Goal: Task Accomplishment & Management: Manage account settings

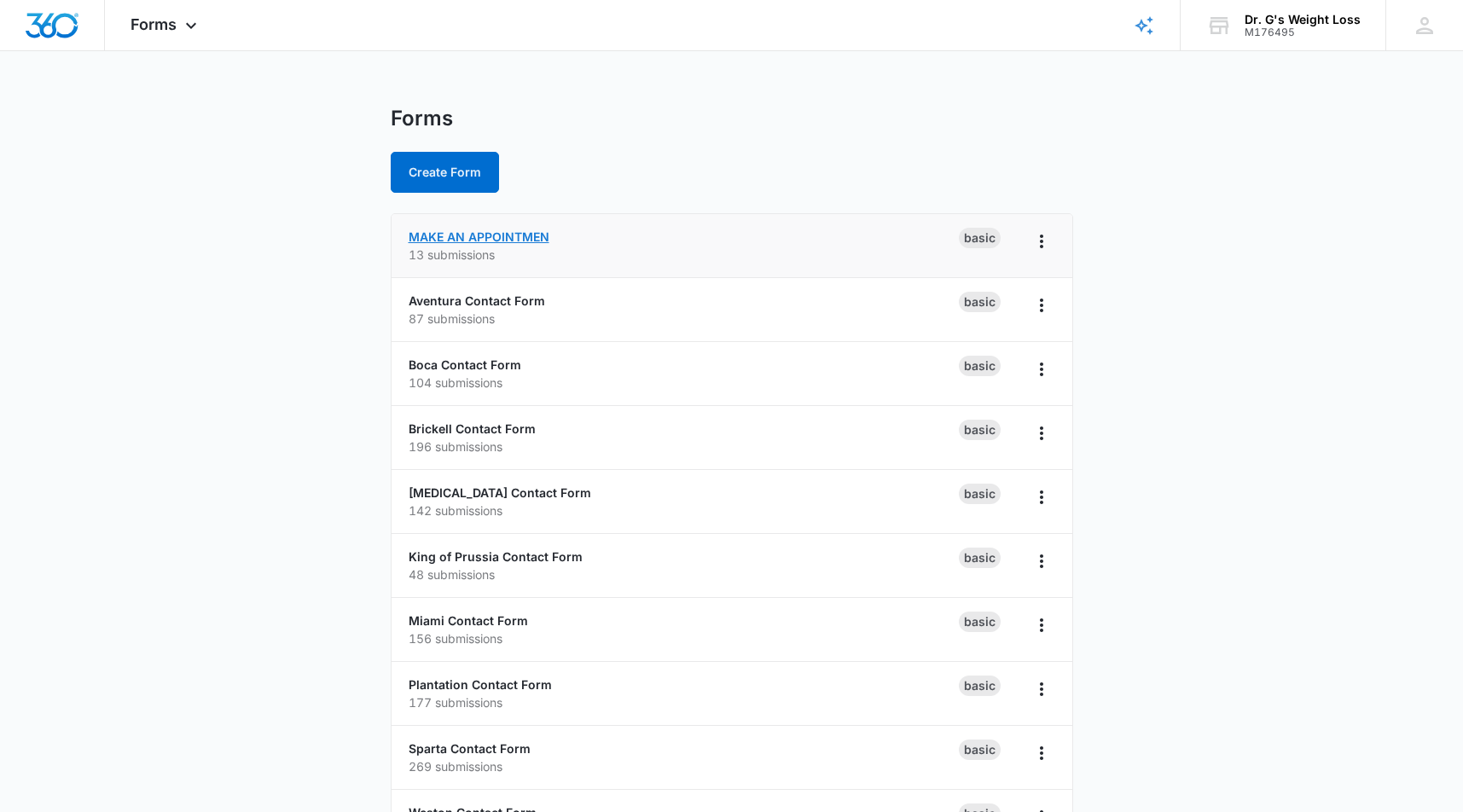
click at [512, 242] on link "MAKE AN APPOINTMEN" at bounding box center [479, 236] width 141 height 15
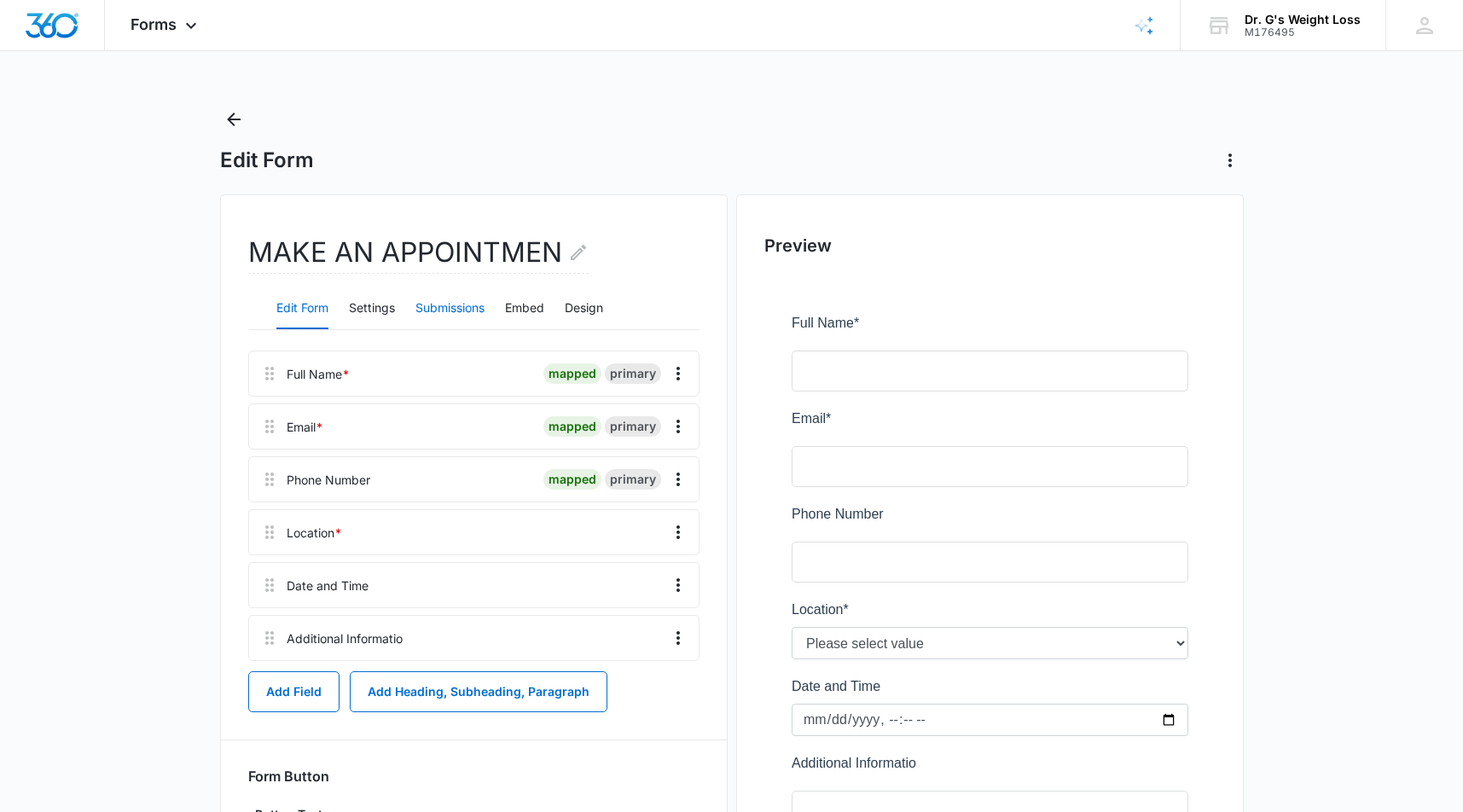
click at [464, 309] on button "Submissions" at bounding box center [449, 309] width 69 height 41
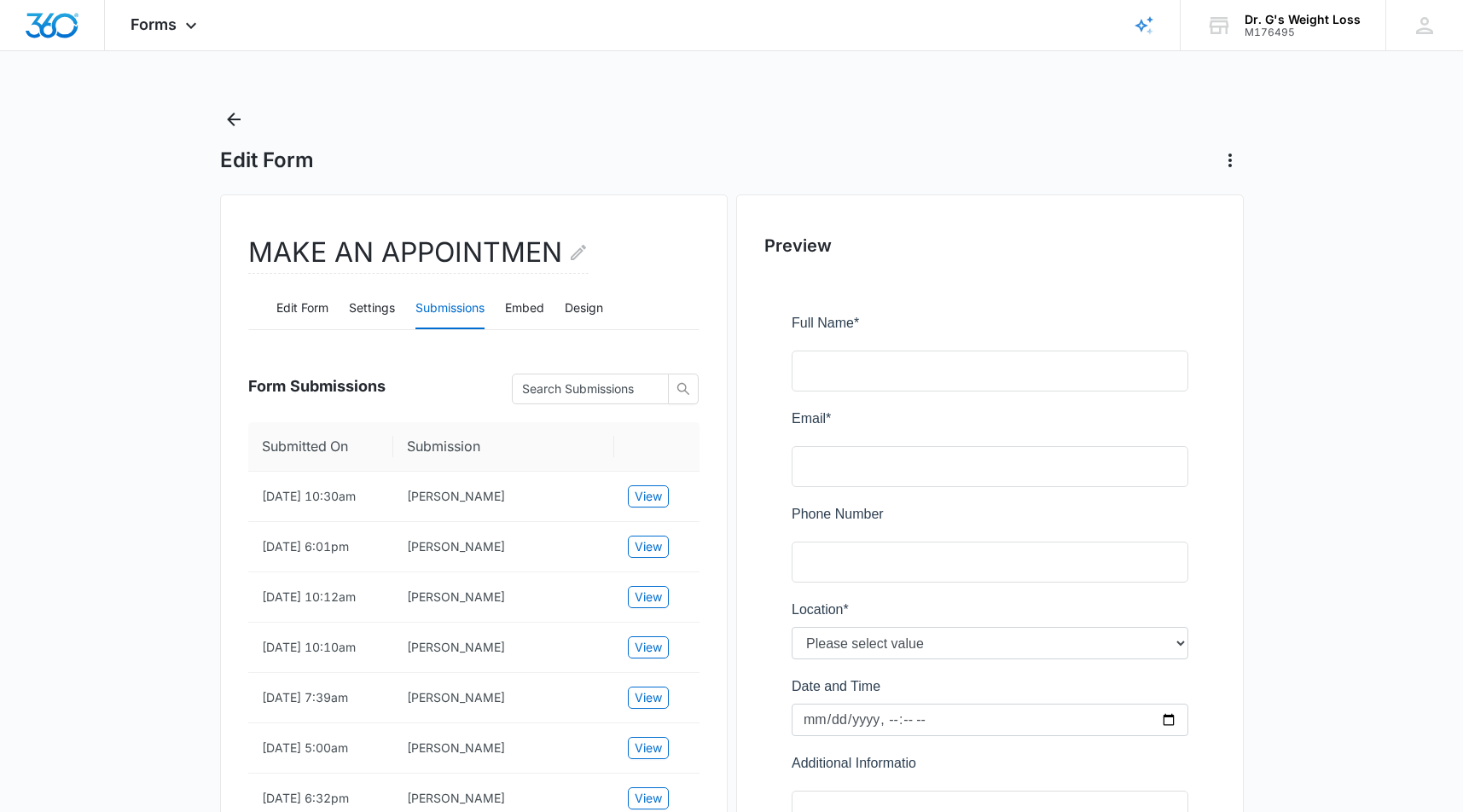
click at [169, 402] on main "Edit Form MAKE AN APPOINTMEN Edit Form Settings Submissions Embed Design Form S…" at bounding box center [732, 647] width 1463 height 1082
click at [646, 505] on span "View" at bounding box center [648, 495] width 28 height 19
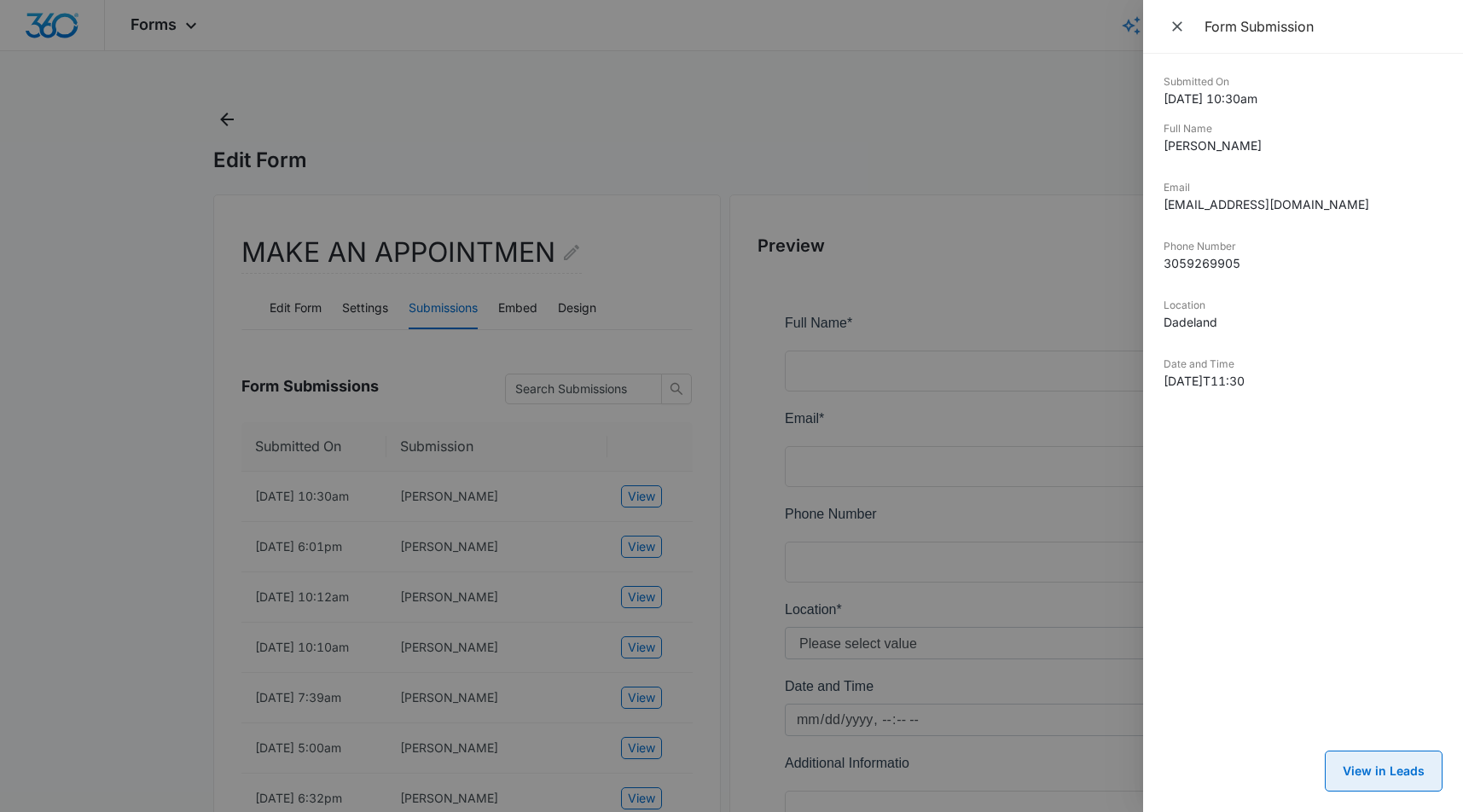
click at [1381, 772] on button "View in Leads" at bounding box center [1383, 771] width 118 height 41
click at [145, 396] on div at bounding box center [732, 406] width 1463 height 812
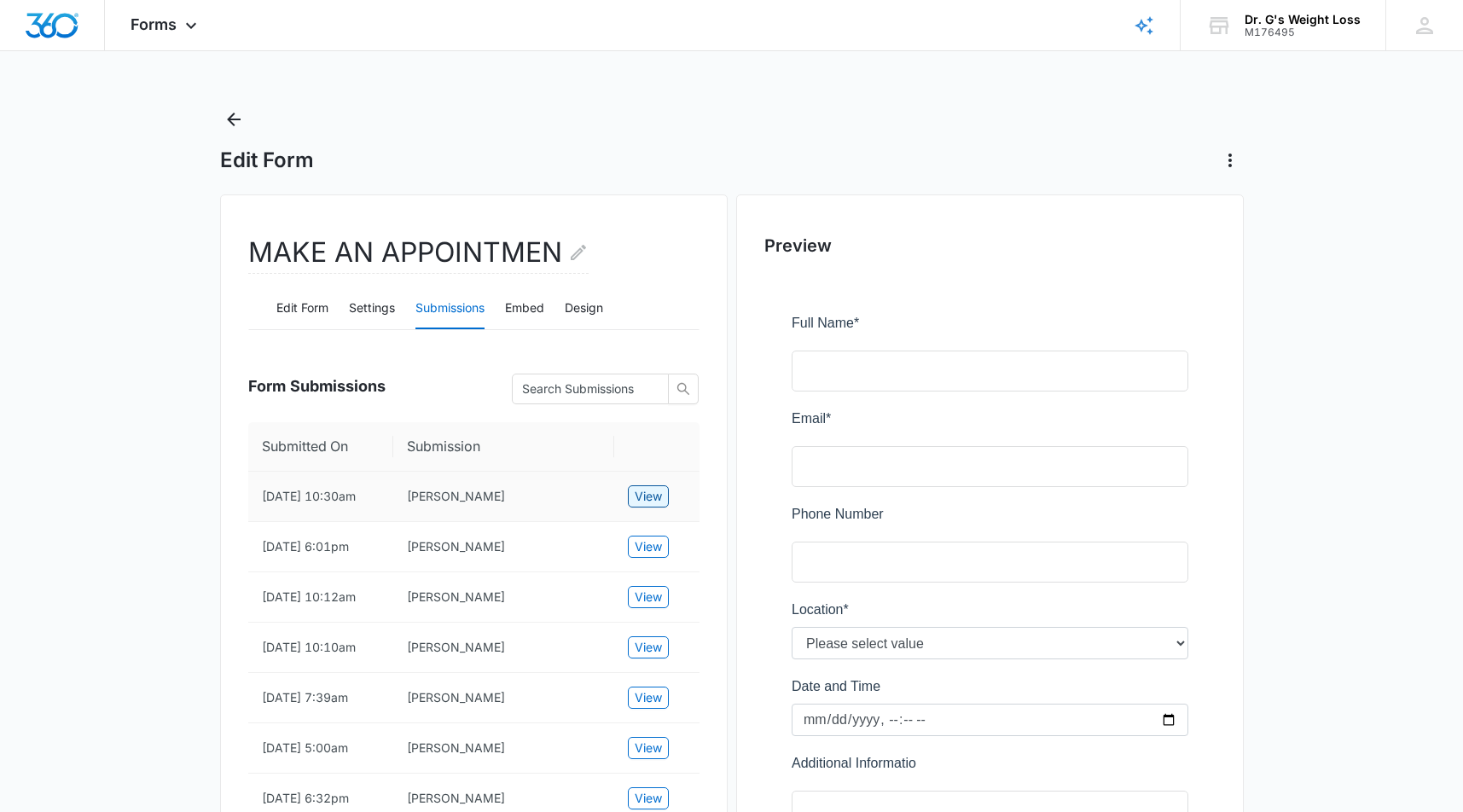
click at [639, 504] on span "View" at bounding box center [648, 495] width 28 height 19
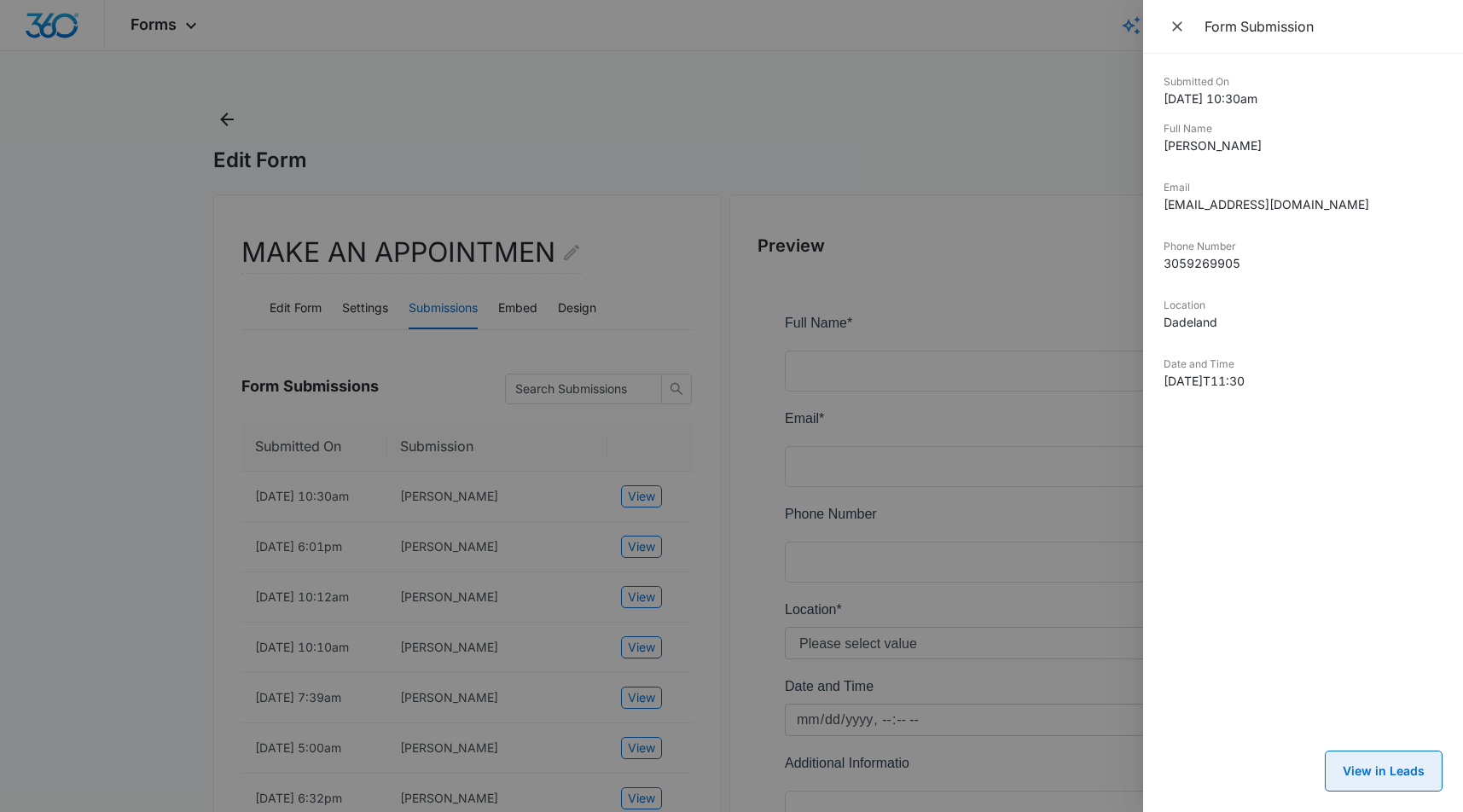
click at [1359, 765] on button "View in Leads" at bounding box center [1383, 771] width 118 height 41
click at [596, 119] on div at bounding box center [732, 406] width 1463 height 812
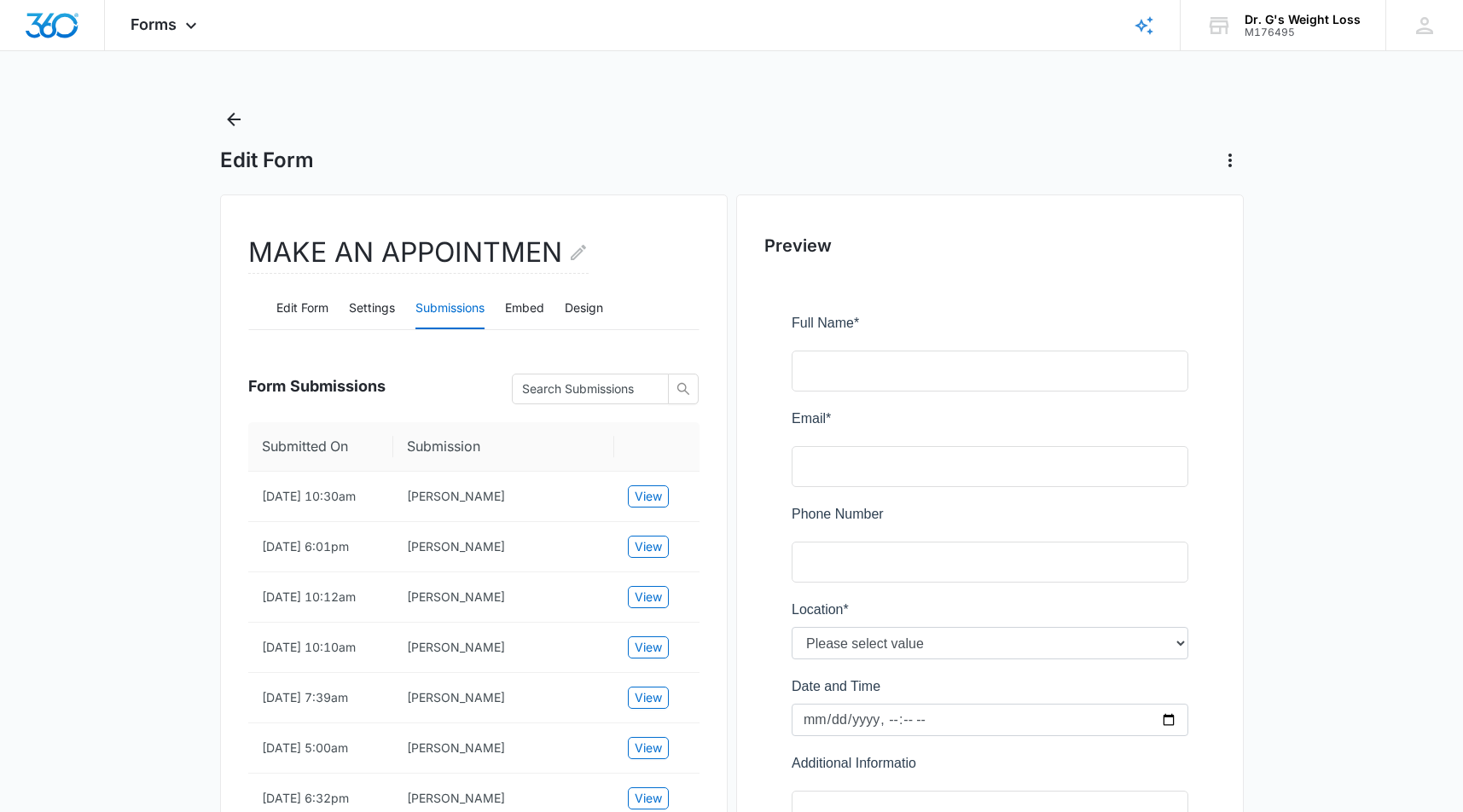
click at [596, 119] on div "Edit Form" at bounding box center [732, 140] width 1024 height 68
click at [595, 119] on div "Edit Form" at bounding box center [732, 140] width 1024 height 68
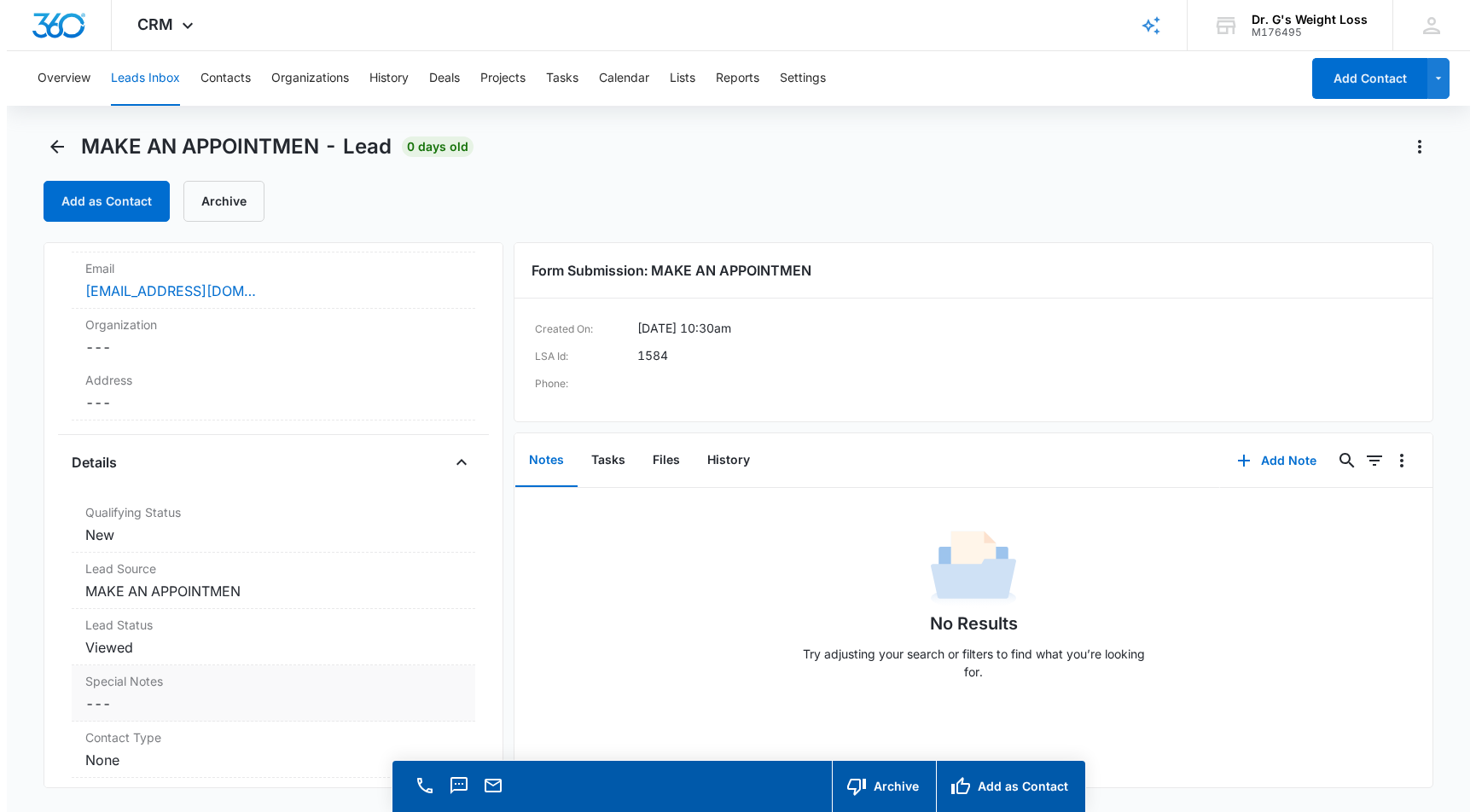
scroll to position [86, 0]
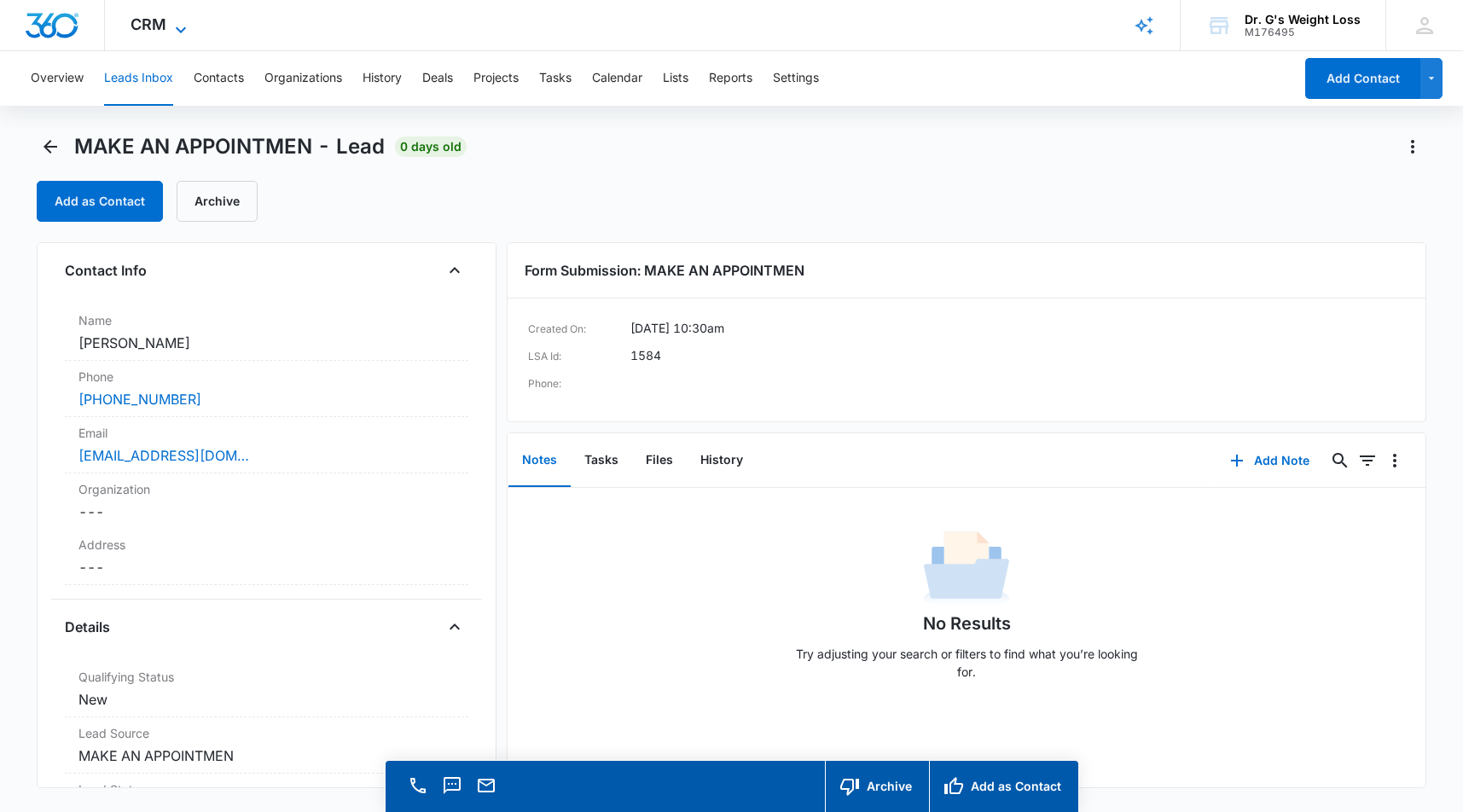
click at [181, 28] on icon at bounding box center [180, 29] width 21 height 21
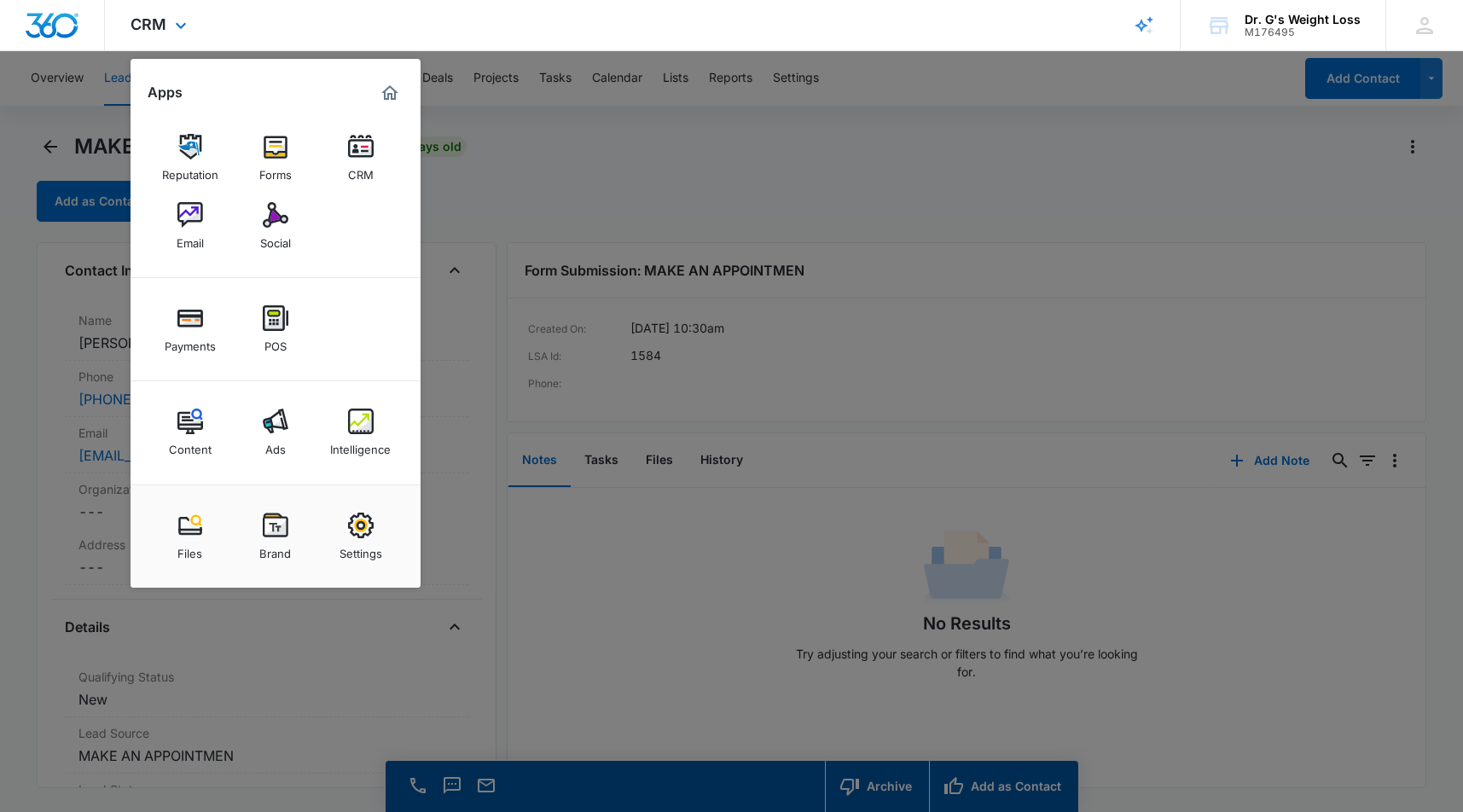
click at [449, 23] on div "CRM Apps Reputation Forms CRM Email Social Payments POS Content Ads Intelligenc…" at bounding box center [732, 26] width 1463 height 51
click at [692, 137] on div at bounding box center [732, 406] width 1463 height 812
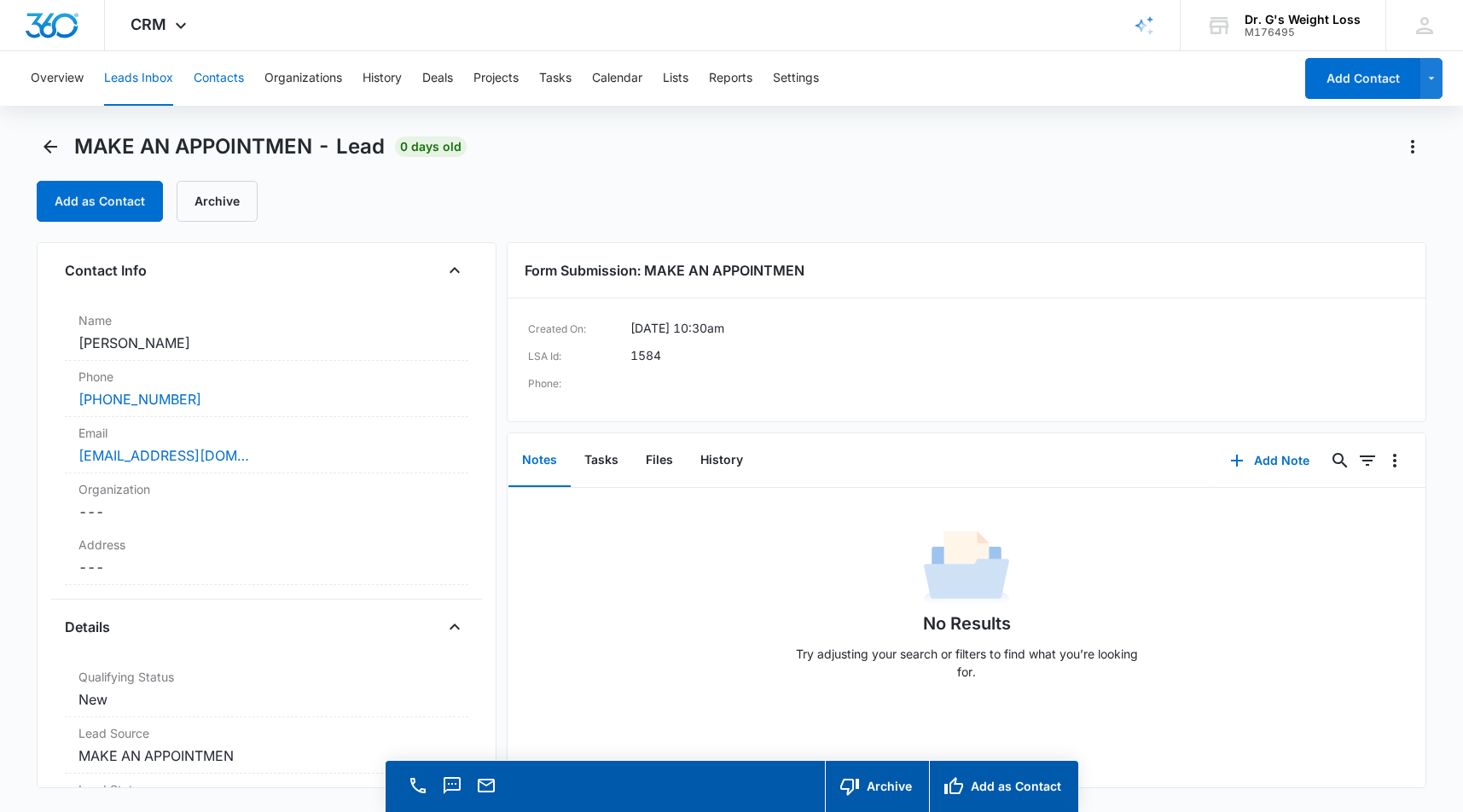
click at [227, 81] on button "Contacts" at bounding box center [218, 79] width 50 height 55
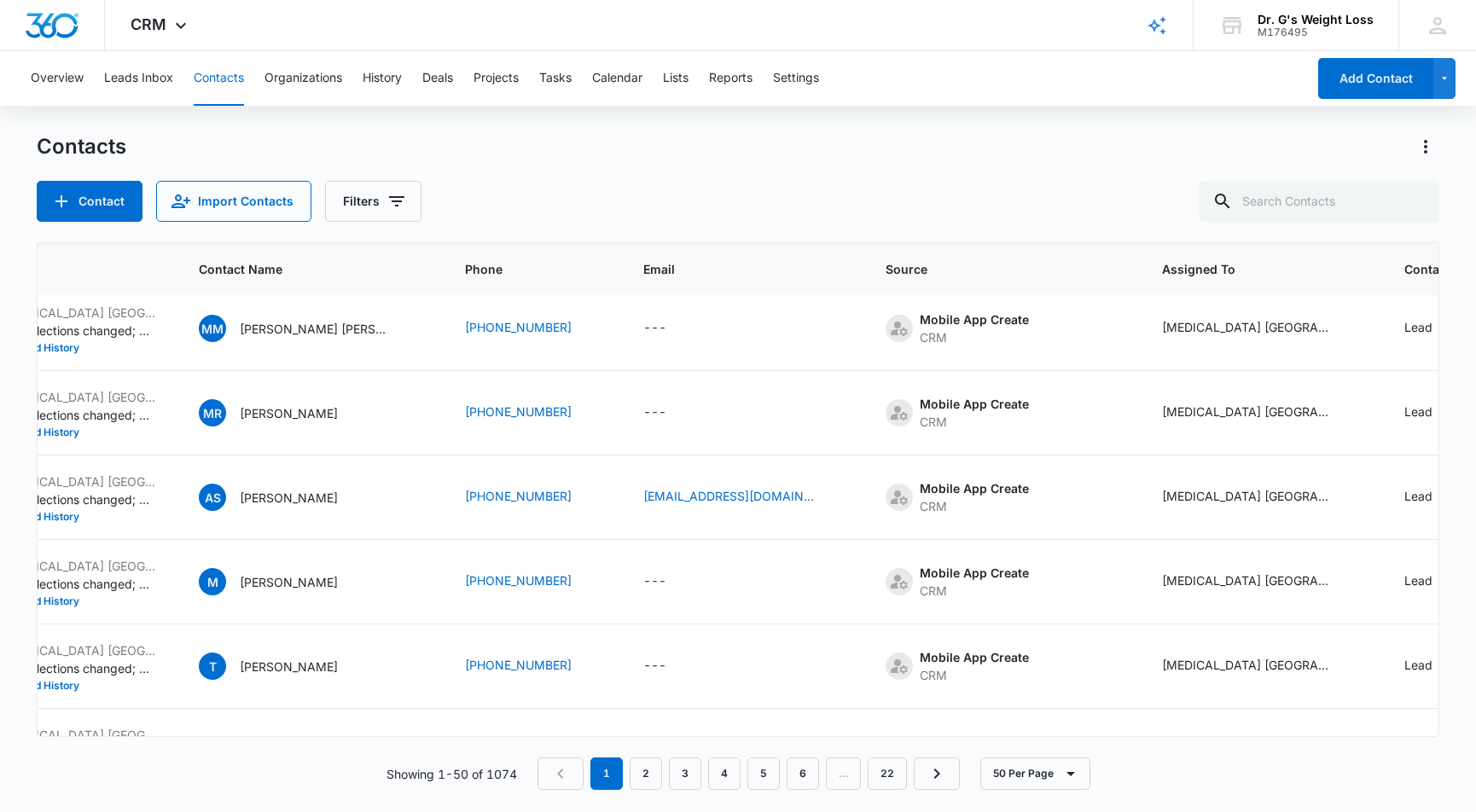
scroll to position [1023, 398]
click at [367, 203] on button "Filters" at bounding box center [374, 202] width 96 height 41
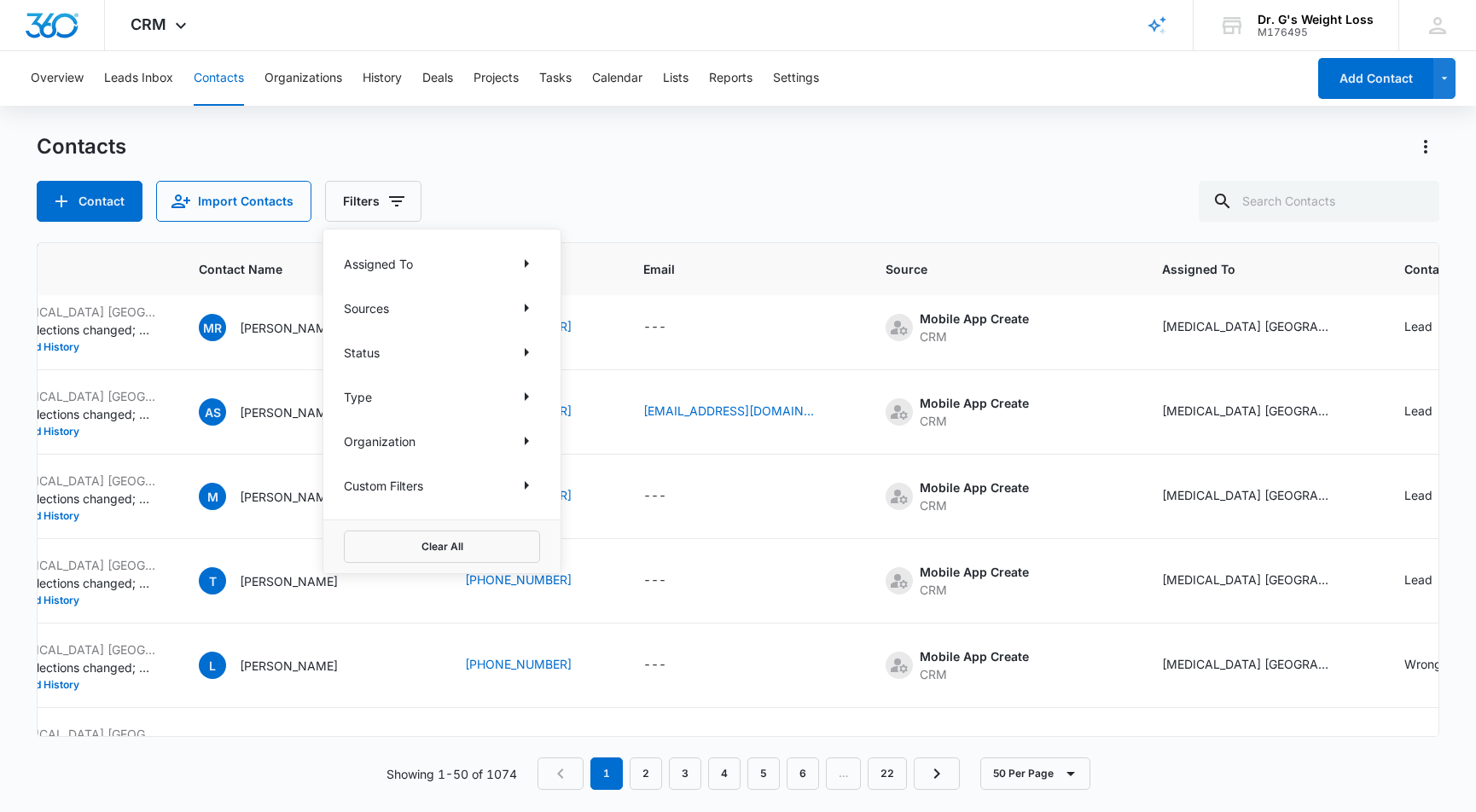
click at [468, 179] on div "Contacts Contact Import Contacts Filters Assigned To Sources Status Type Organi…" at bounding box center [738, 177] width 1402 height 88
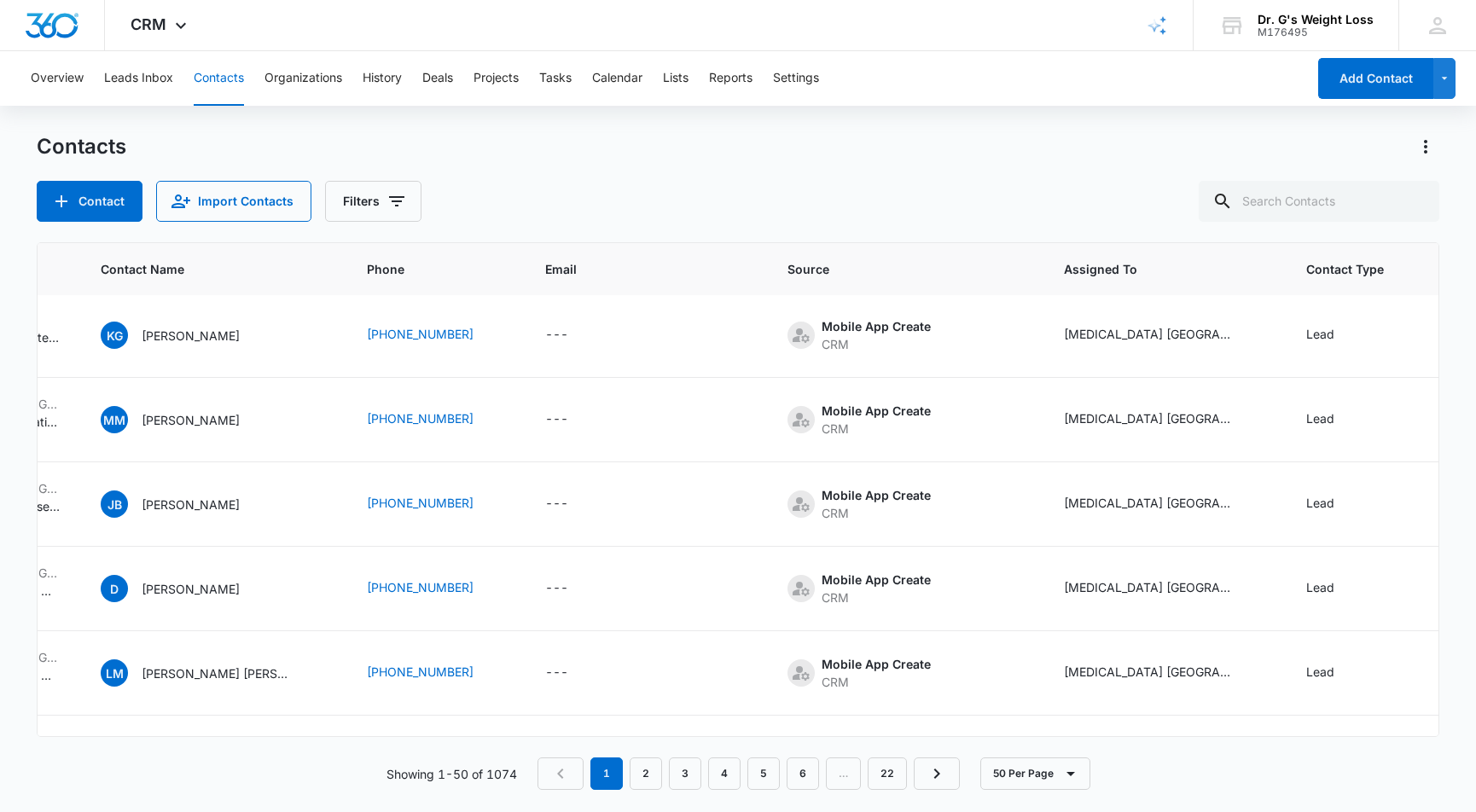
scroll to position [0, 497]
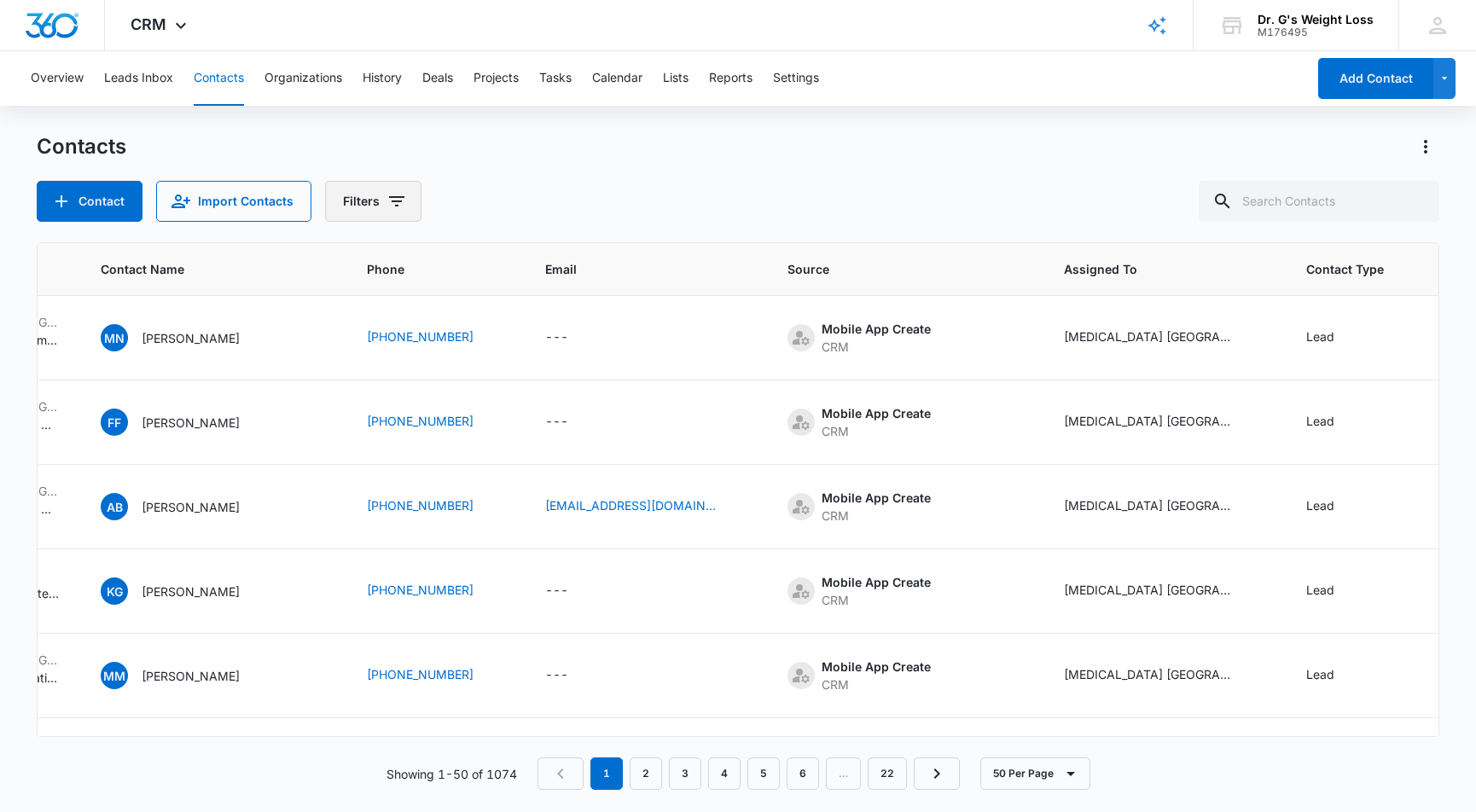
click at [386, 197] on icon "Filters" at bounding box center [396, 201] width 21 height 21
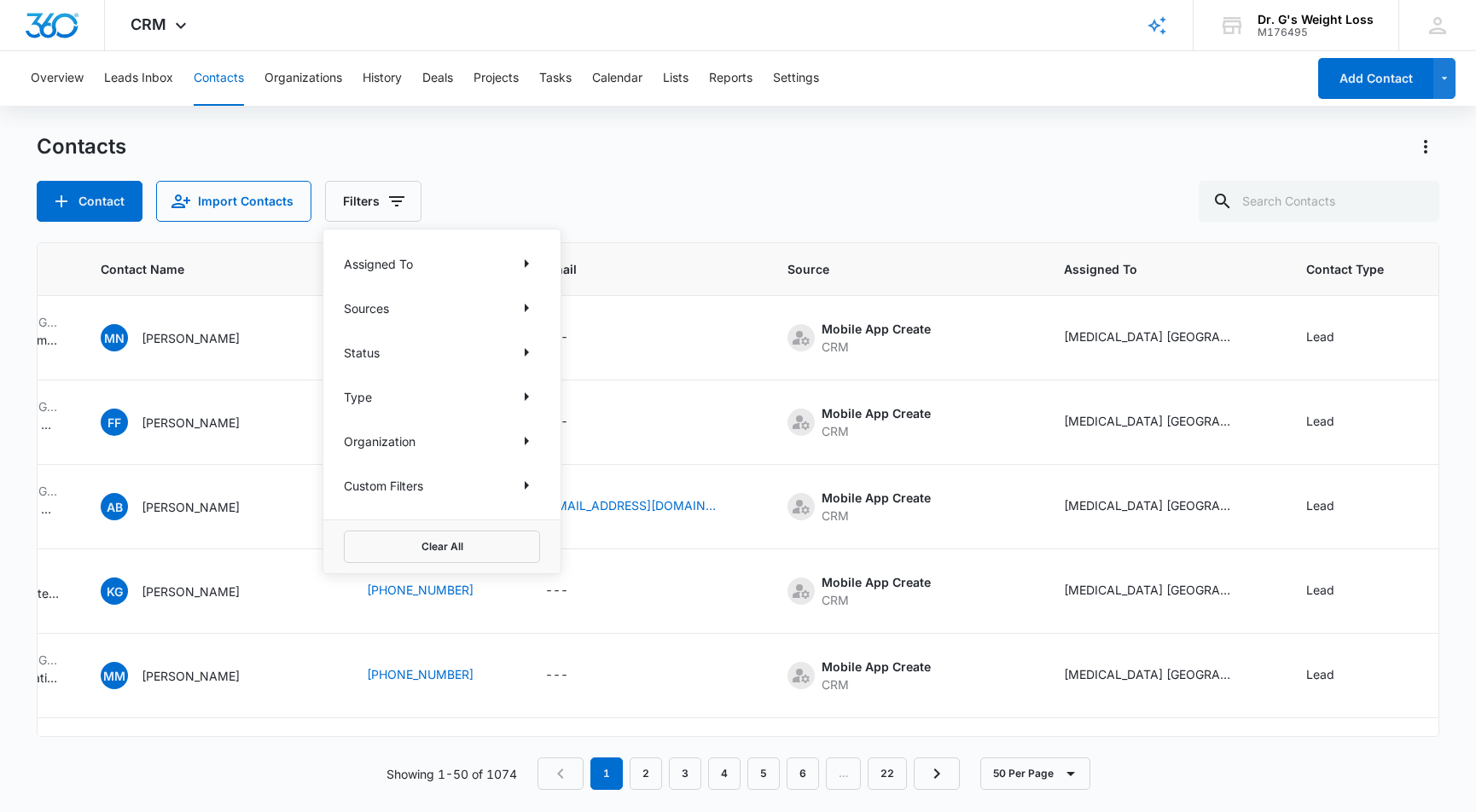
click at [415, 309] on div "Sources" at bounding box center [443, 308] width 197 height 28
click at [437, 265] on div "Assigned To" at bounding box center [443, 263] width 197 height 28
click at [396, 261] on p "Assigned To" at bounding box center [379, 263] width 69 height 18
click at [525, 261] on icon "Show Assigned To filters" at bounding box center [527, 263] width 4 height 9
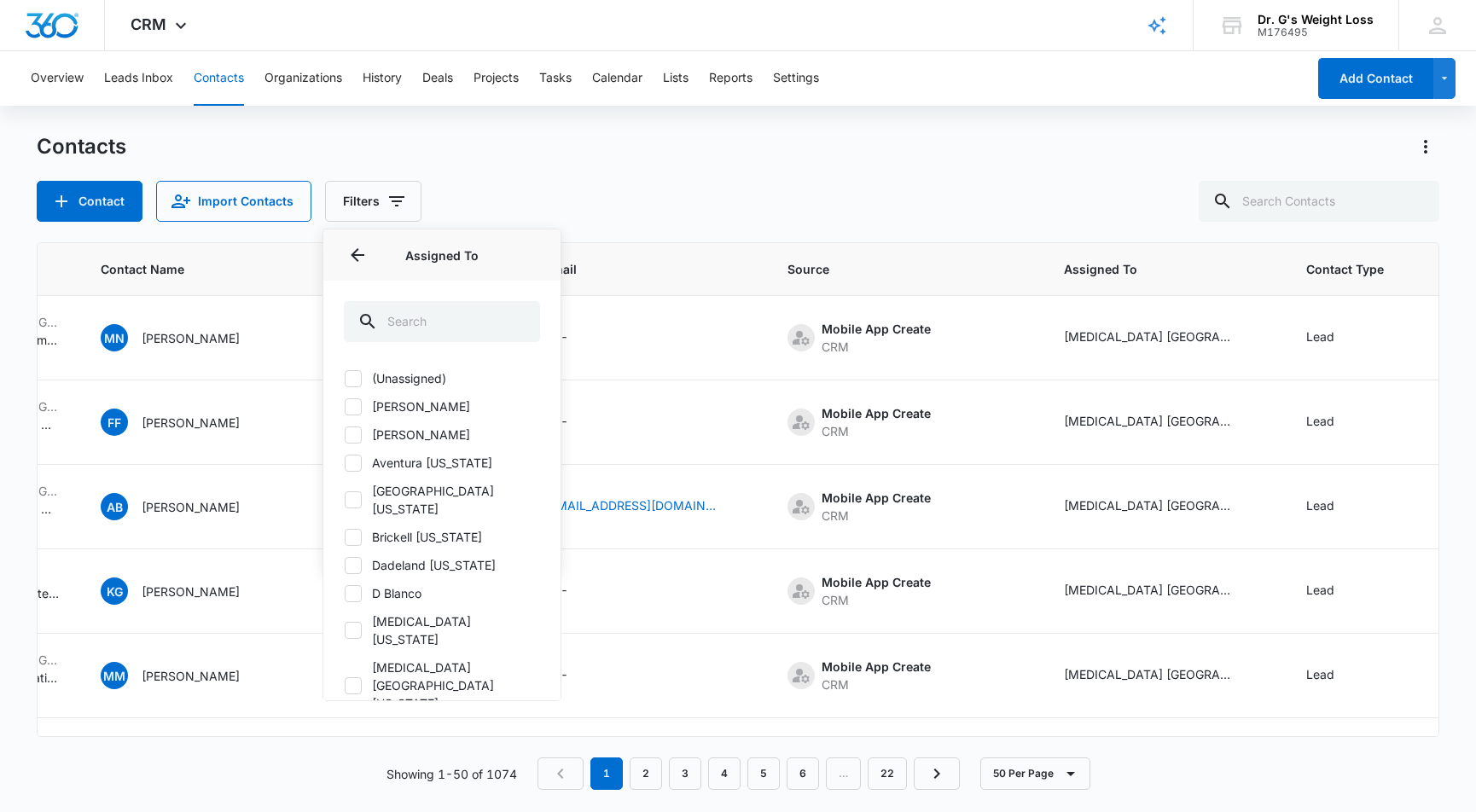
click at [356, 557] on icon at bounding box center [353, 565] width 16 height 16
click at [344, 564] on input "Dadeland Florida" at bounding box center [344, 564] width 1 height 1
checkbox input "true"
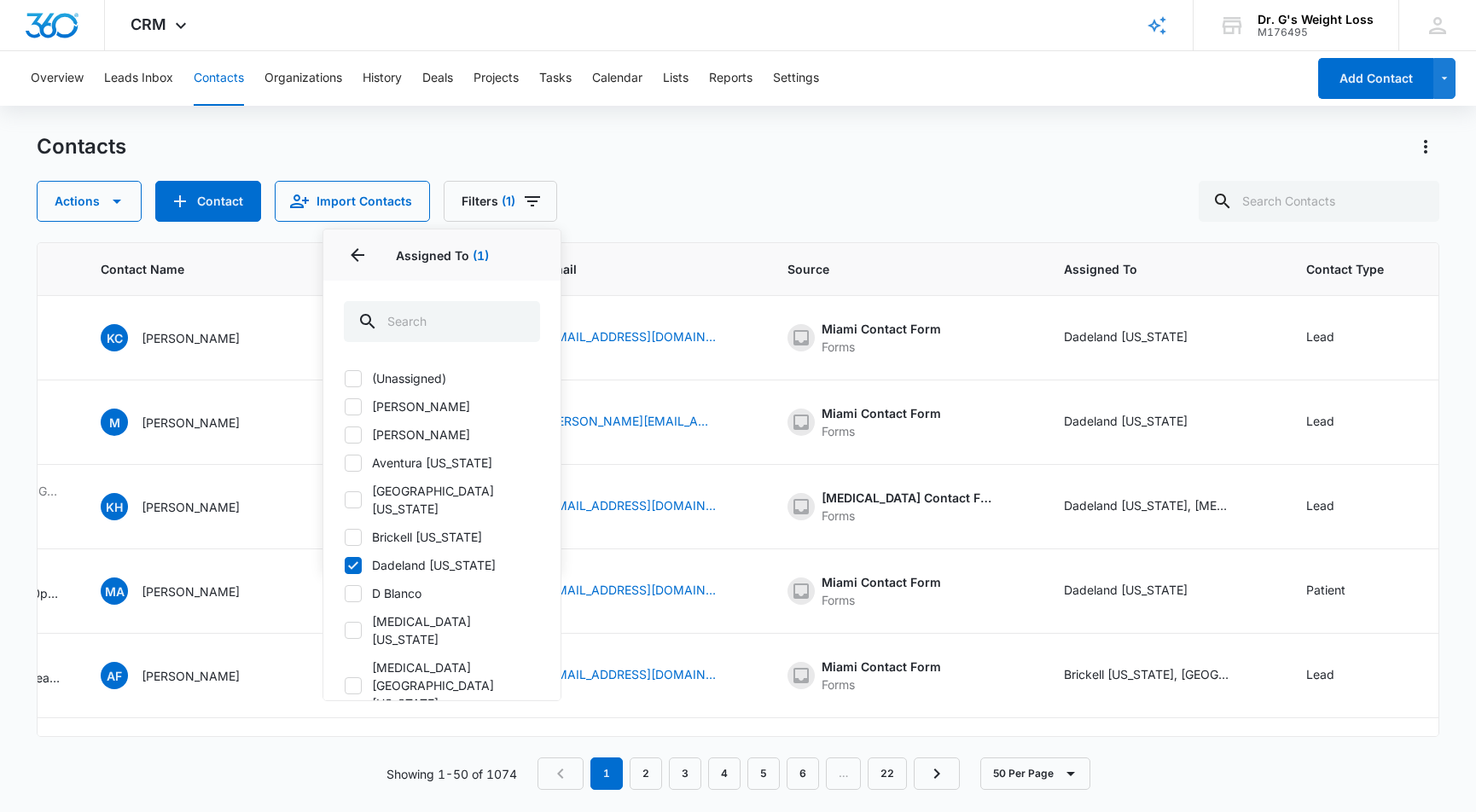
click at [620, 161] on div "Contacts Actions Contact Import Contacts Filters (1) Assigned To 1 Assigned To …" at bounding box center [738, 177] width 1402 height 88
click at [633, 170] on div "Contacts Actions Contact Import Contacts Filters (1) Assigned To 1 Assigned To …" at bounding box center [738, 177] width 1402 height 88
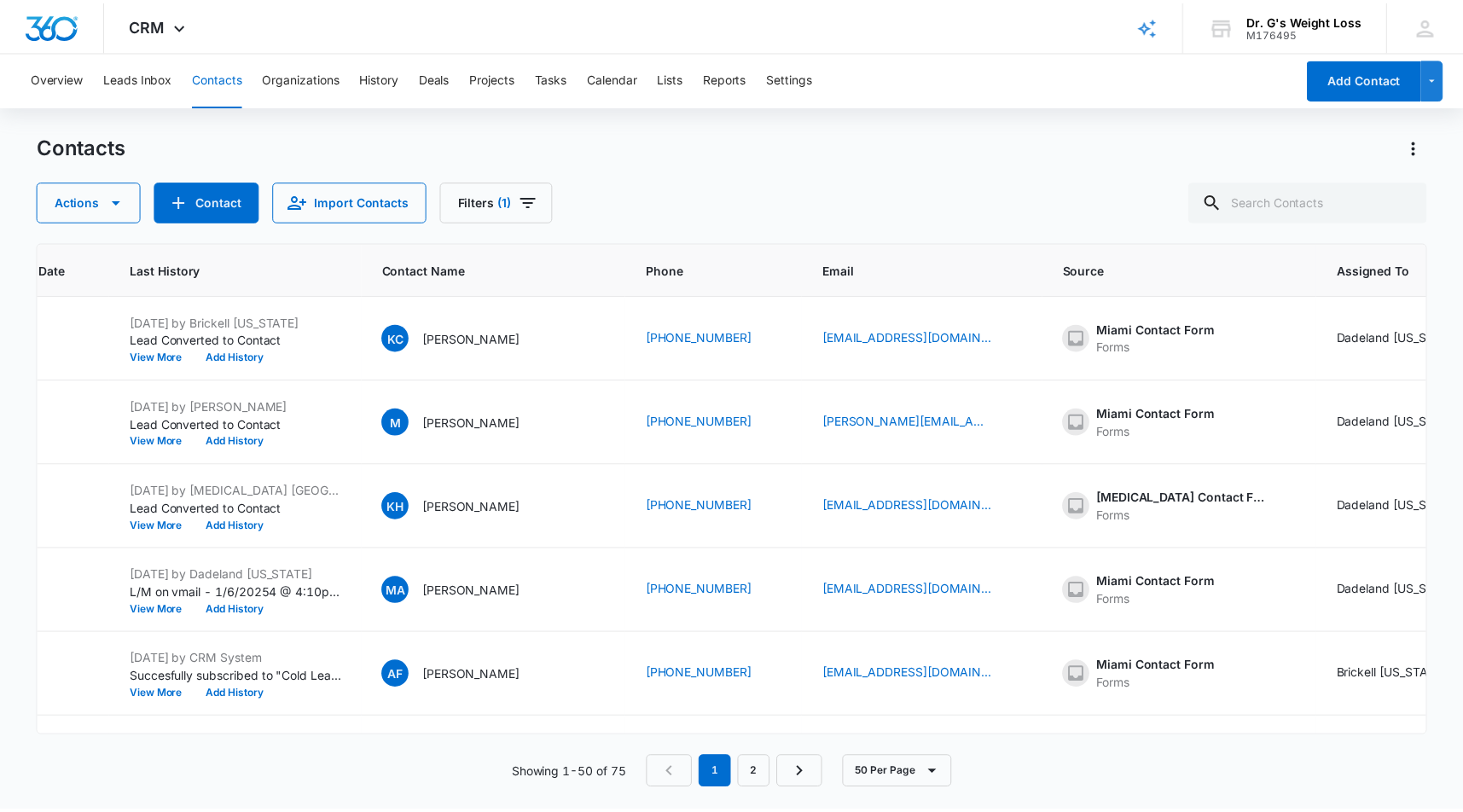
scroll to position [0, 0]
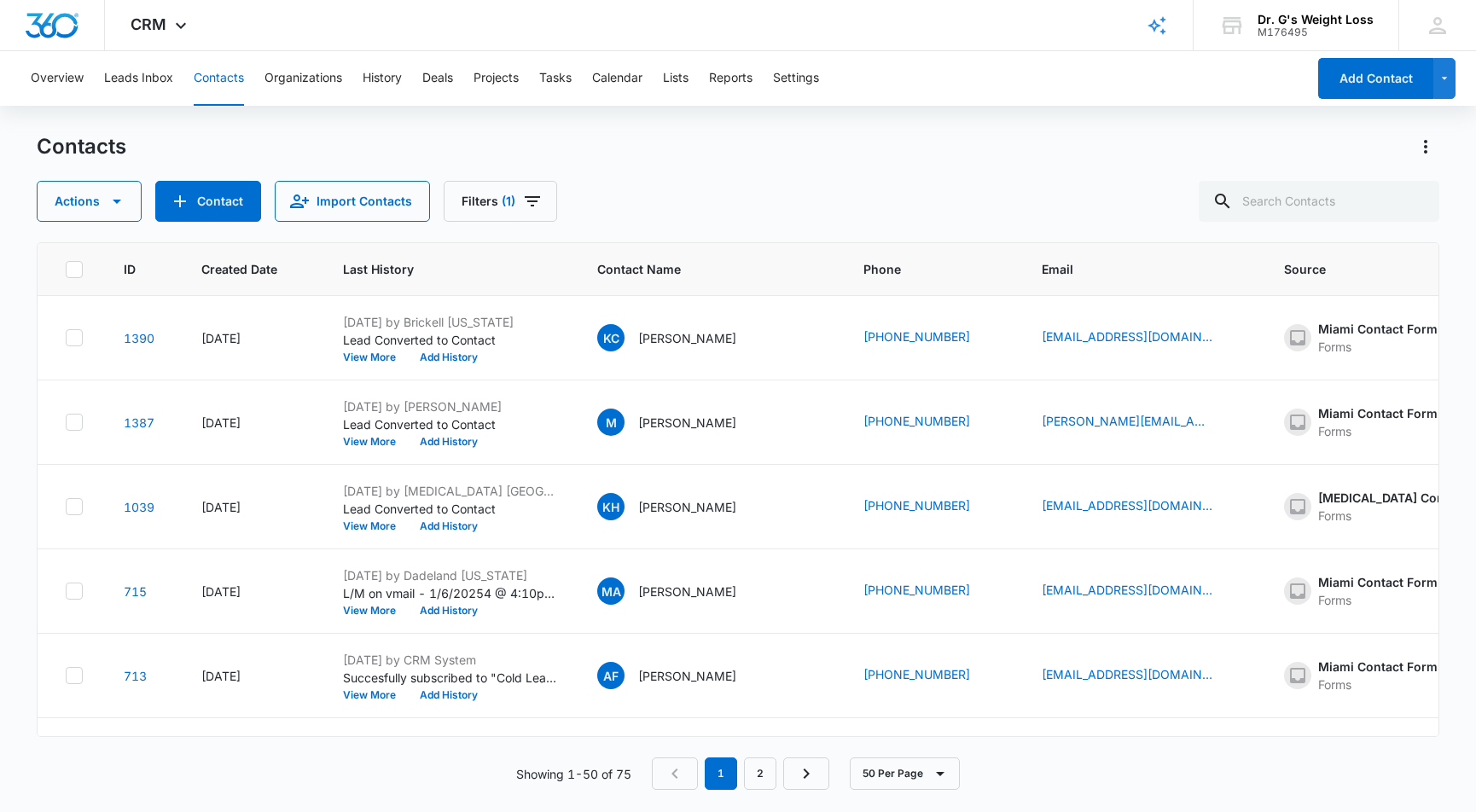
click at [877, 184] on div "Actions Contact Import Contacts Filters (1)" at bounding box center [738, 202] width 1402 height 41
click at [613, 170] on div "Contacts Actions Contact Import Contacts Filters (1)" at bounding box center [738, 177] width 1402 height 88
click at [152, 82] on button "Leads Inbox" at bounding box center [139, 79] width 69 height 55
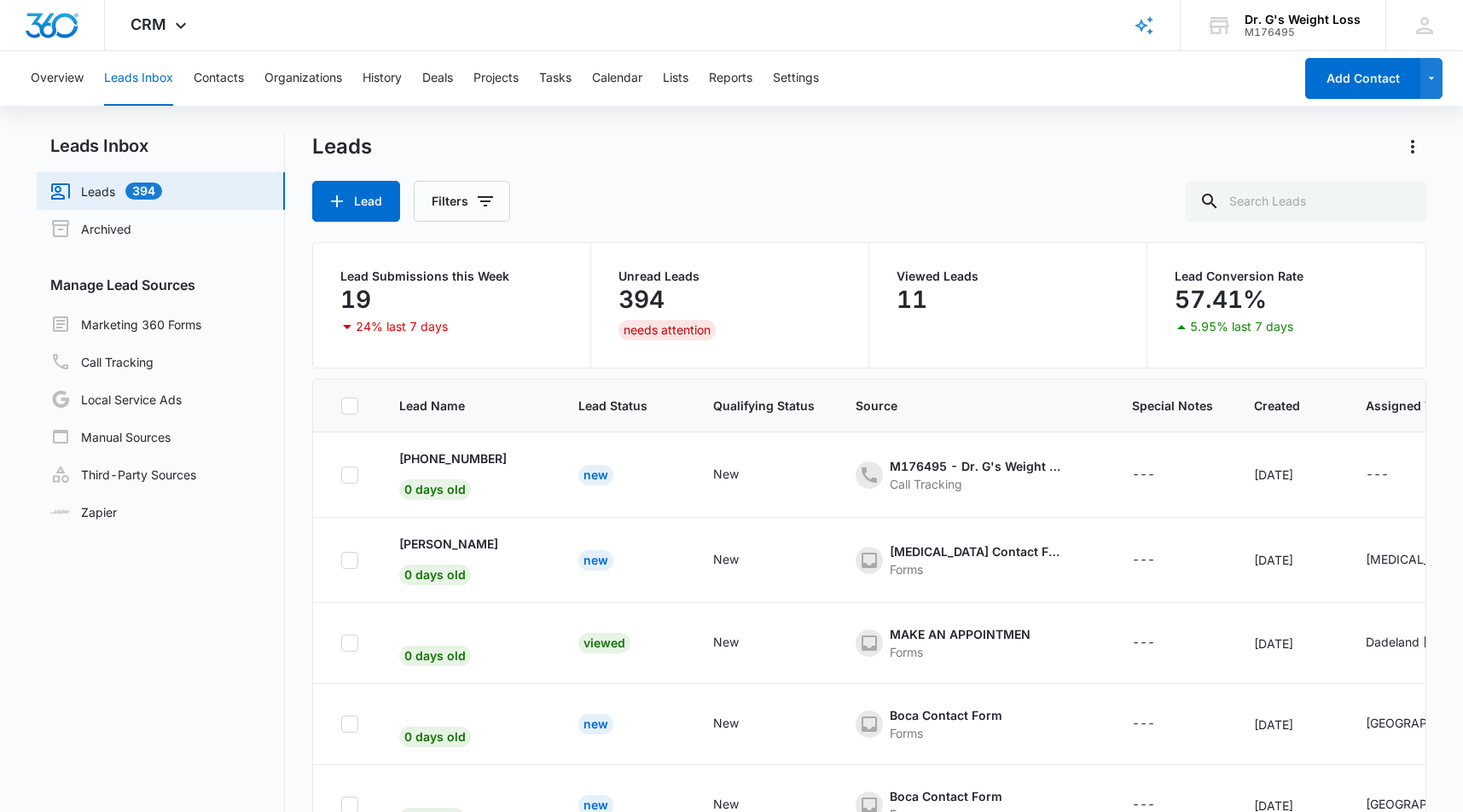
click at [690, 189] on div "Lead Filters" at bounding box center [869, 202] width 1114 height 41
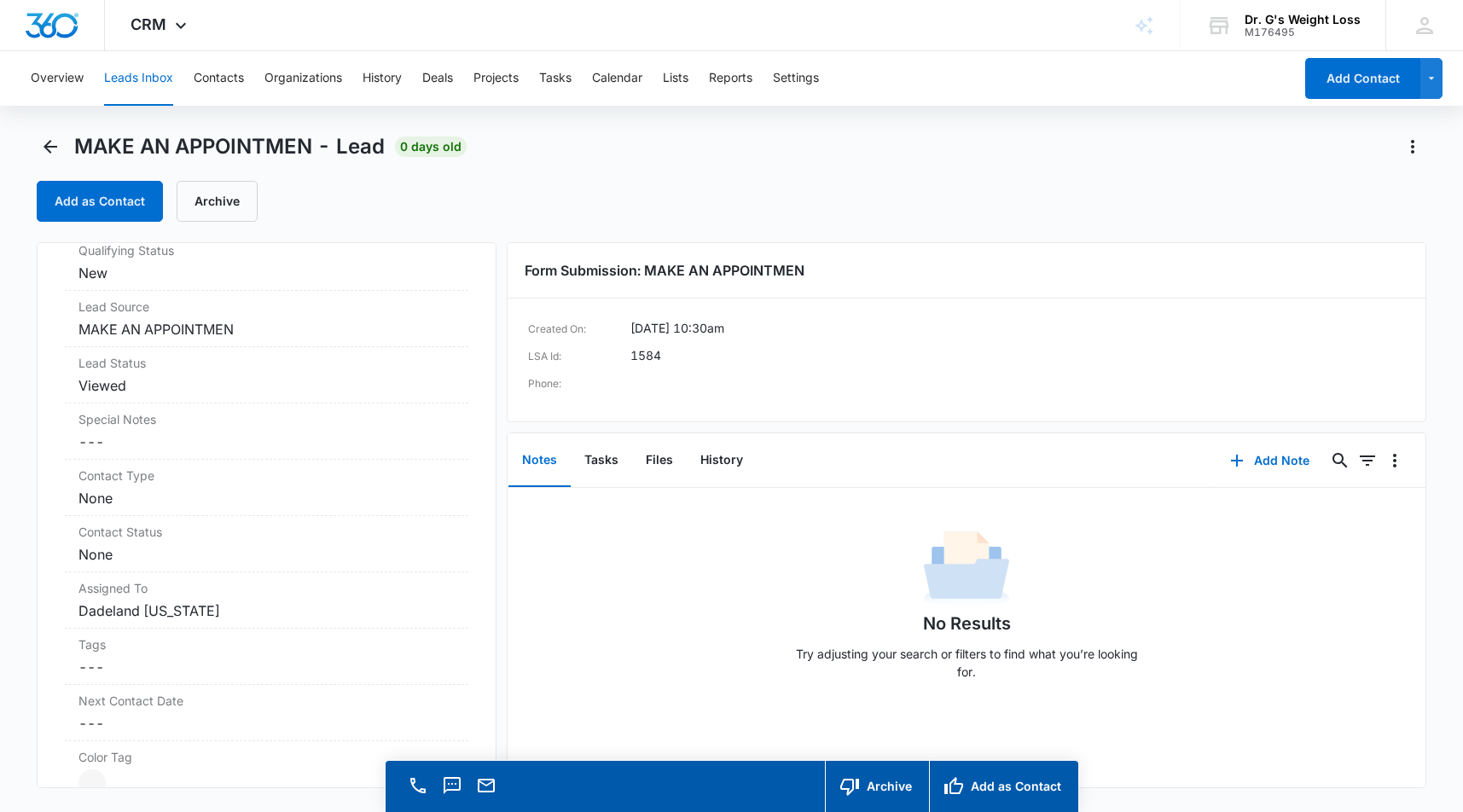
scroll to position [597, 0]
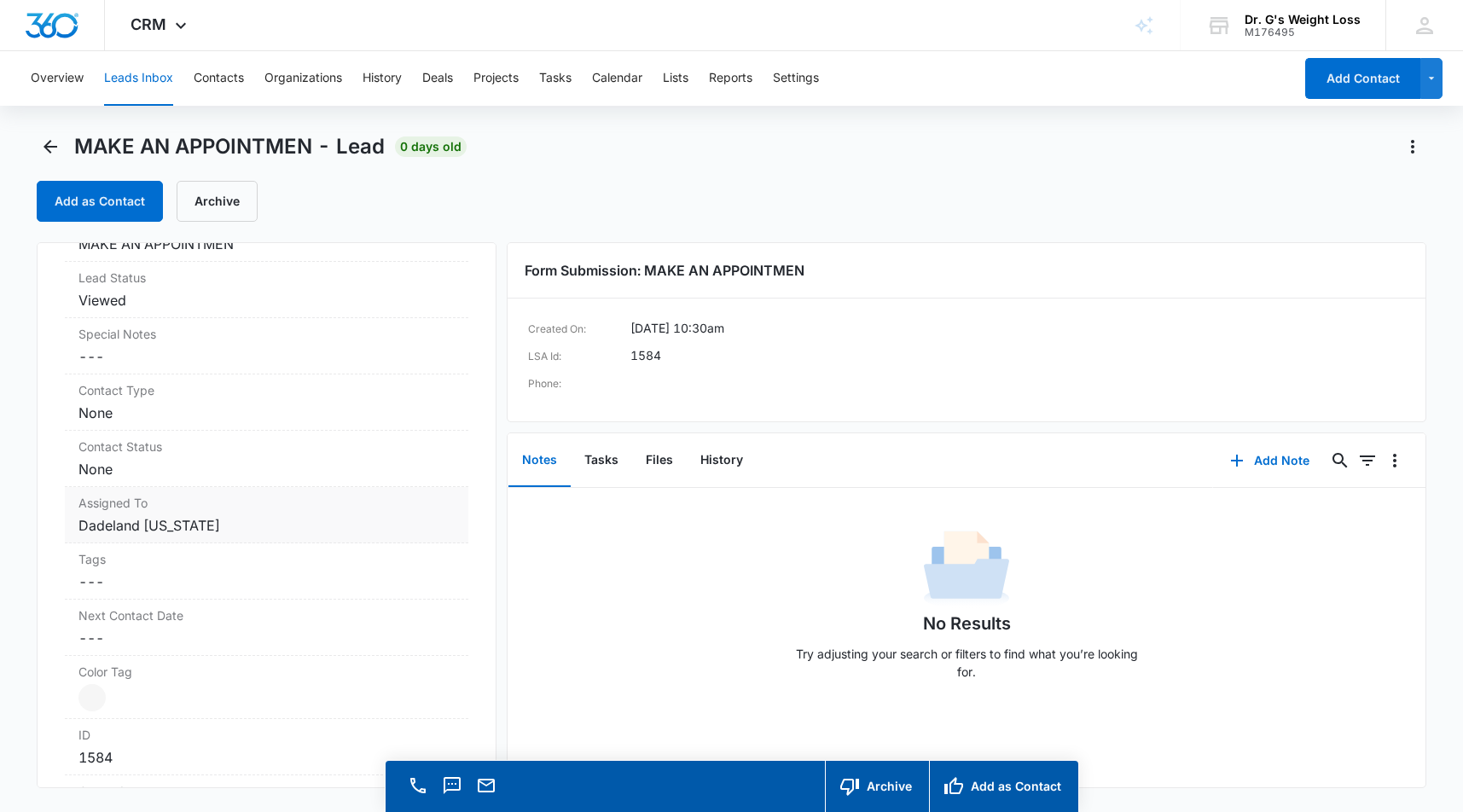
click at [326, 525] on dd "Cancel Save Changes Dadeland [US_STATE]" at bounding box center [266, 525] width 377 height 21
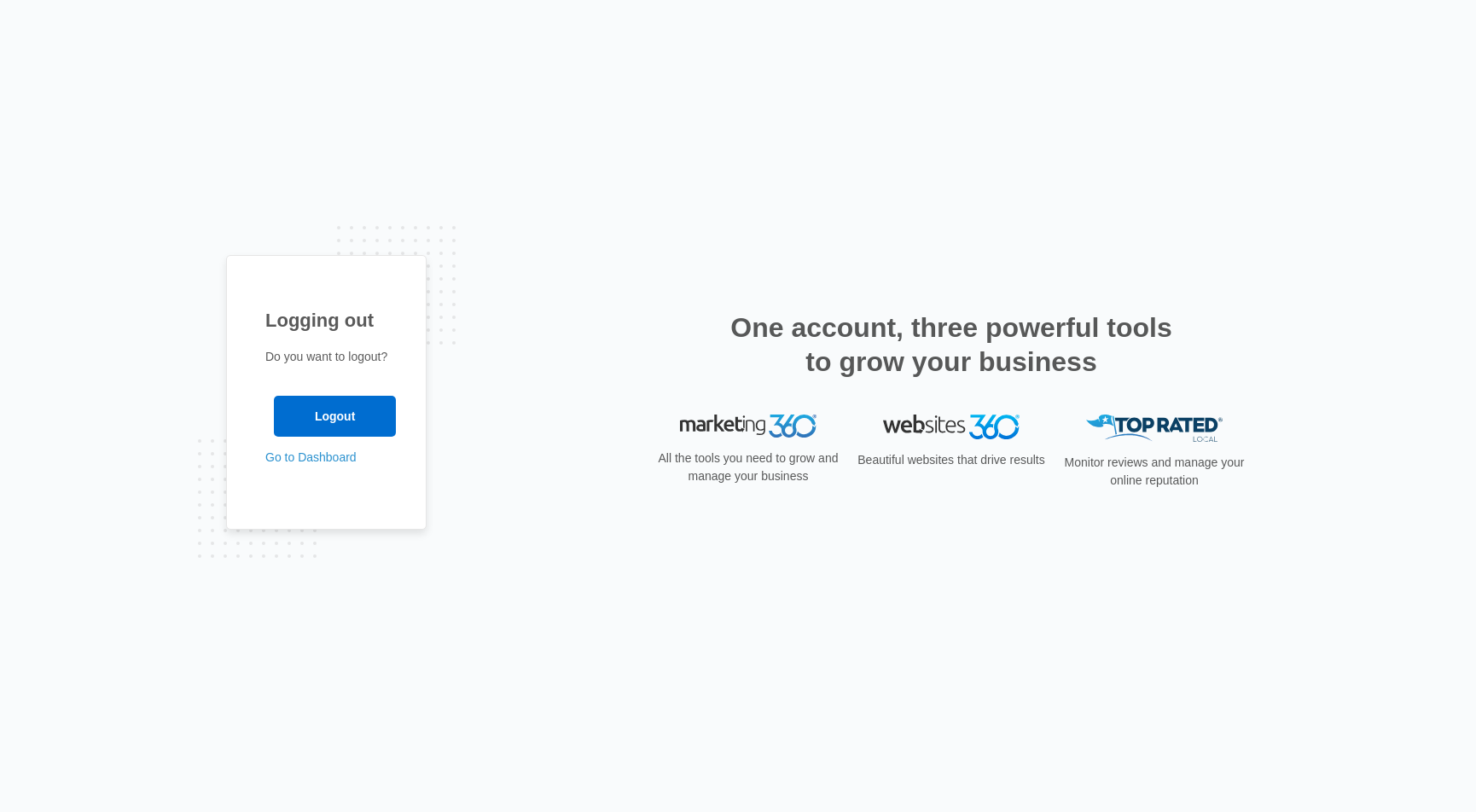
click at [613, 193] on div "Logging out Do you want to logout? Logout Go to Dashboard" at bounding box center [738, 406] width 1476 height 812
click at [605, 193] on div "Logging out Do you want to logout? Logout Go to Dashboard" at bounding box center [738, 406] width 1476 height 812
click at [310, 456] on link "Go to Dashboard" at bounding box center [311, 457] width 91 height 14
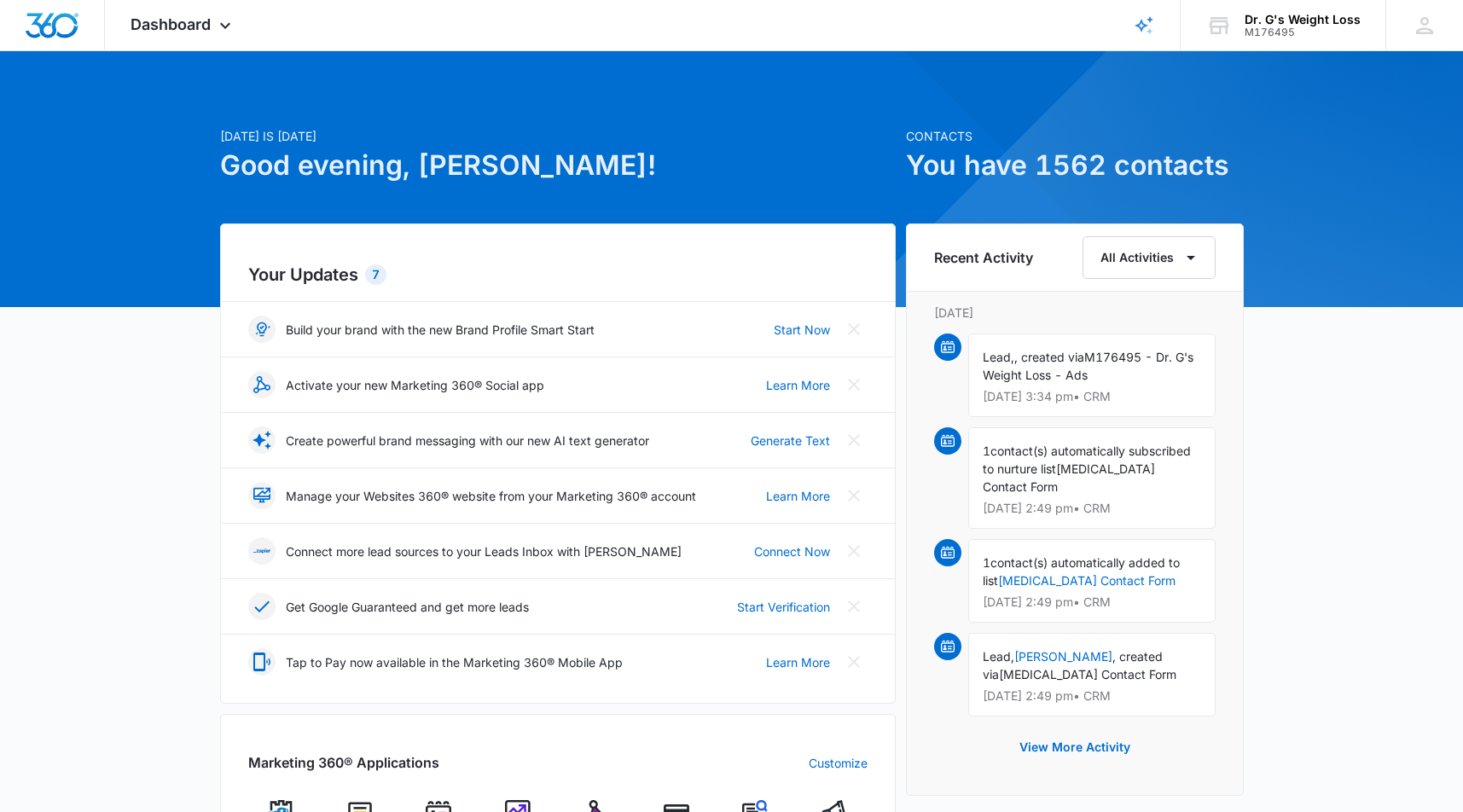
click at [127, 395] on div "[DATE] is [DATE] Good evening, Alie! Contacts You have 1562 contacts Your Updat…" at bounding box center [732, 794] width 1463 height 1444
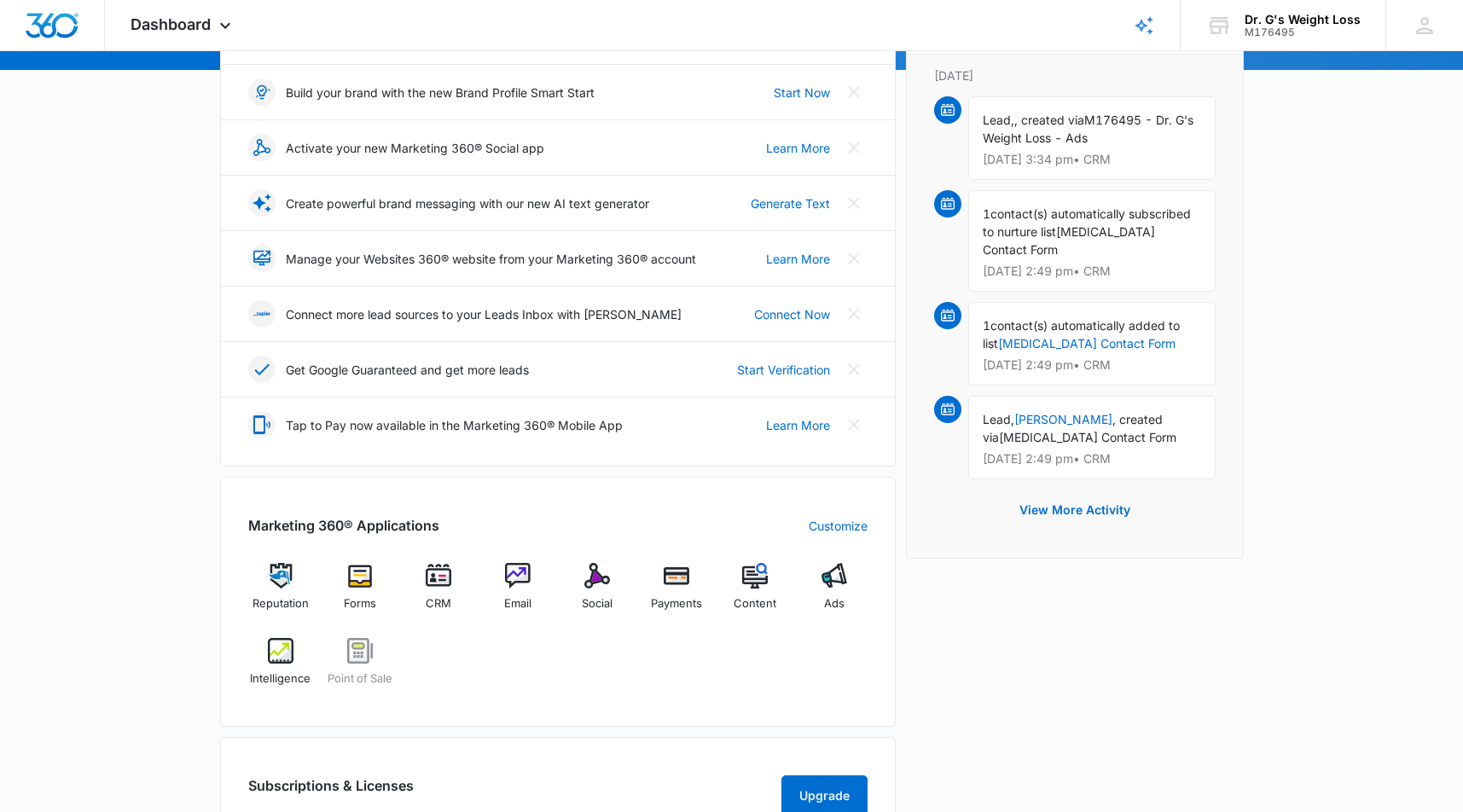
scroll to position [341, 0]
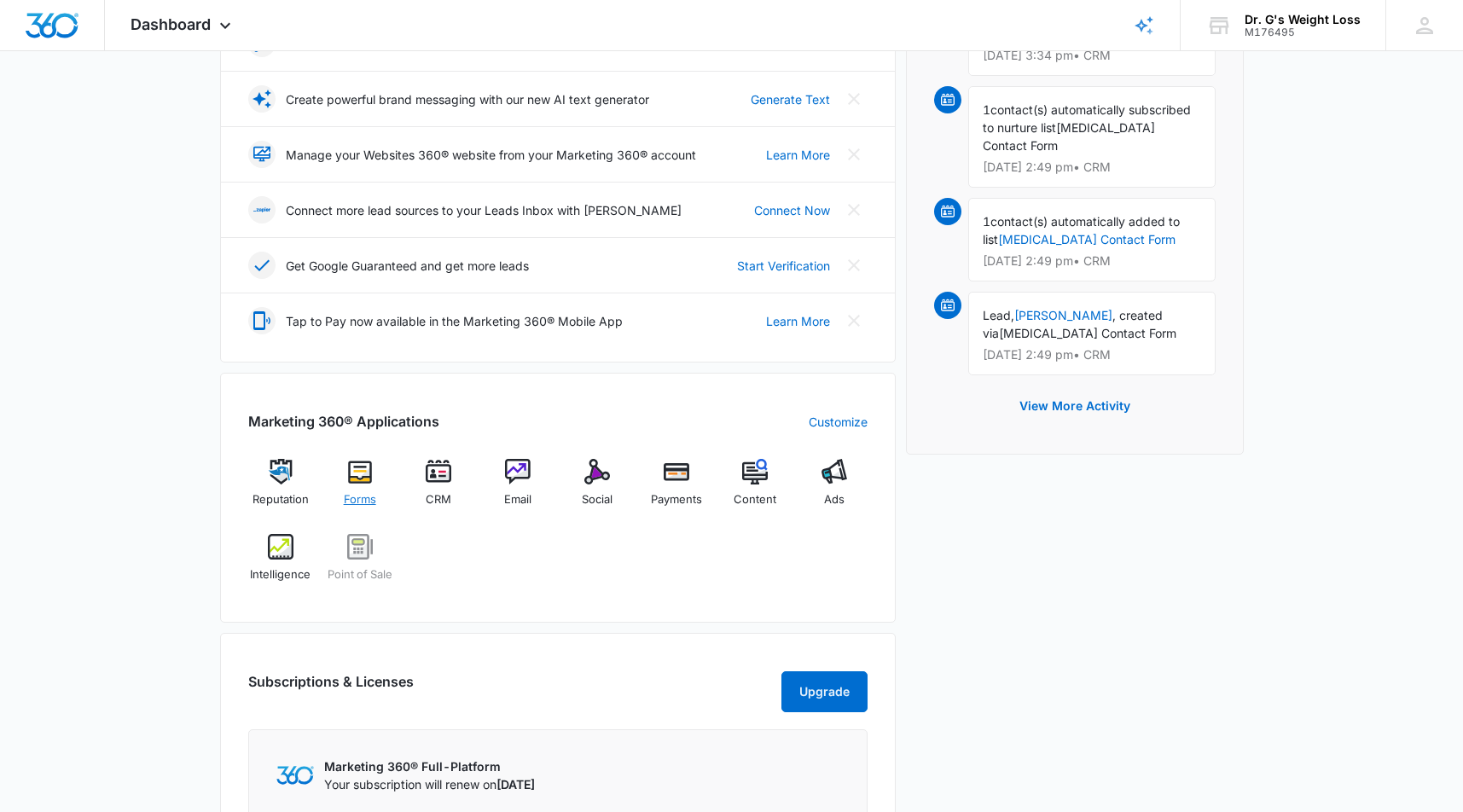
click at [354, 475] on img at bounding box center [360, 472] width 26 height 26
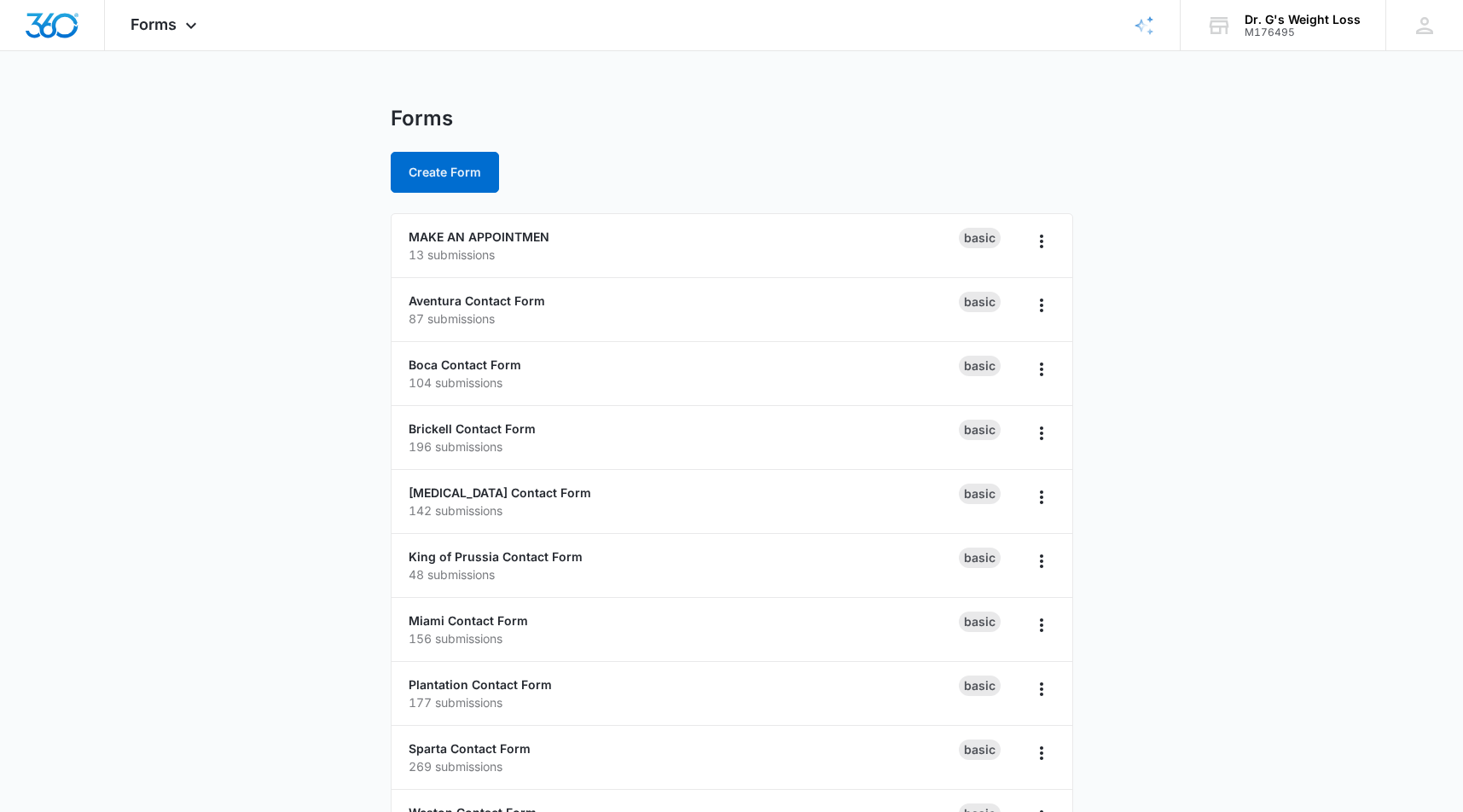
click at [206, 491] on main "Forms Create Form MAKE AN APPOINTMEN 13 submissions Basic Aventura Contact Form…" at bounding box center [732, 618] width 1463 height 1024
click at [267, 489] on main "Forms Create Form MAKE AN APPOINTMEN 13 submissions Basic Aventura Contact Form…" at bounding box center [732, 618] width 1463 height 1024
click at [512, 493] on link "[MEDICAL_DATA] Contact Form" at bounding box center [500, 493] width 183 height 15
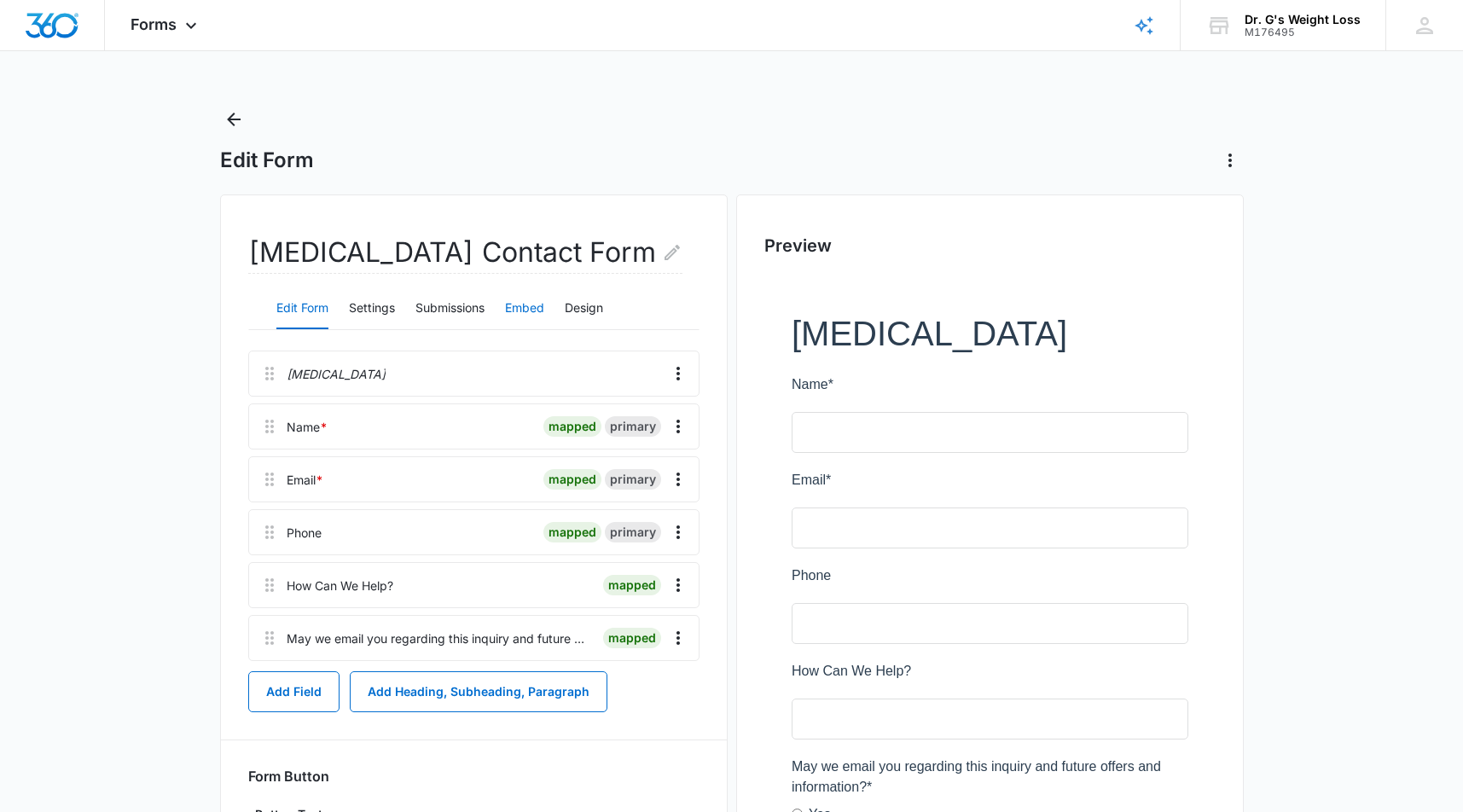
click at [522, 313] on button "Embed" at bounding box center [525, 309] width 39 height 41
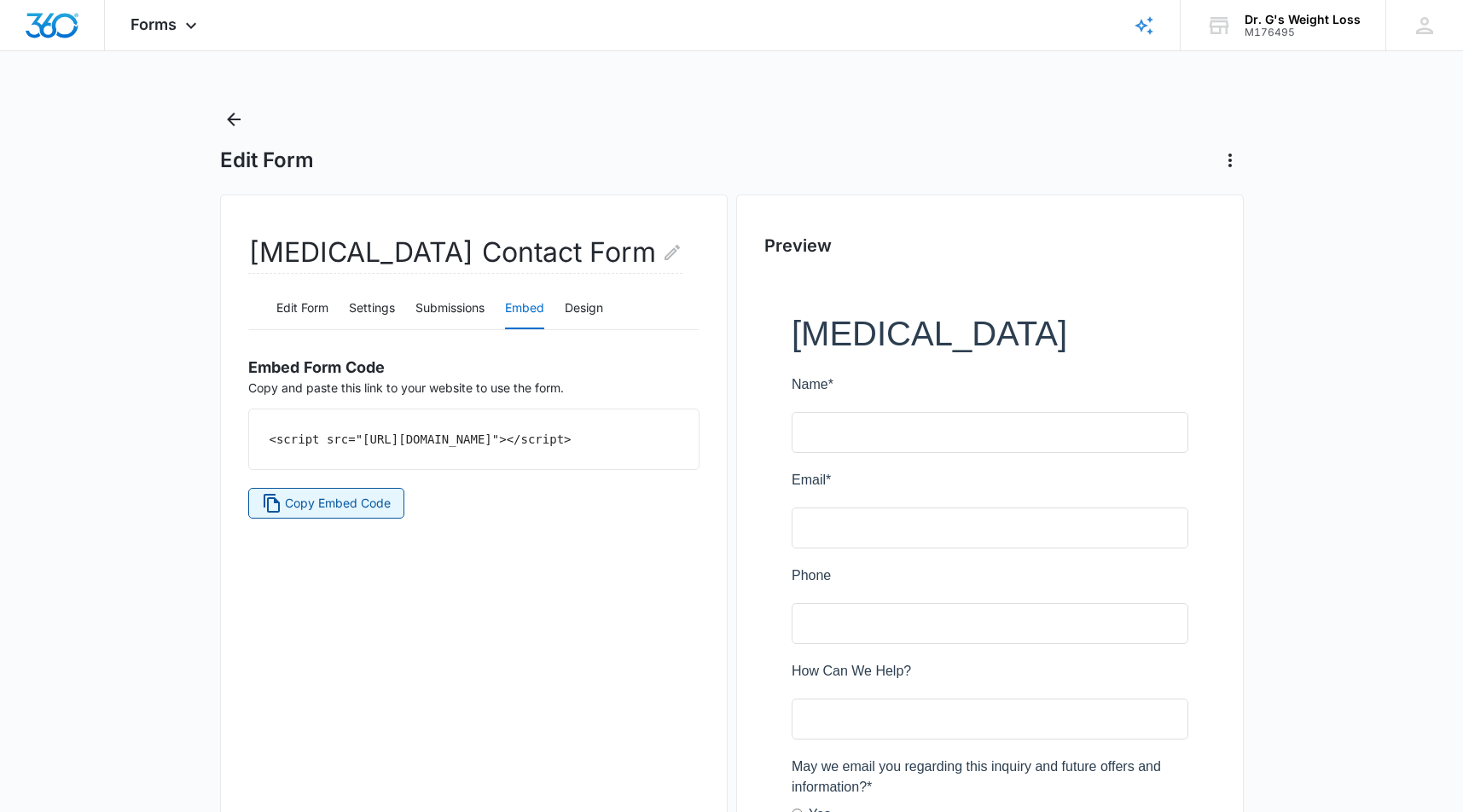
click at [336, 512] on span "Copy Embed Code" at bounding box center [338, 502] width 106 height 19
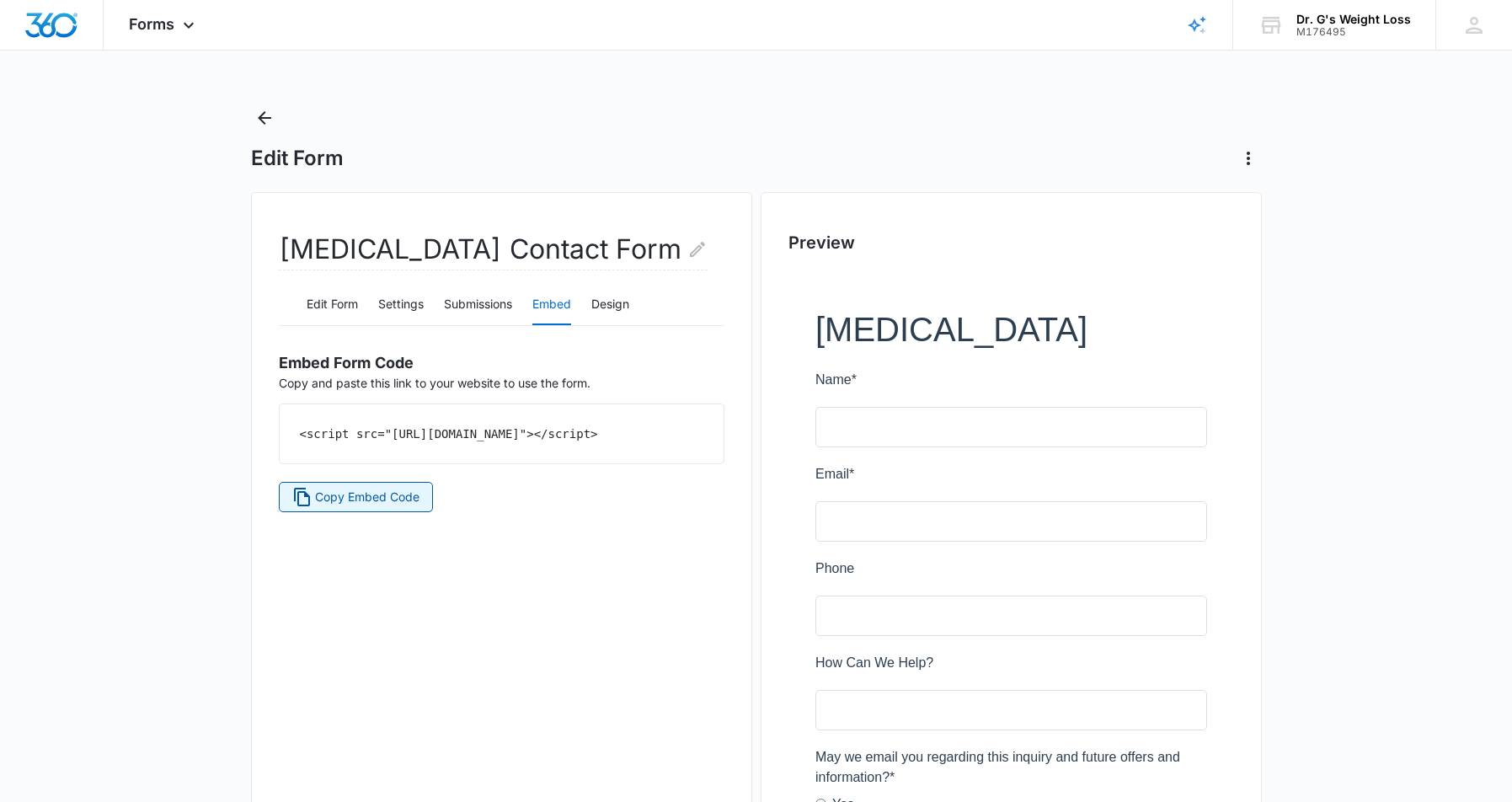
click at [392, 506] on span "Copy Embed Code" at bounding box center [367, 496] width 105 height 18
click at [260, 112] on icon "Back" at bounding box center [264, 117] width 20 height 20
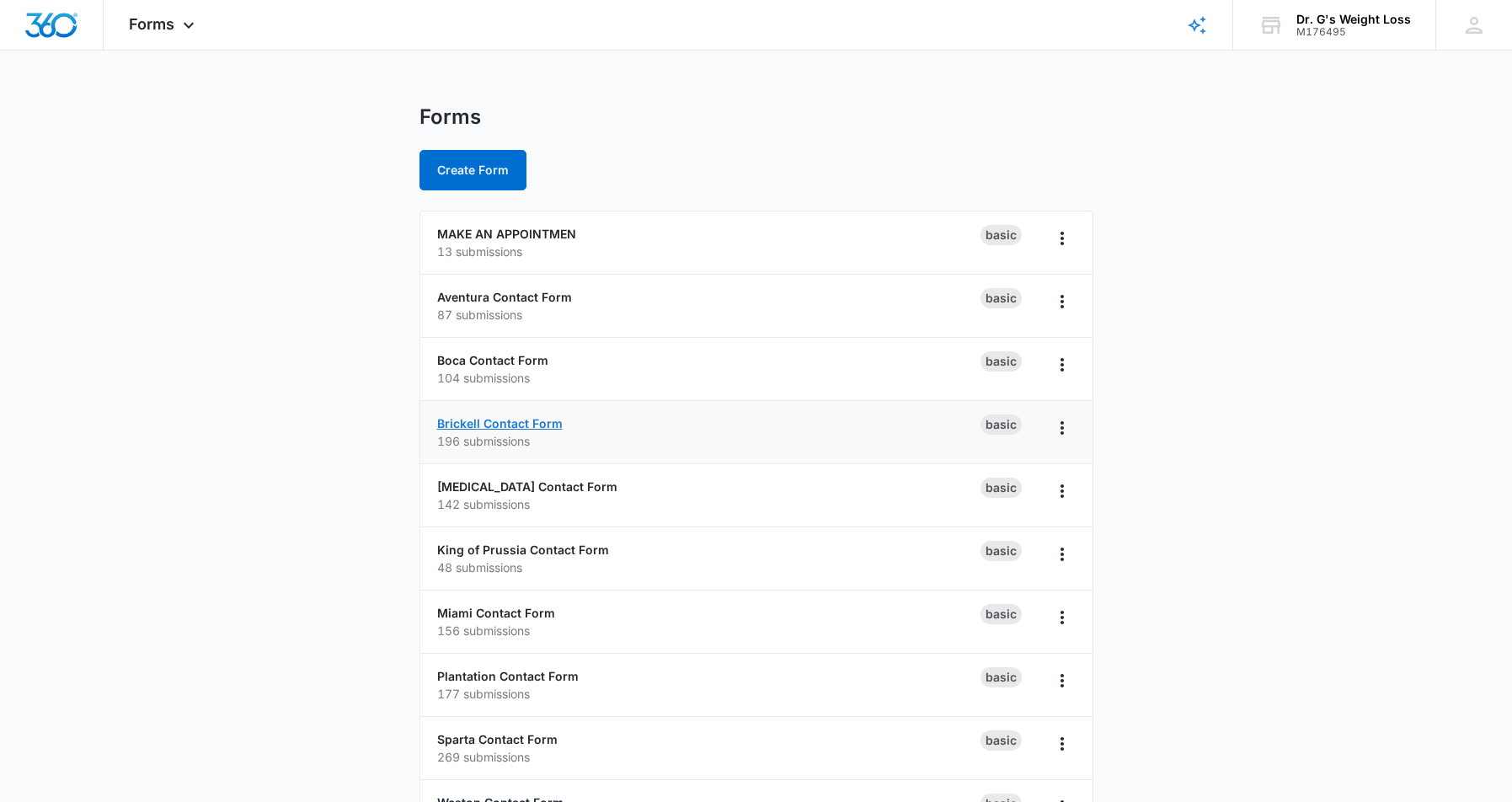
click at [528, 422] on link "Brickell Contact Form" at bounding box center [499, 423] width 125 height 15
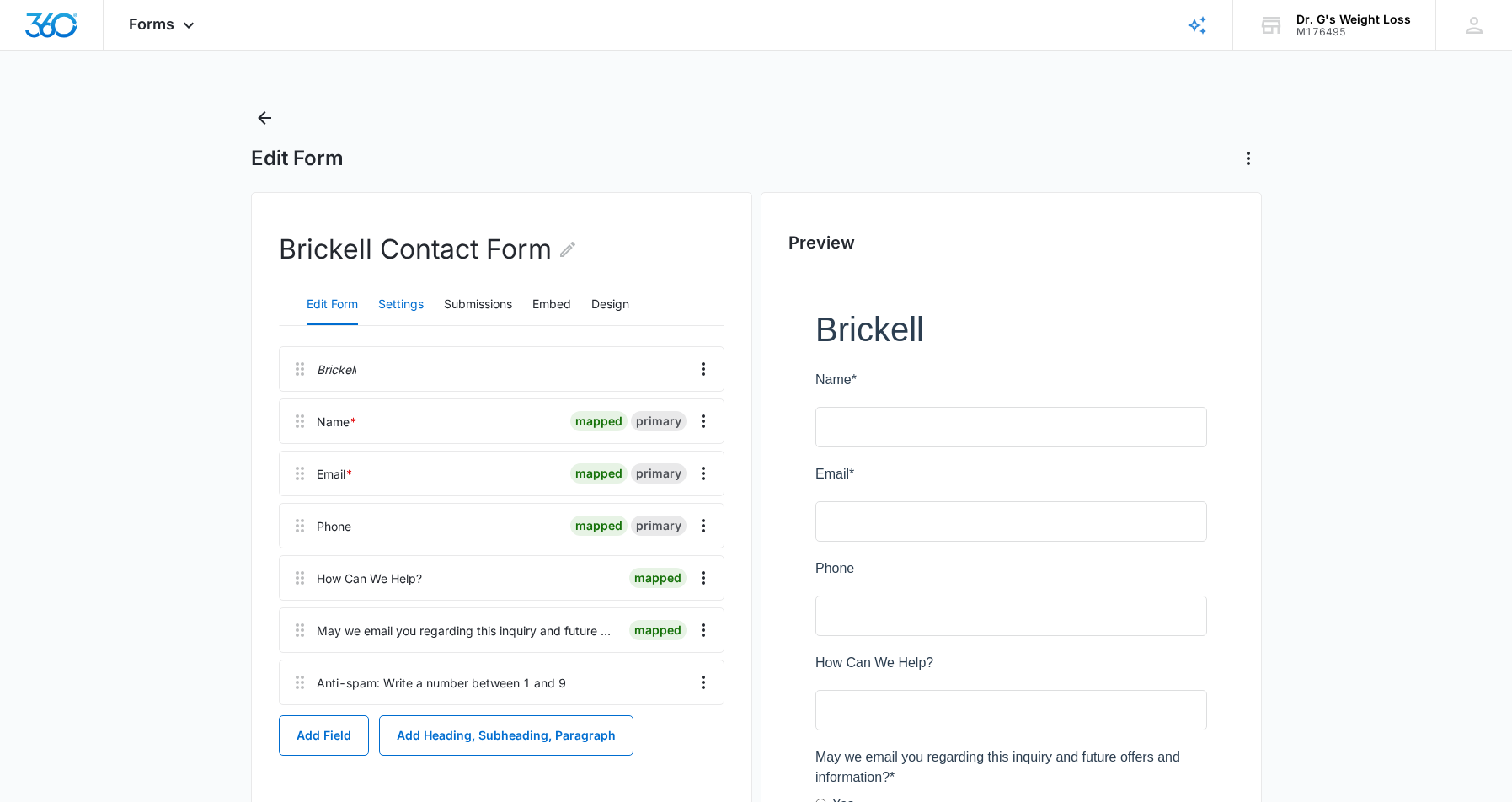
click at [402, 307] on button "Settings" at bounding box center [401, 305] width 46 height 41
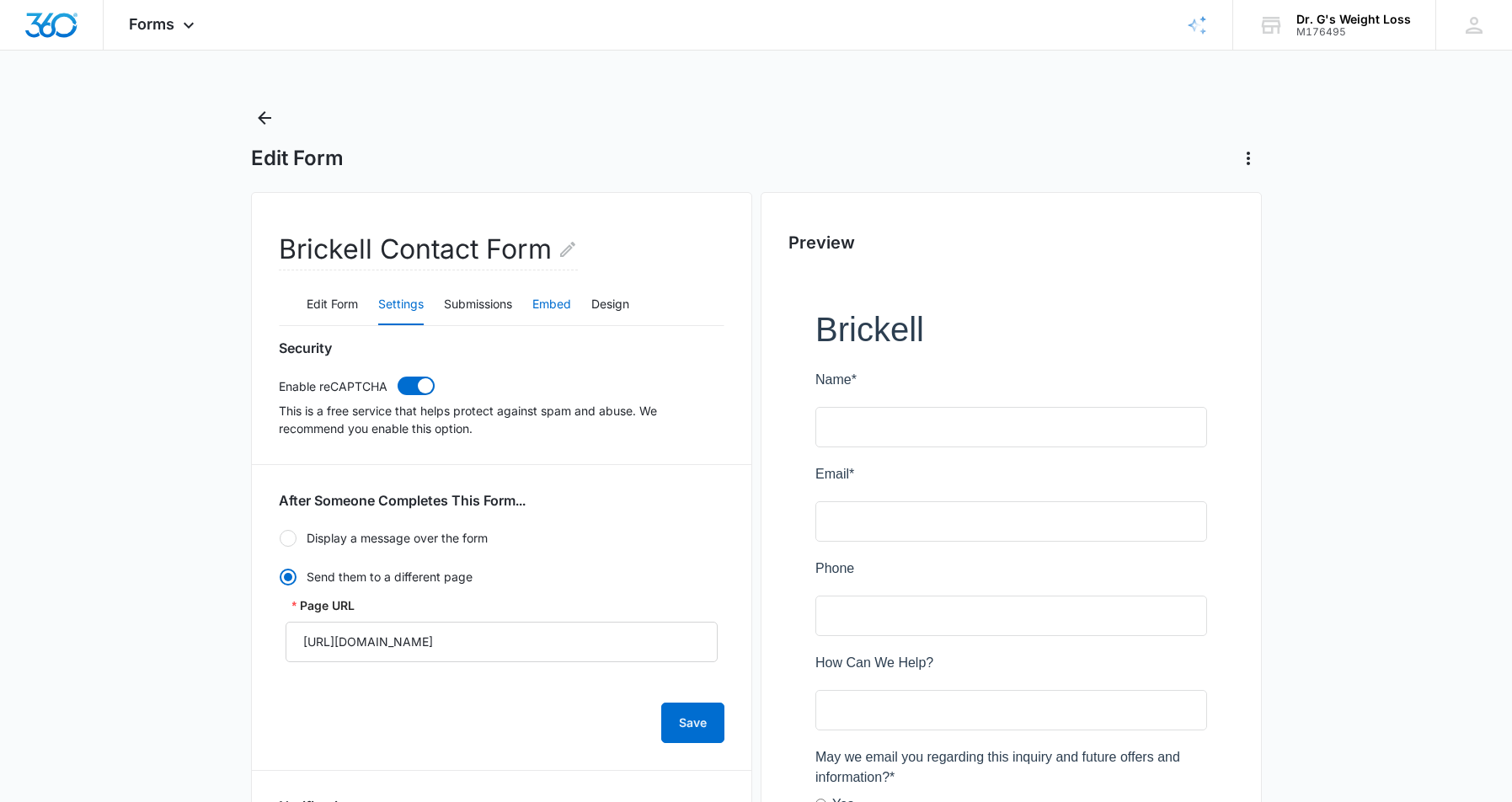
click at [551, 307] on button "Embed" at bounding box center [552, 305] width 39 height 41
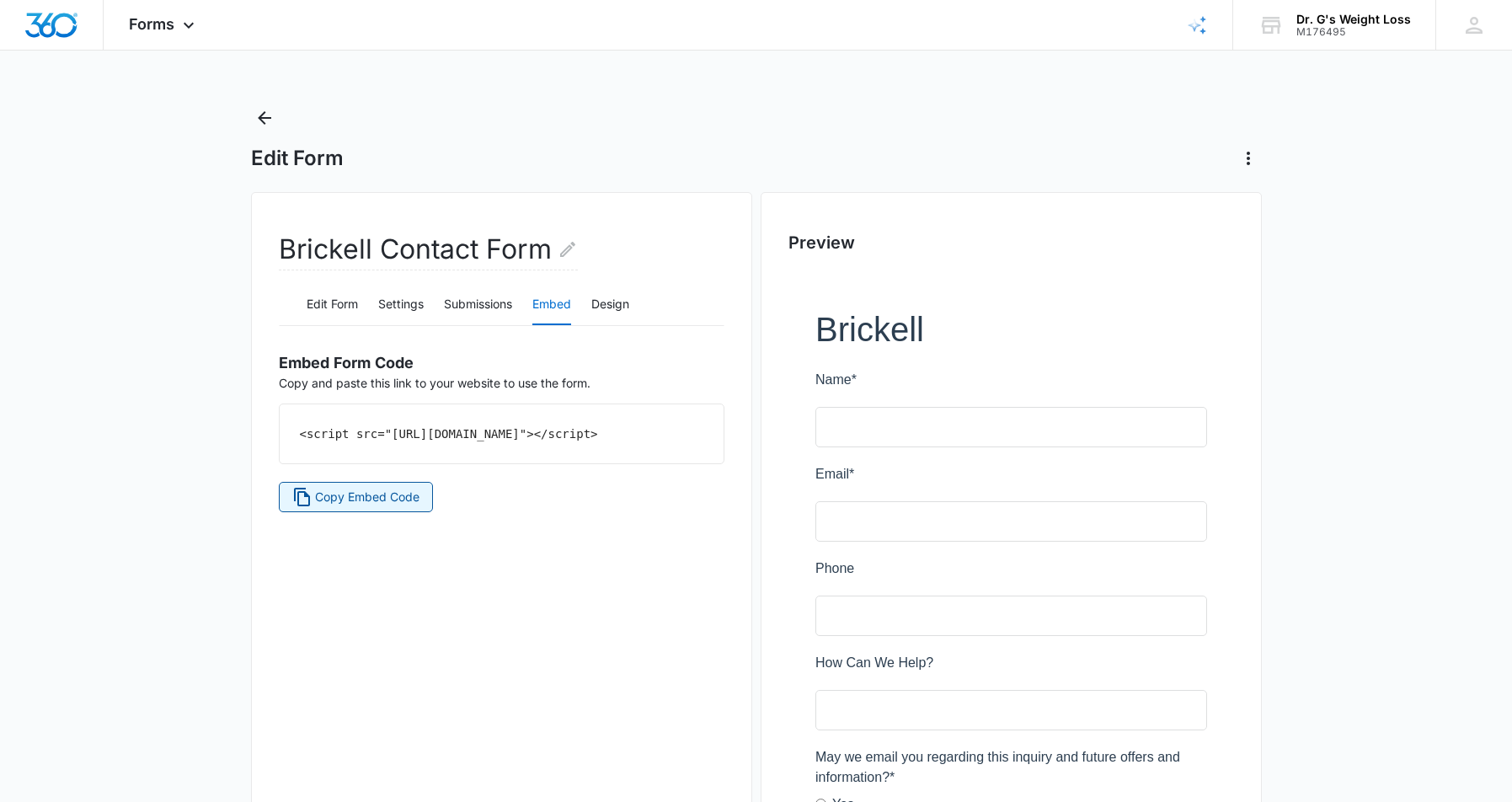
click at [365, 506] on span "Copy Embed Code" at bounding box center [367, 496] width 105 height 18
click at [271, 117] on icon "Back" at bounding box center [264, 117] width 20 height 20
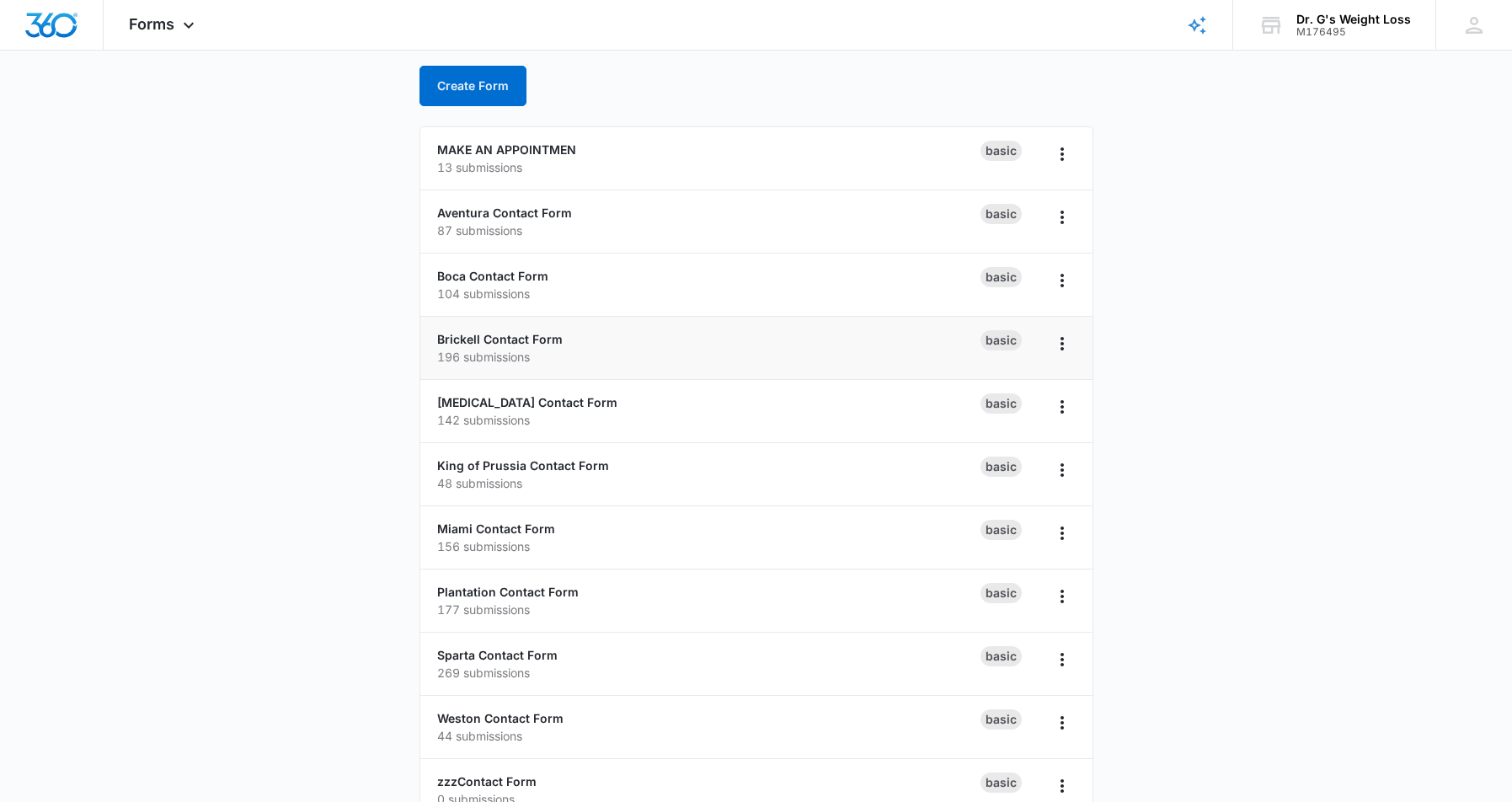
scroll to position [252, 0]
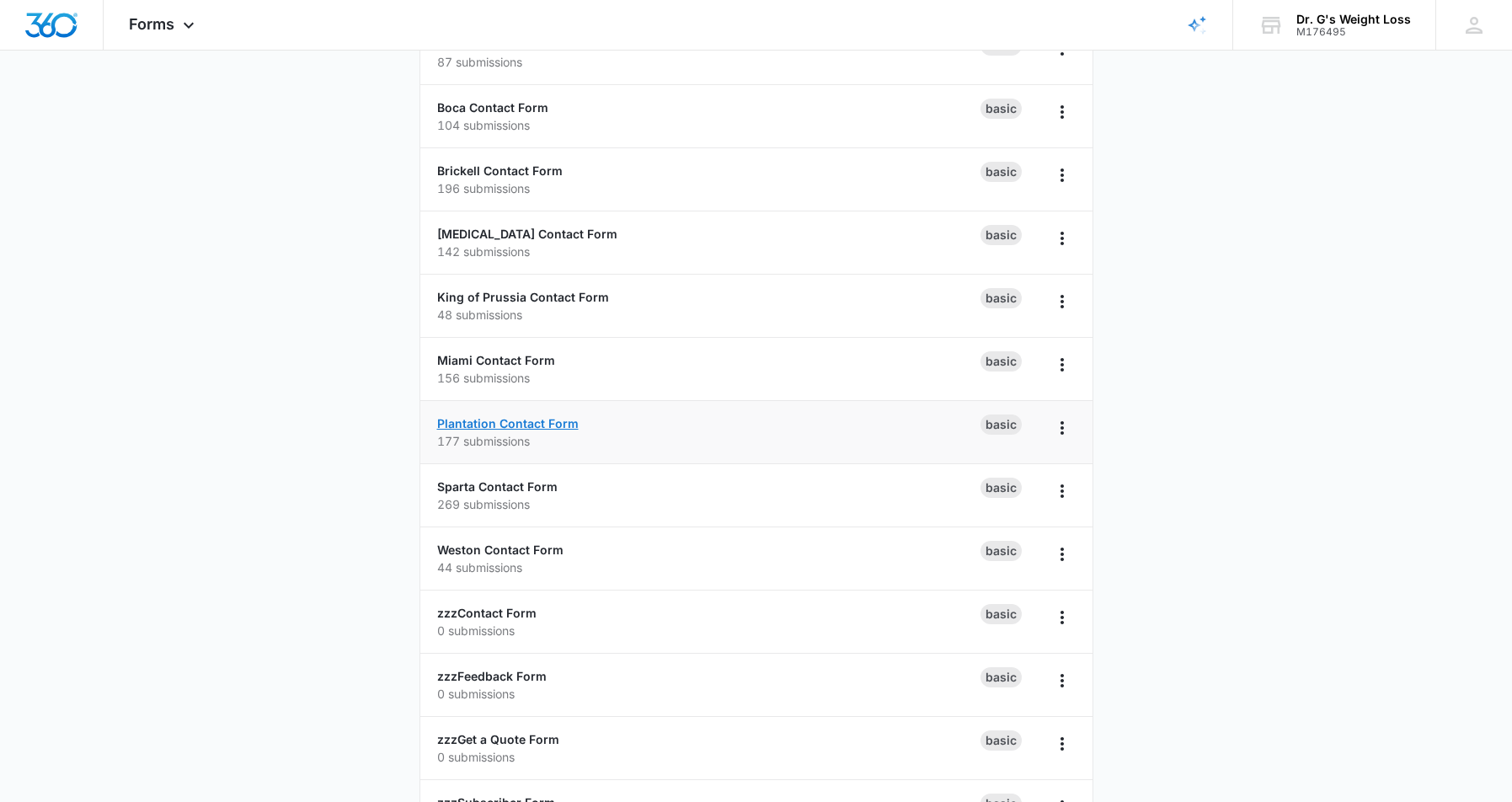
click at [540, 425] on link "Plantation Contact Form" at bounding box center [508, 423] width 142 height 15
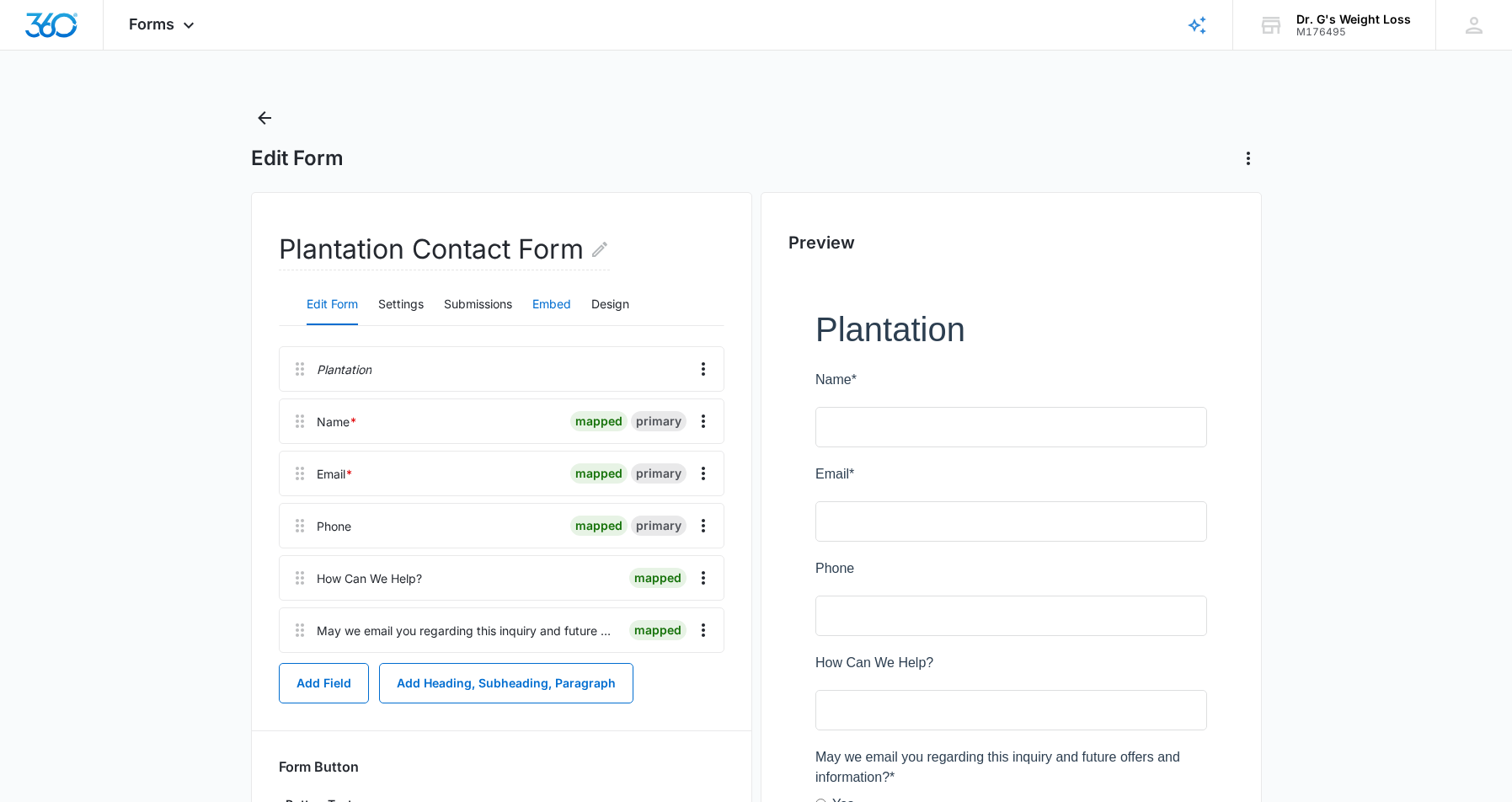
click at [554, 303] on button "Embed" at bounding box center [552, 305] width 39 height 41
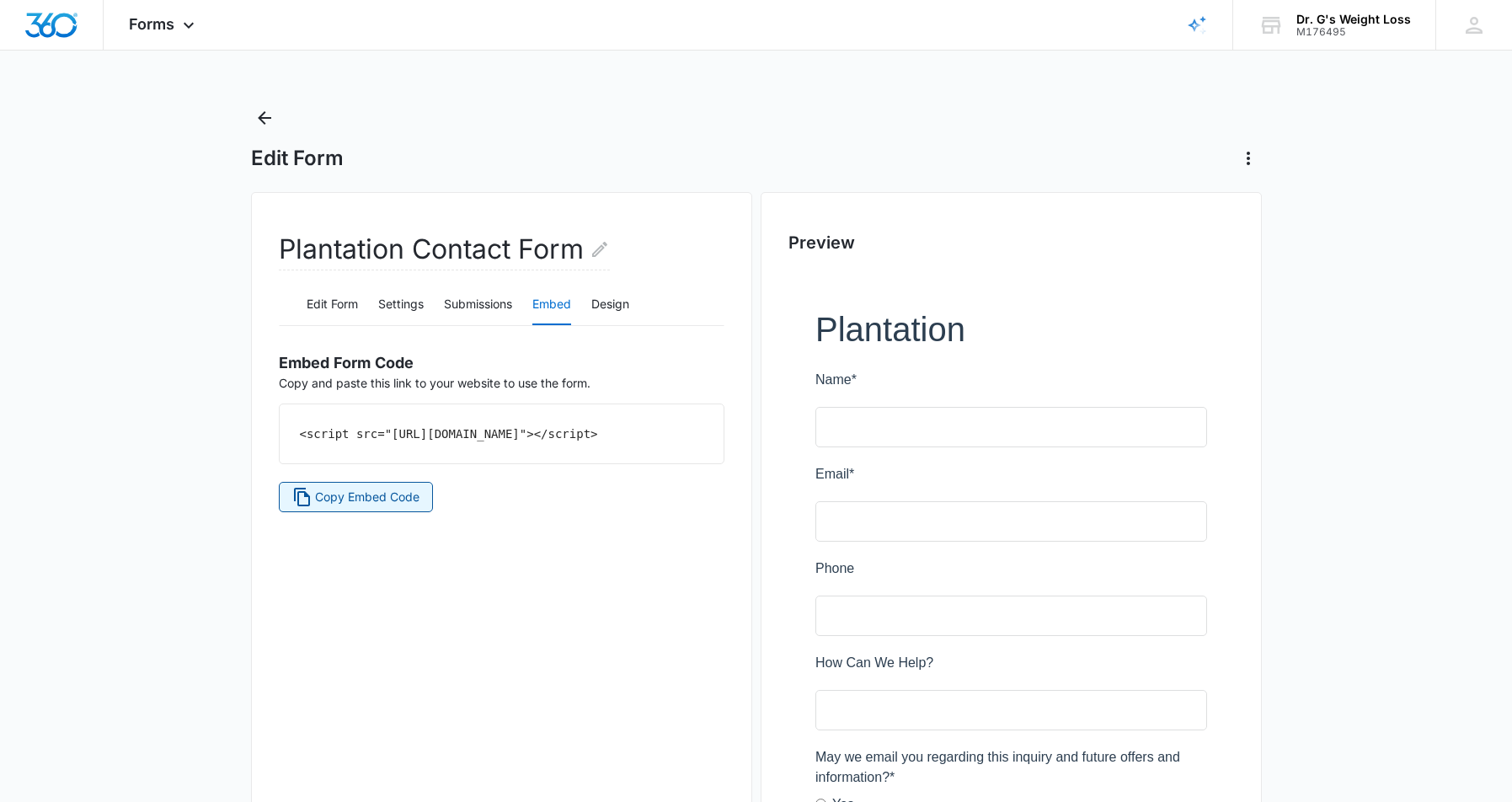
click at [366, 506] on span "Copy Embed Code" at bounding box center [367, 496] width 105 height 18
click at [268, 123] on icon "Back" at bounding box center [264, 117] width 20 height 20
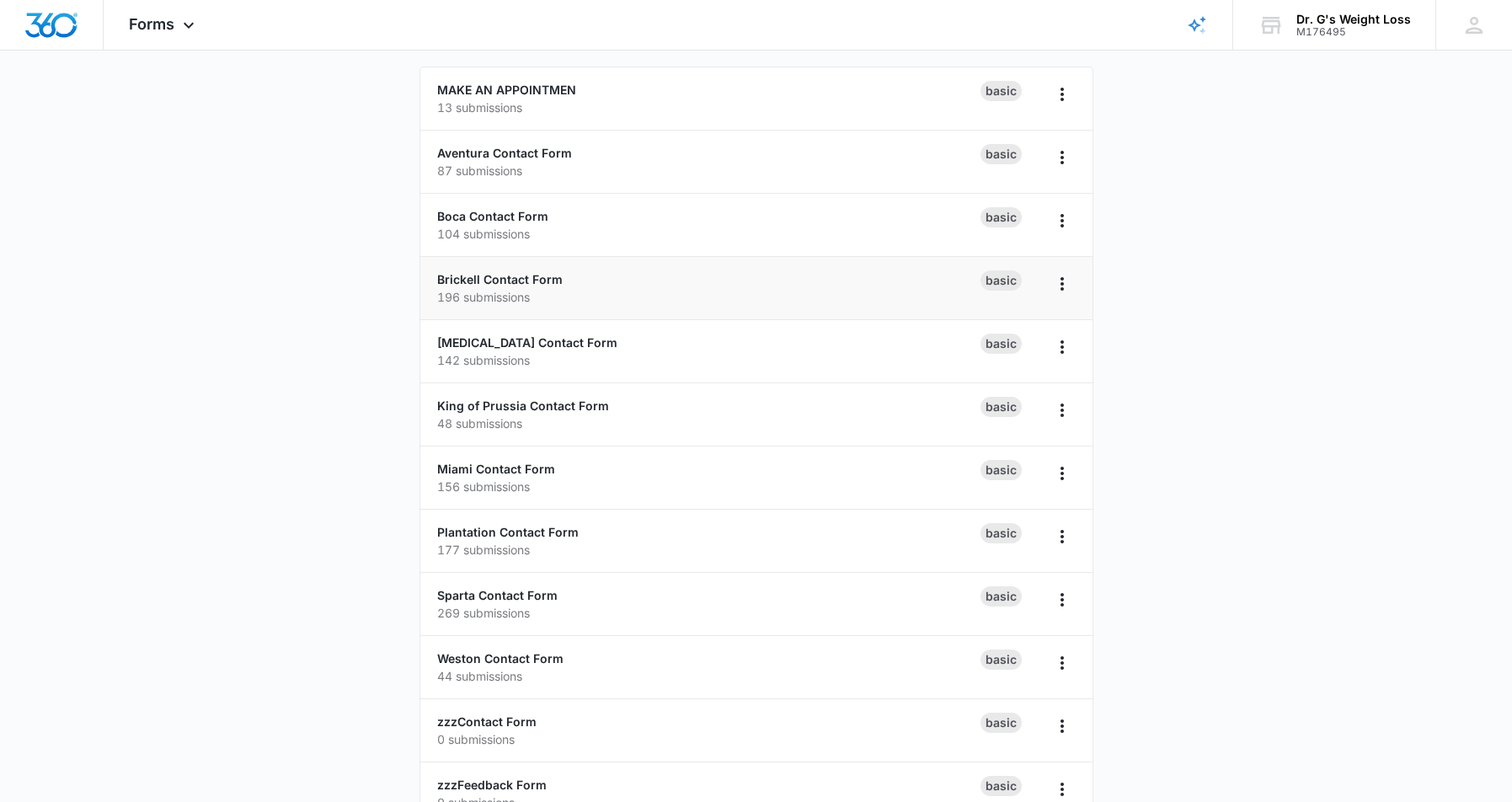
scroll to position [168, 0]
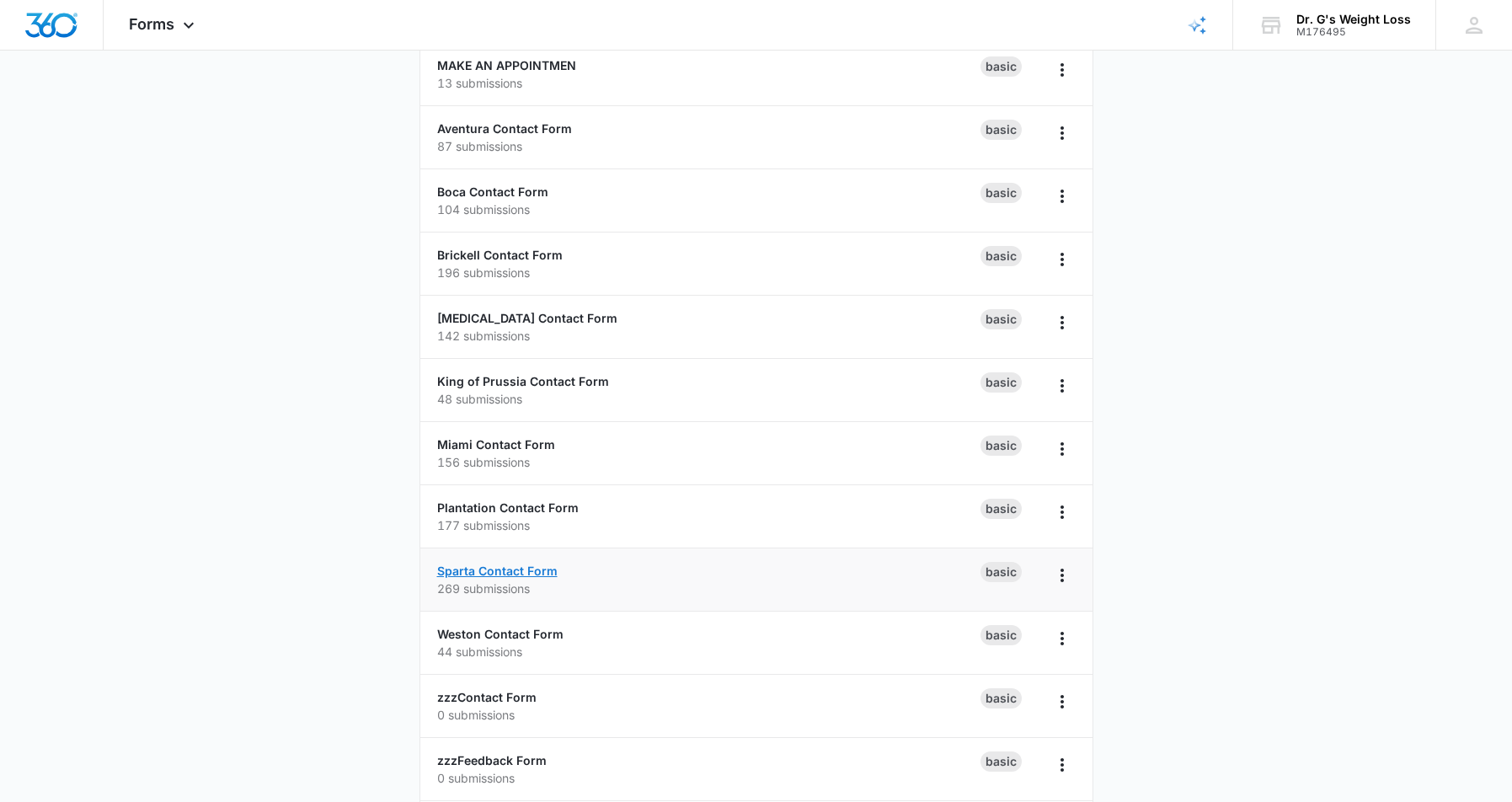
click at [531, 570] on link "Sparta Contact Form" at bounding box center [497, 570] width 120 height 15
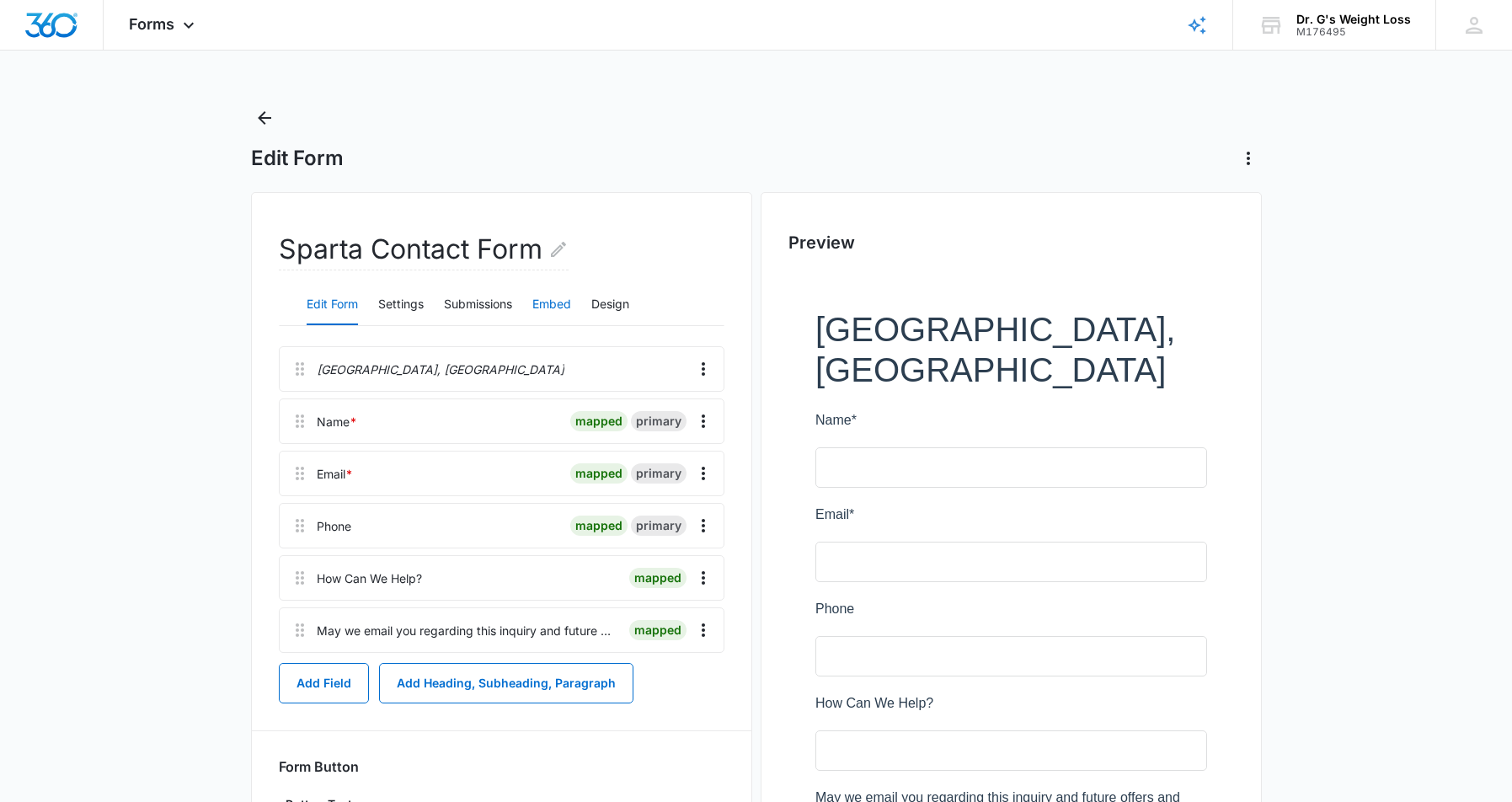
click at [553, 308] on button "Embed" at bounding box center [552, 305] width 39 height 41
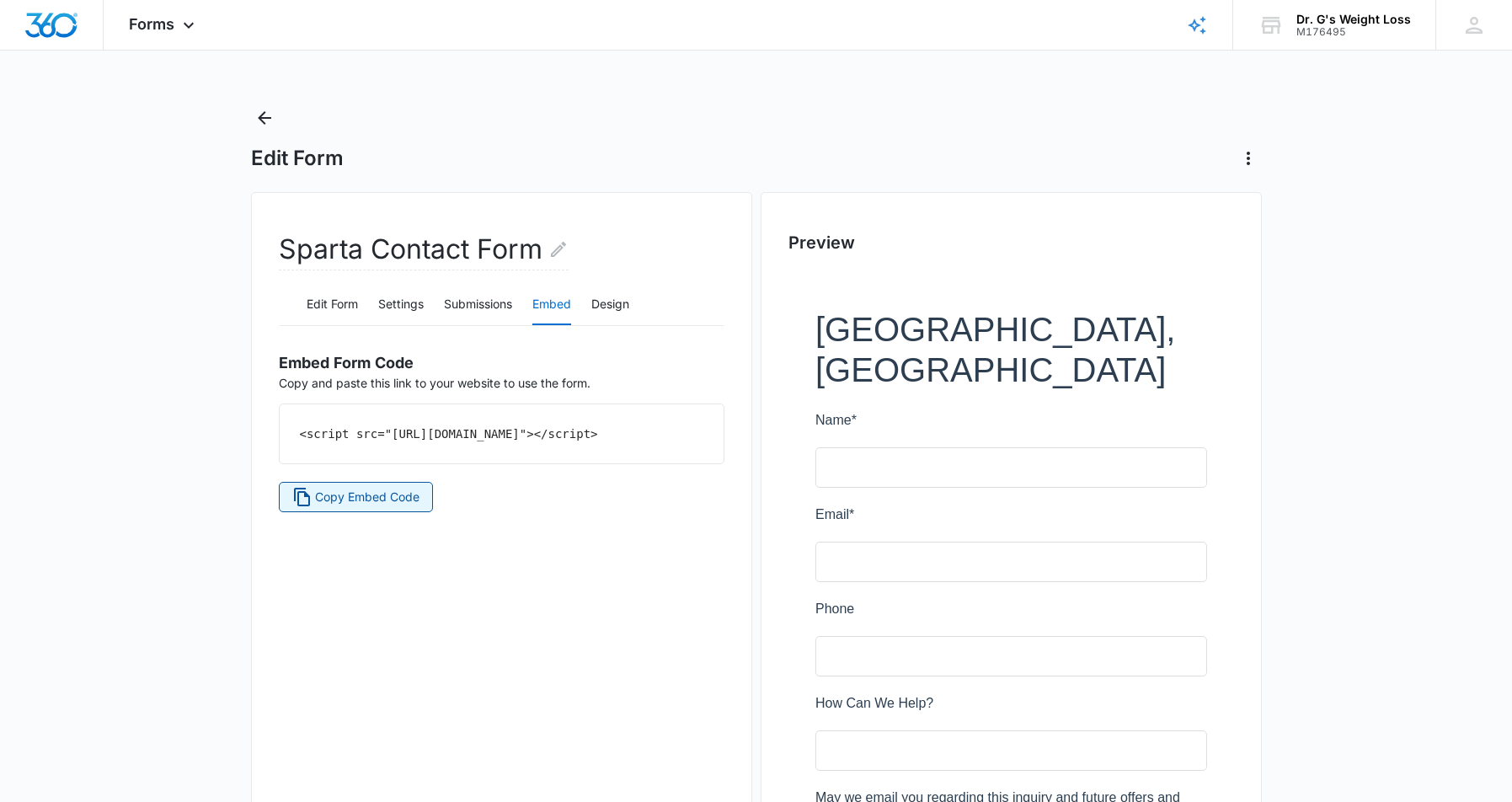
click at [372, 506] on span "Copy Embed Code" at bounding box center [367, 496] width 105 height 18
click at [263, 121] on icon "Back" at bounding box center [264, 118] width 14 height 14
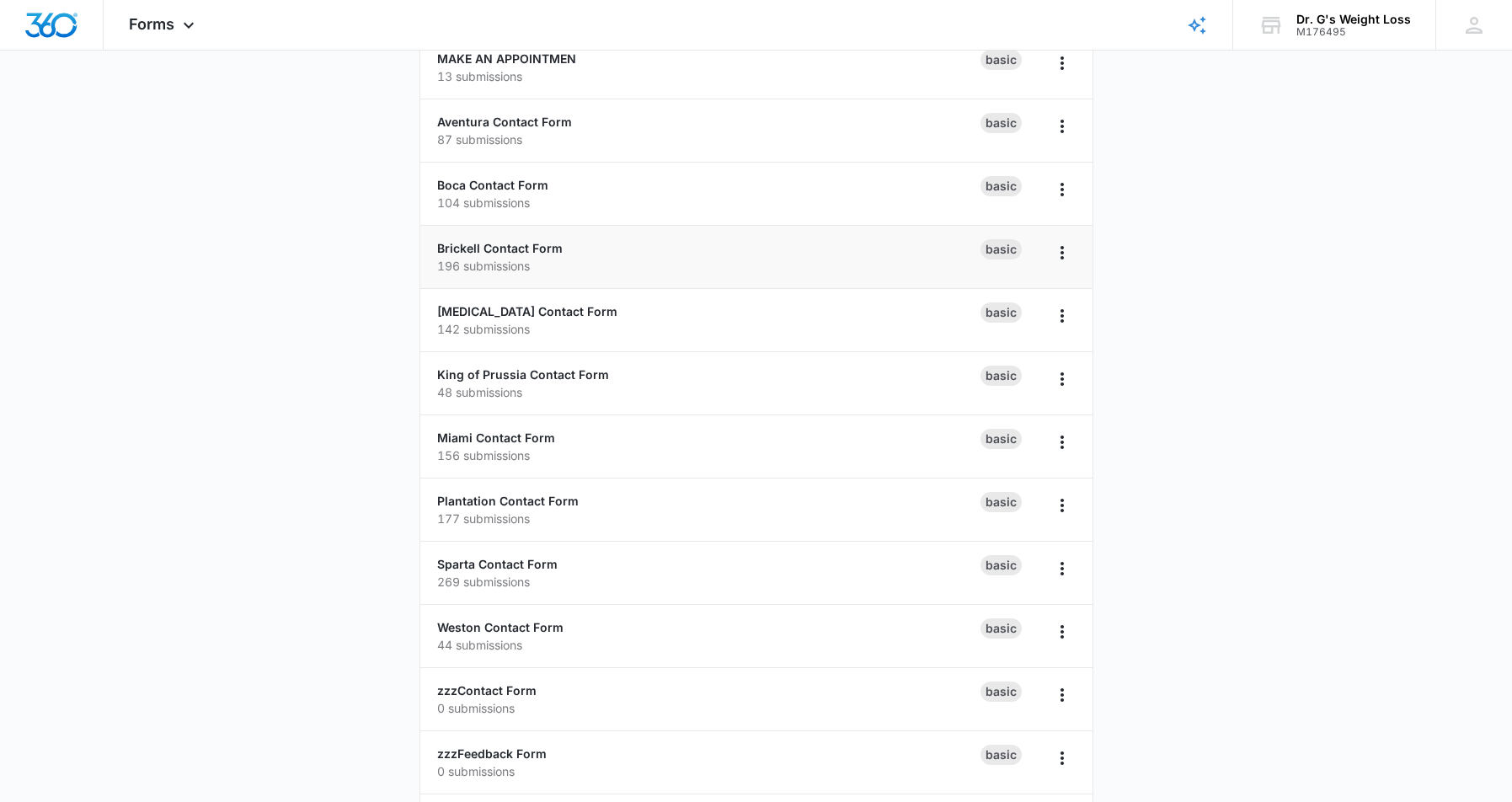
scroll to position [146, 0]
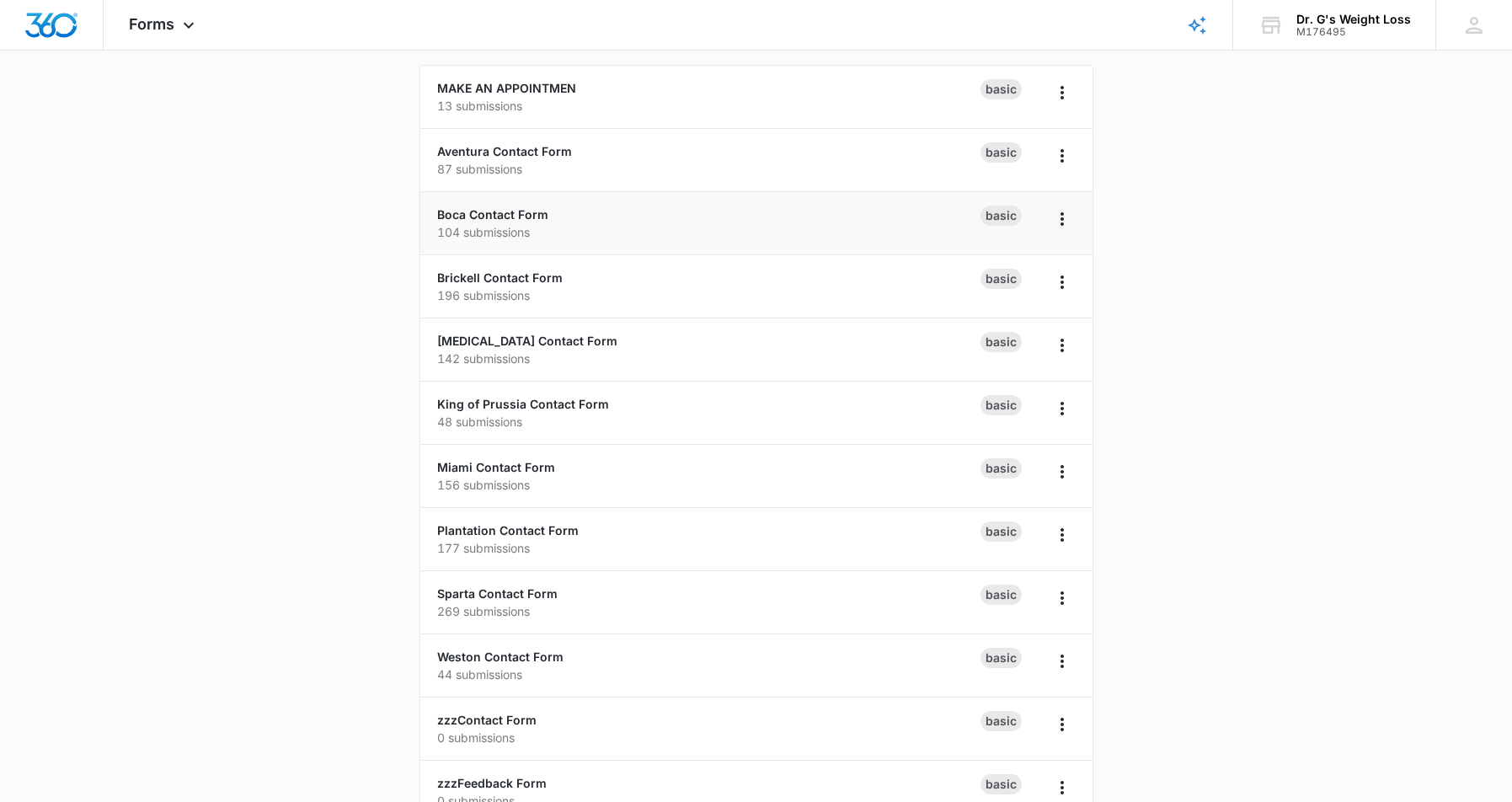
click at [582, 218] on div "Boca Contact Form 104 submissions" at bounding box center [709, 223] width 544 height 35
click at [507, 218] on link "Boca Contact Form" at bounding box center [492, 214] width 112 height 15
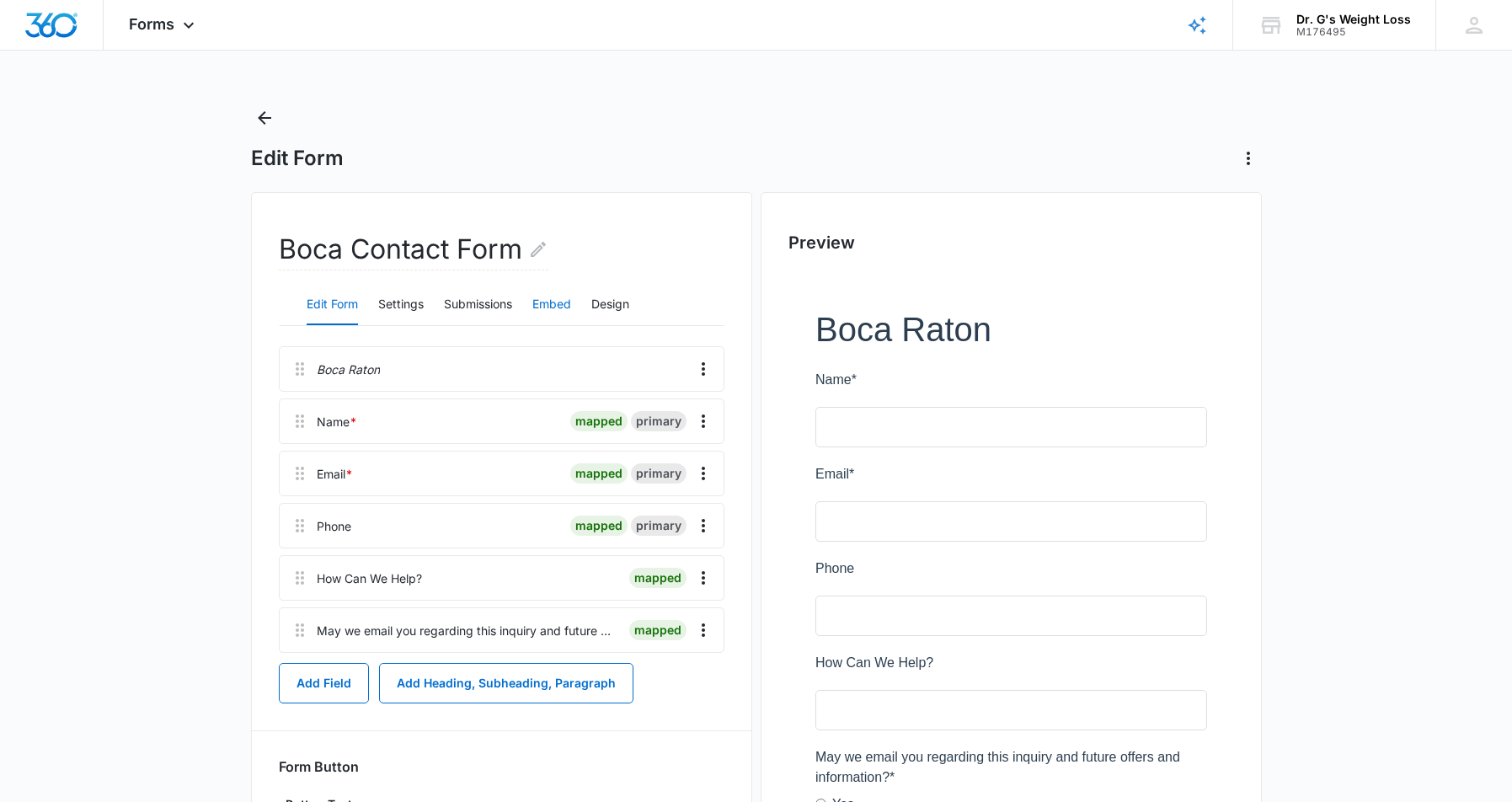
click at [554, 302] on button "Embed" at bounding box center [552, 305] width 39 height 41
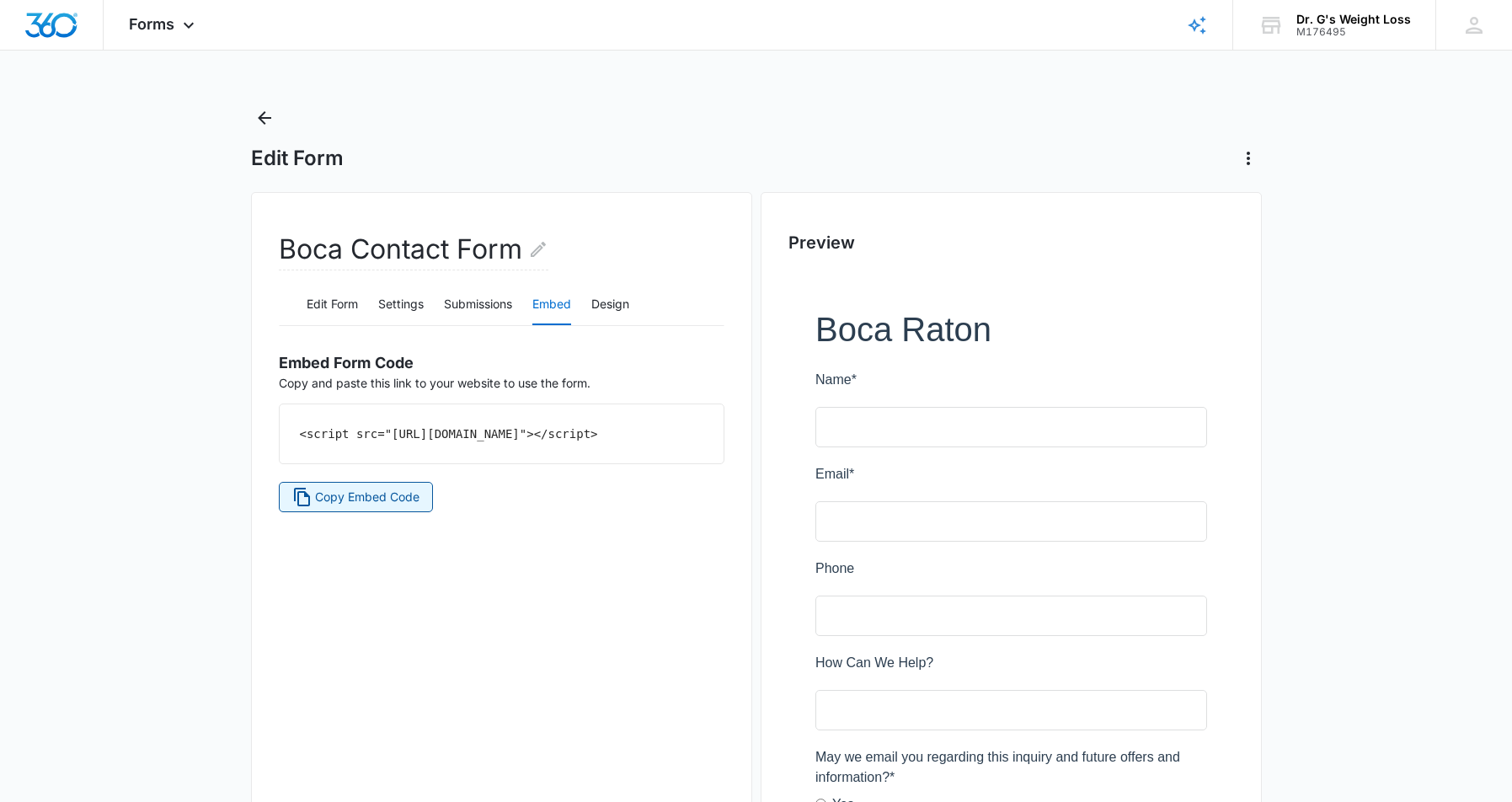
click at [386, 506] on span "Copy Embed Code" at bounding box center [367, 496] width 105 height 18
click at [264, 122] on icon "Back" at bounding box center [264, 117] width 20 height 20
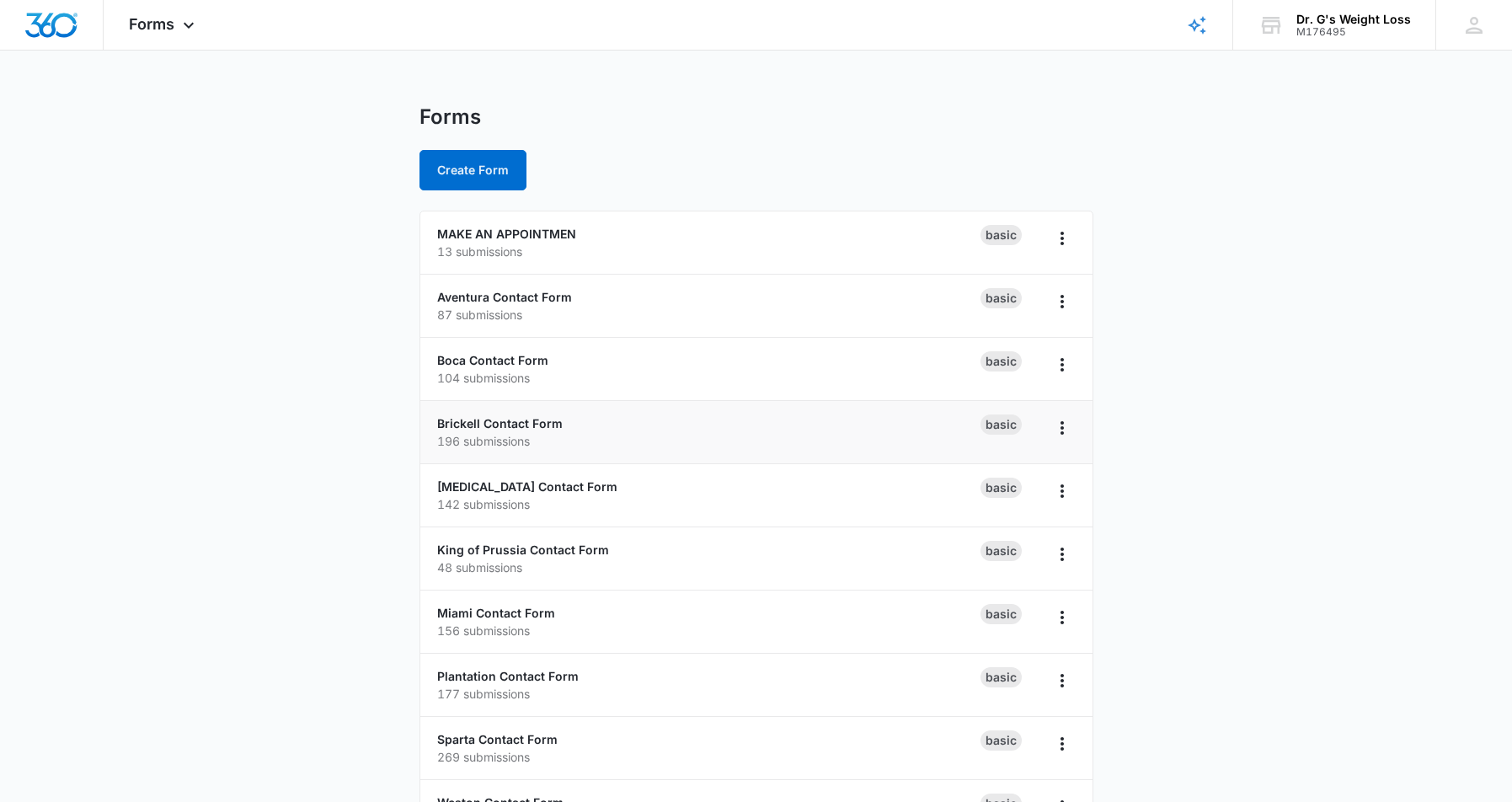
click at [562, 428] on div "Brickell Contact Form 196 submissions" at bounding box center [709, 432] width 544 height 35
click at [539, 422] on link "Brickell Contact Form" at bounding box center [499, 423] width 125 height 15
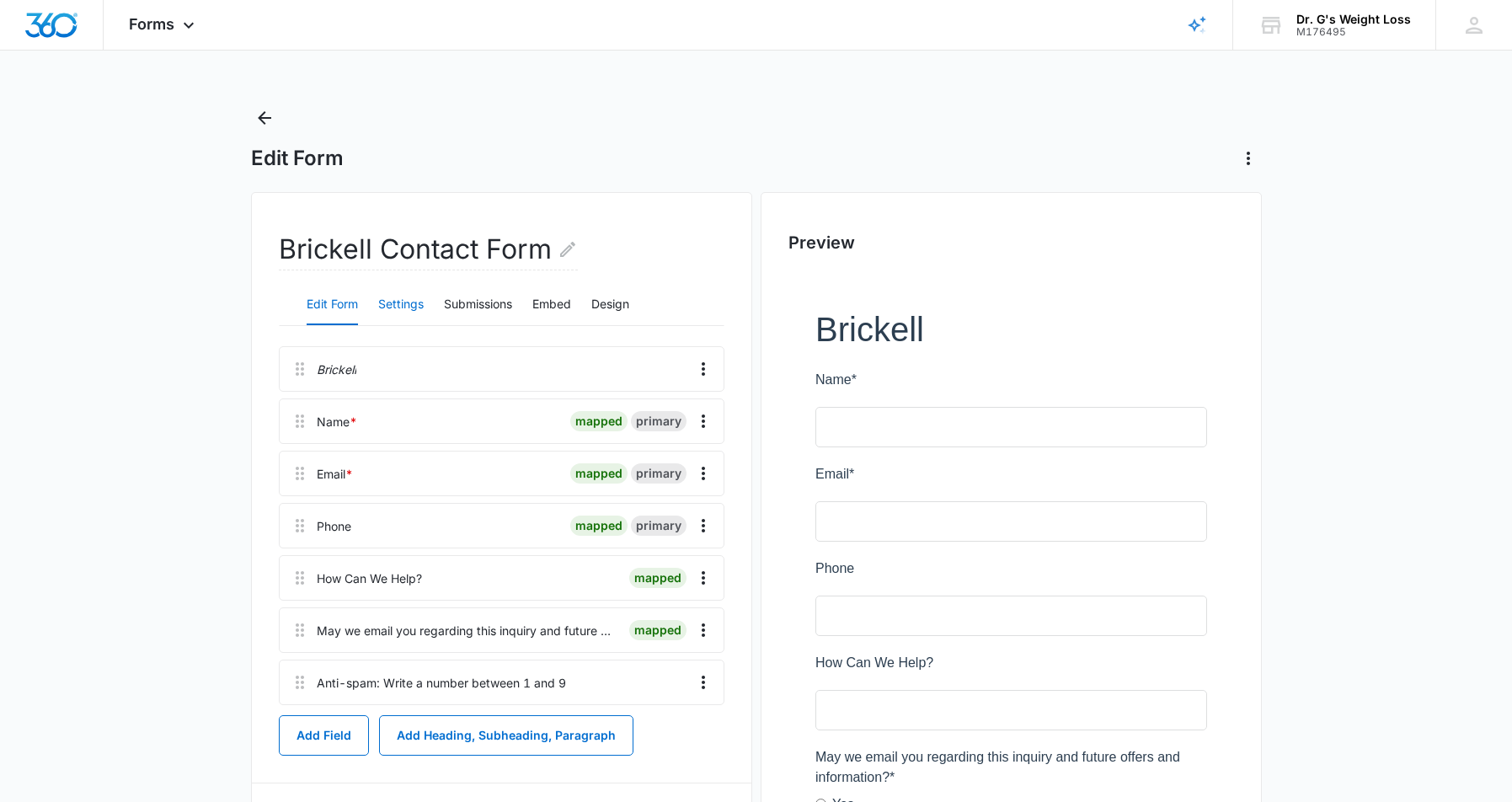
click at [404, 304] on button "Settings" at bounding box center [401, 305] width 46 height 41
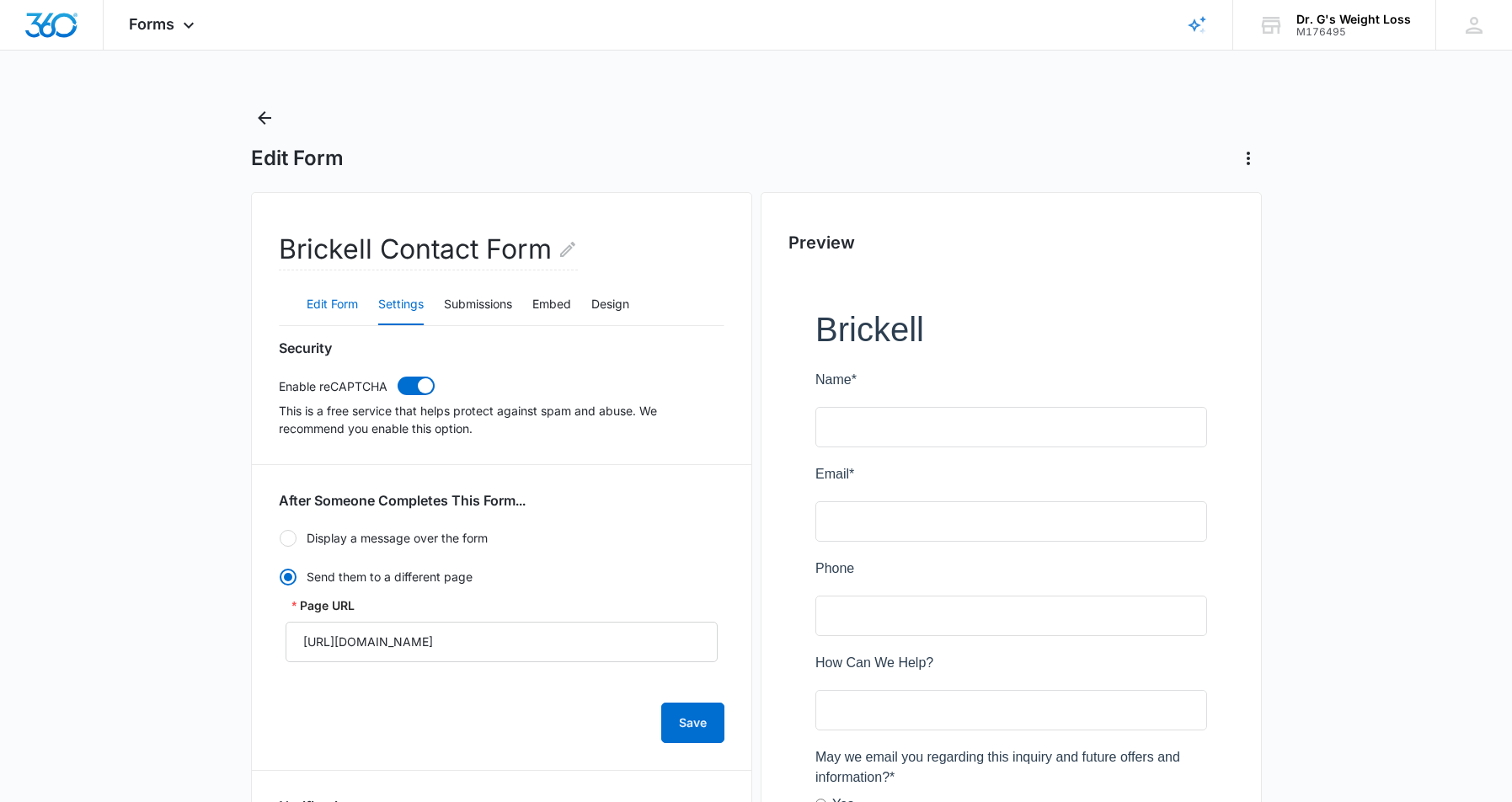
click at [340, 308] on button "Edit Form" at bounding box center [332, 305] width 51 height 41
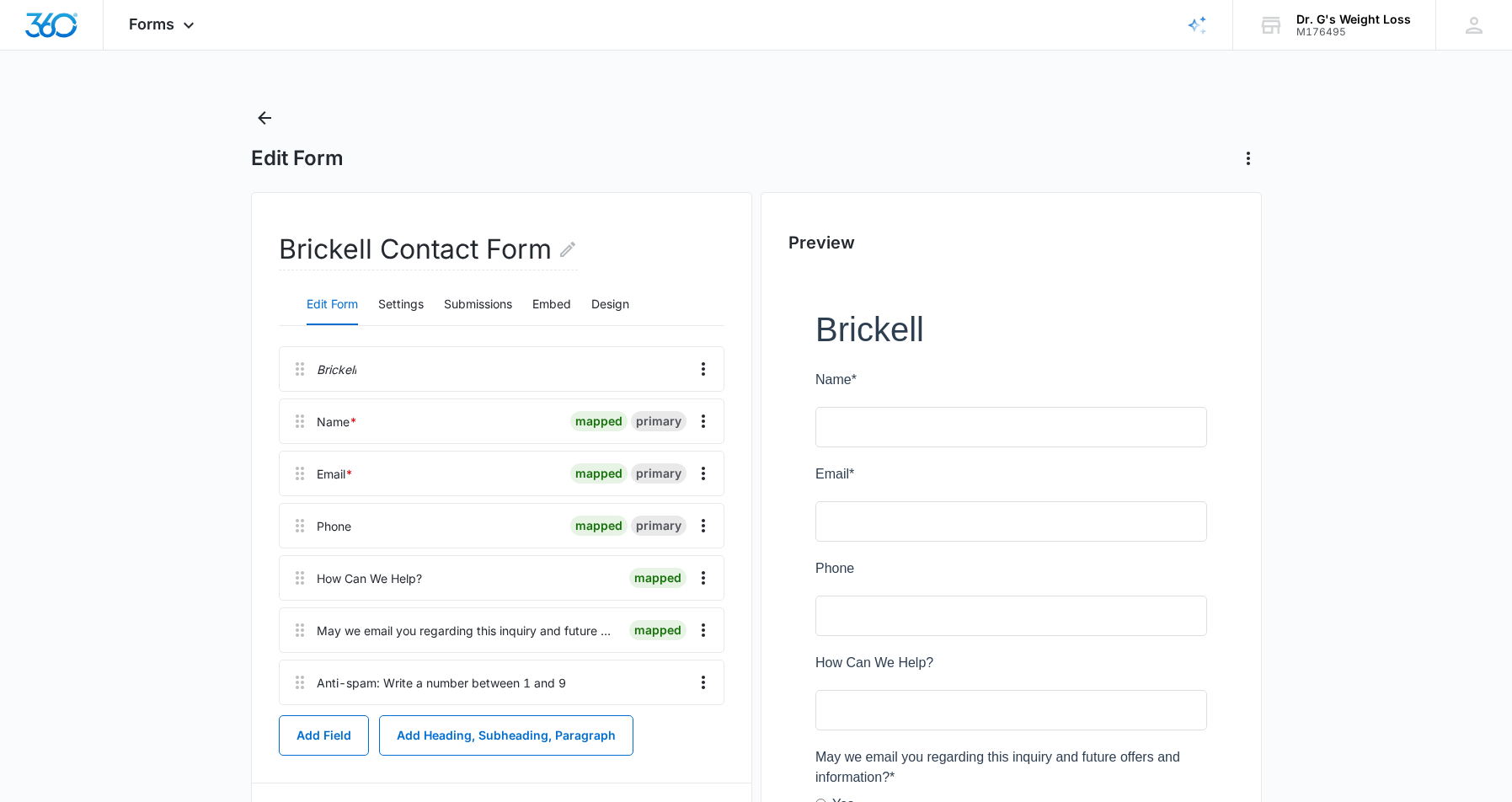
click at [462, 472] on div at bounding box center [461, 473] width 204 height 44
click at [702, 474] on icon "Overflow Menu" at bounding box center [703, 474] width 3 height 14
click at [646, 517] on div "Edit" at bounding box center [657, 520] width 35 height 12
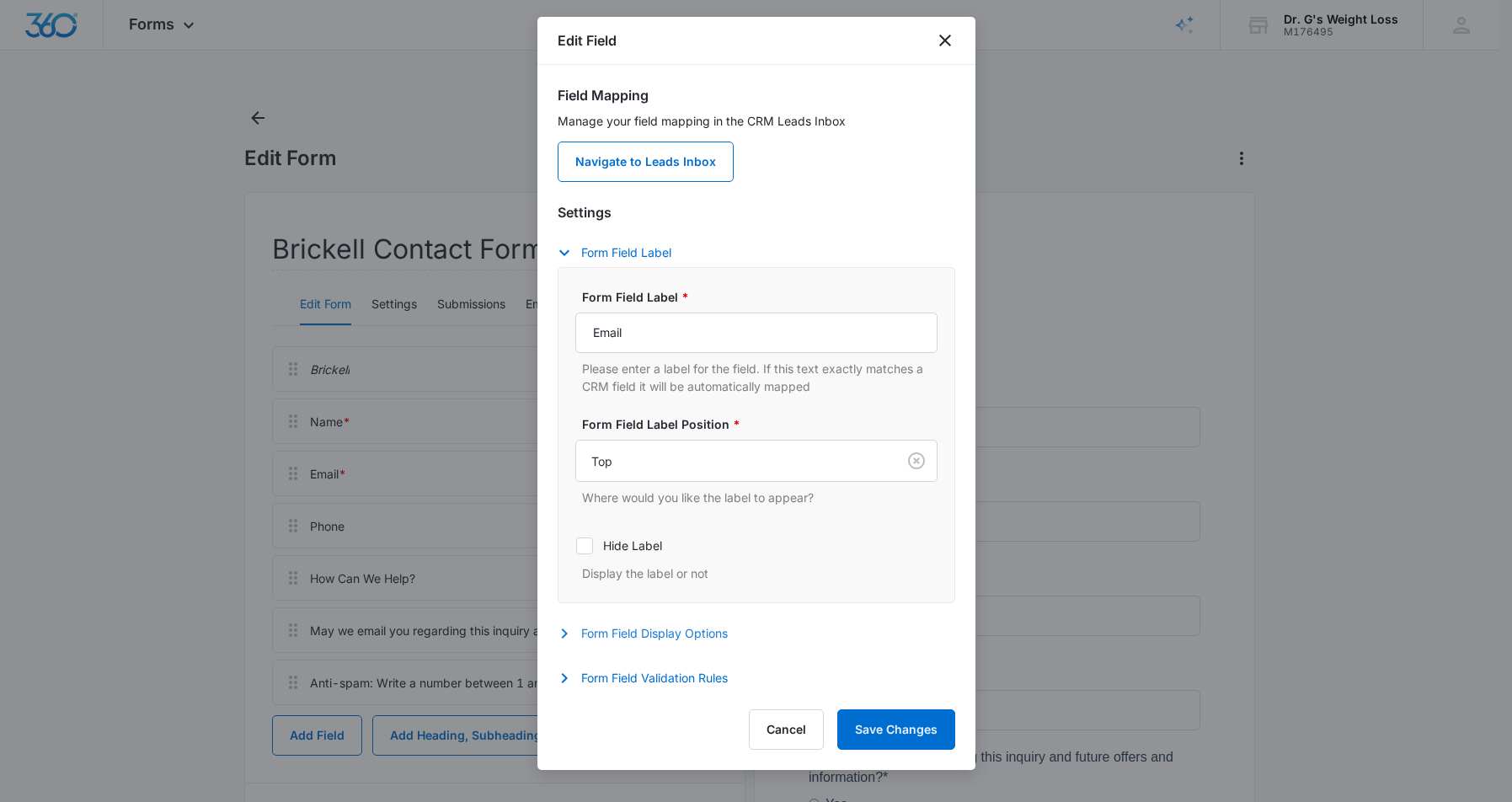
click at [562, 631] on icon "button" at bounding box center [564, 633] width 6 height 10
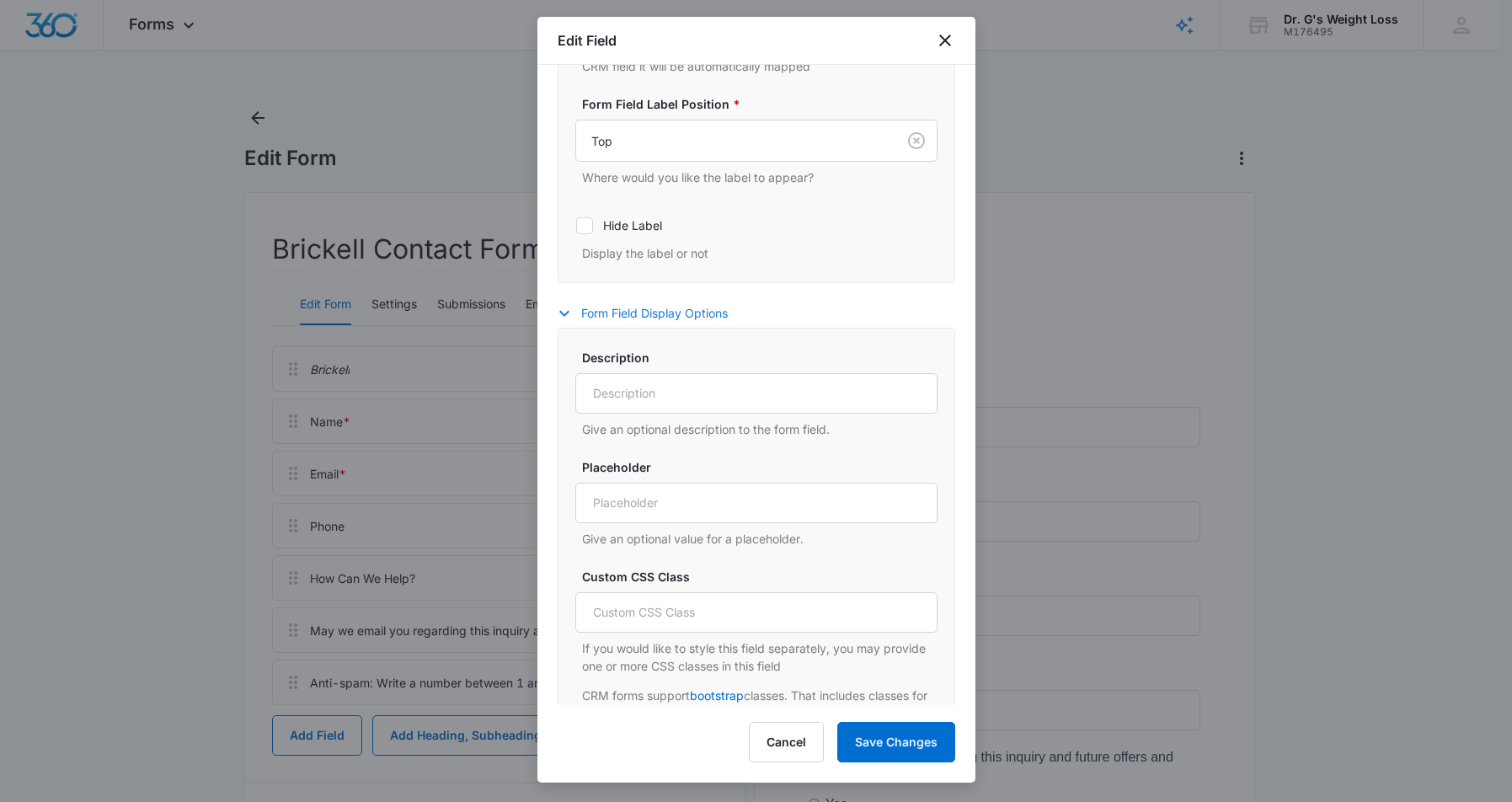
scroll to position [403, 0]
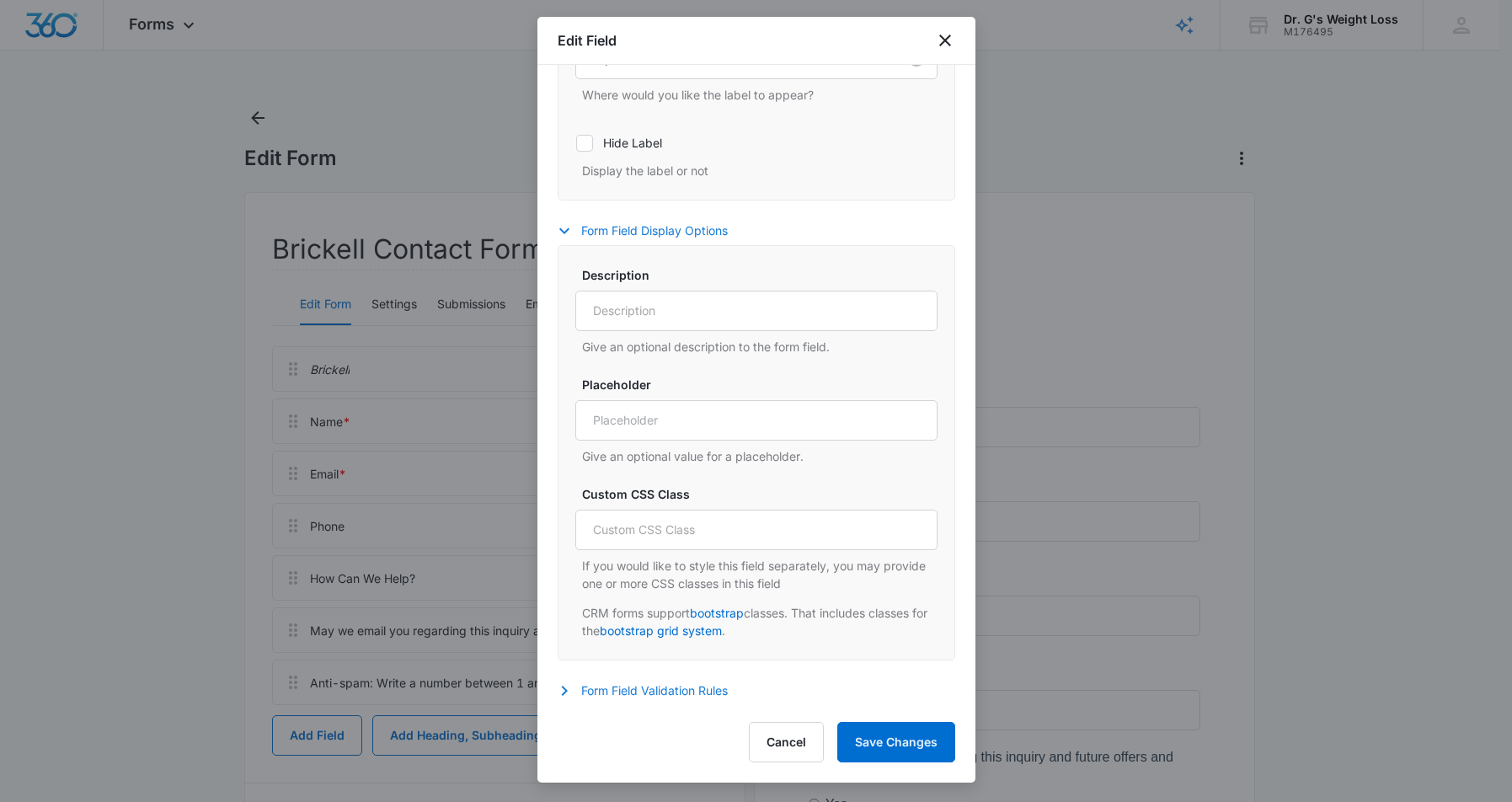
click at [561, 689] on icon "button" at bounding box center [564, 690] width 20 height 20
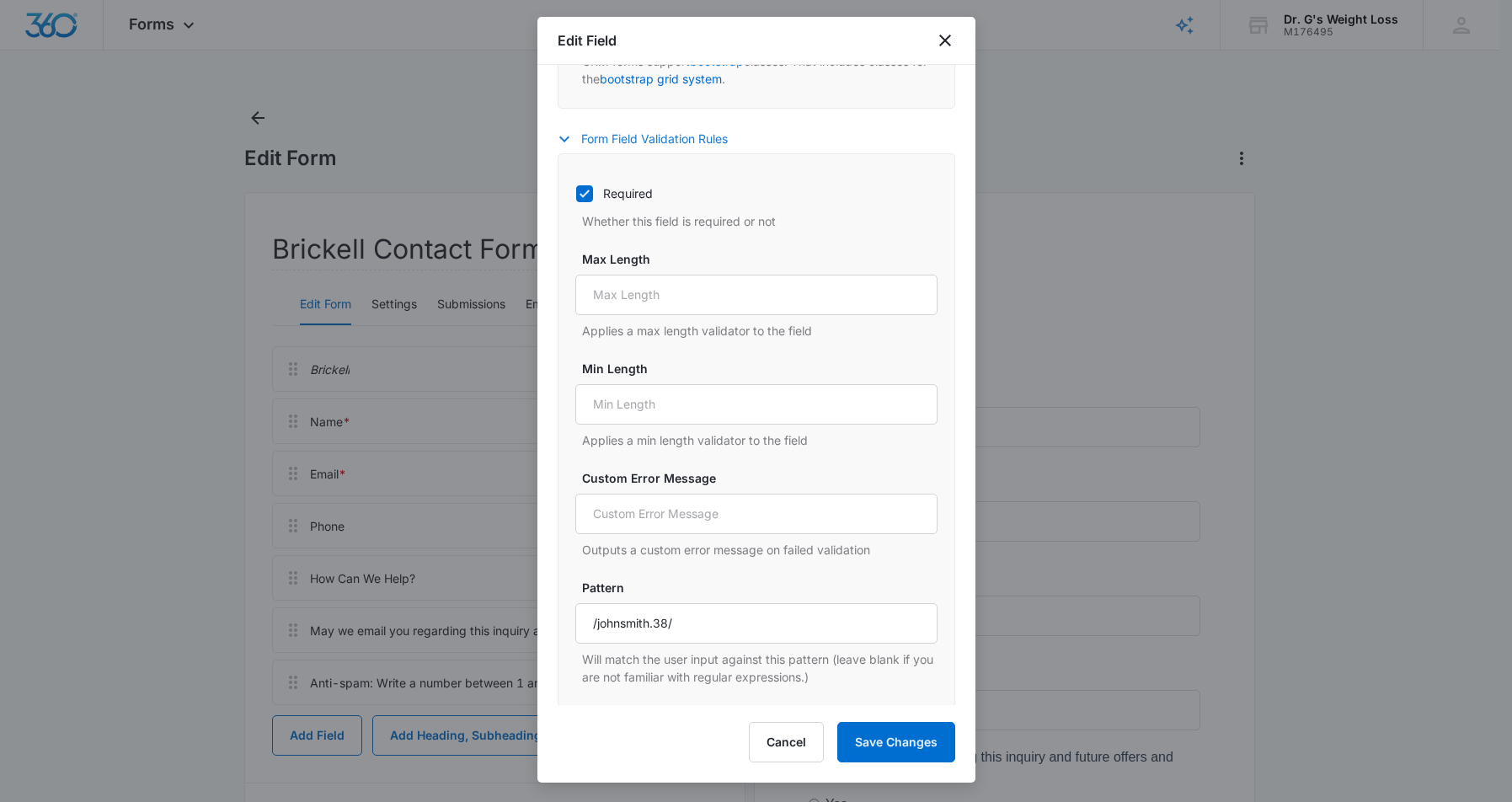
scroll to position [956, 0]
click at [777, 744] on button "Cancel" at bounding box center [786, 742] width 75 height 41
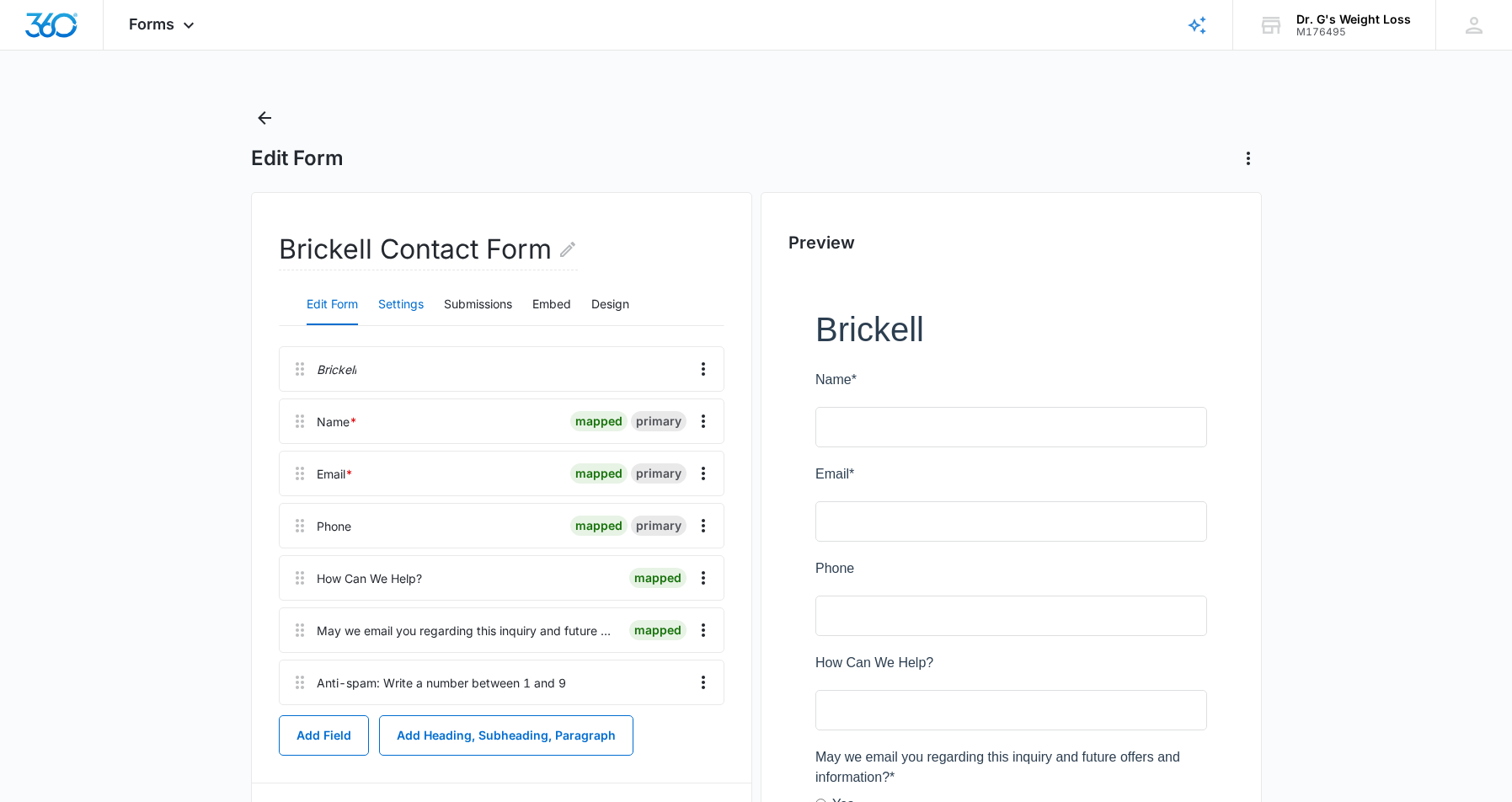
click at [400, 300] on button "Settings" at bounding box center [401, 305] width 46 height 41
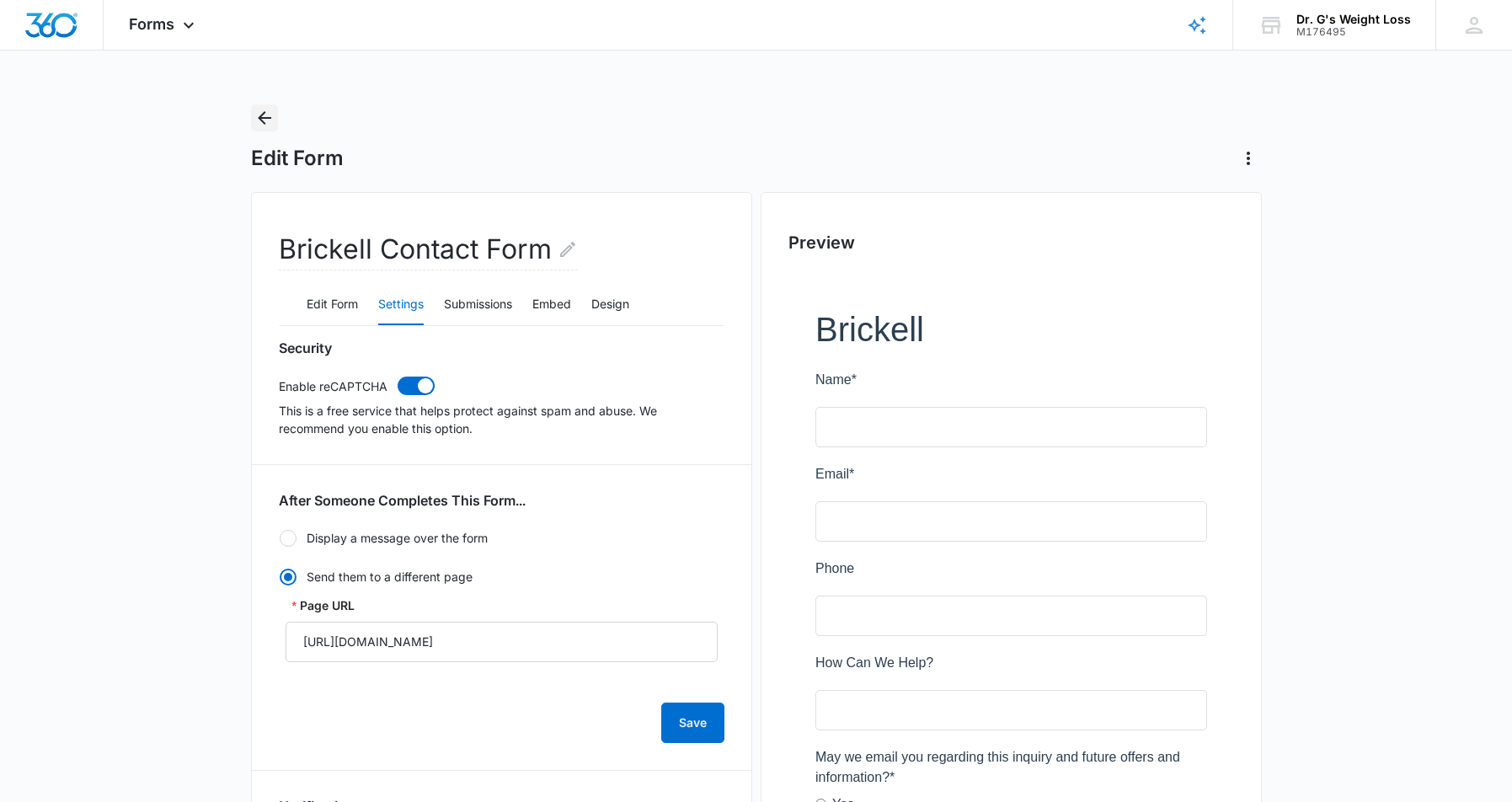
click at [269, 123] on icon "Back" at bounding box center [264, 117] width 20 height 20
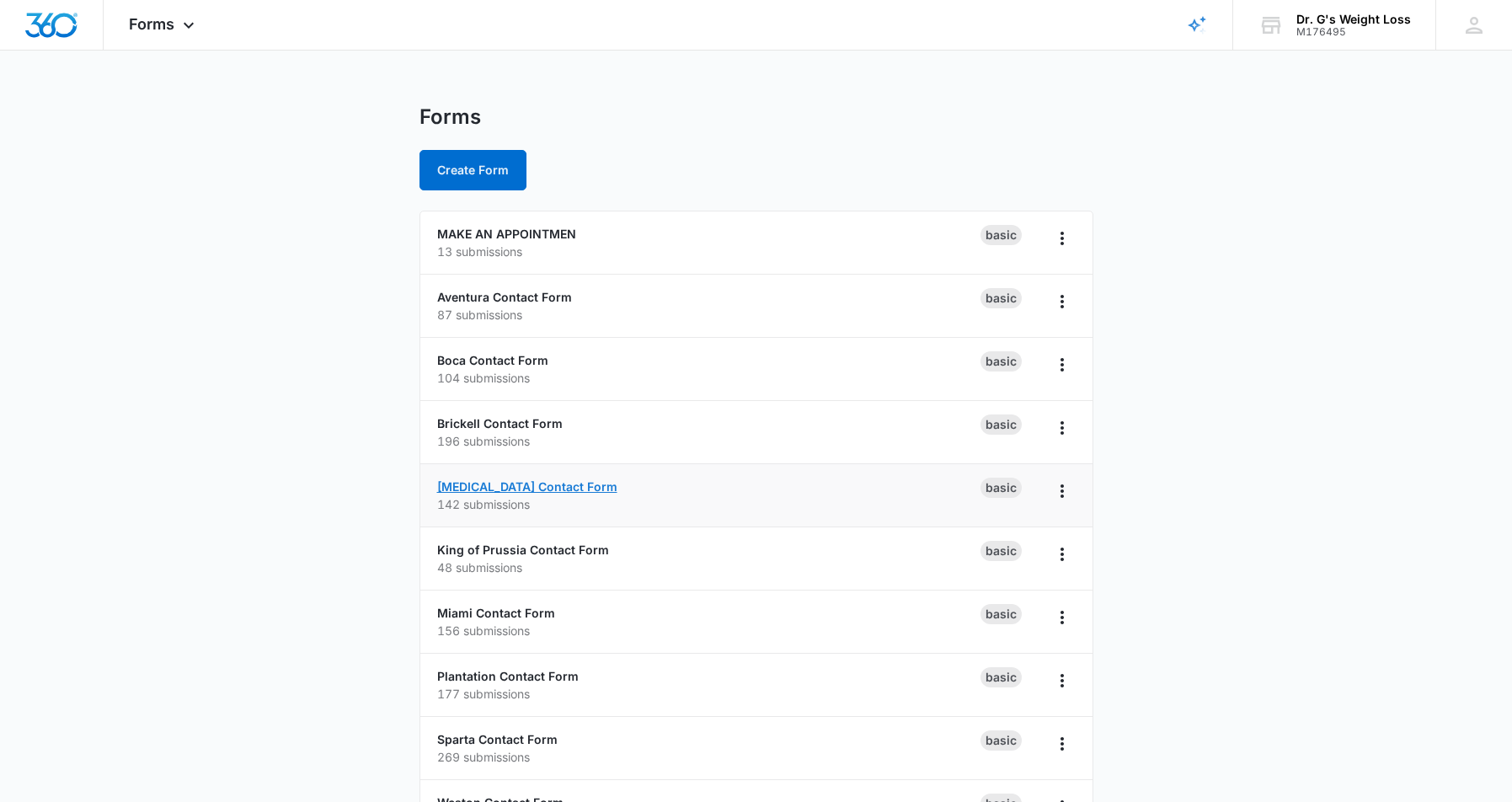
click at [509, 485] on link "[MEDICAL_DATA] Contact Form" at bounding box center [527, 486] width 181 height 15
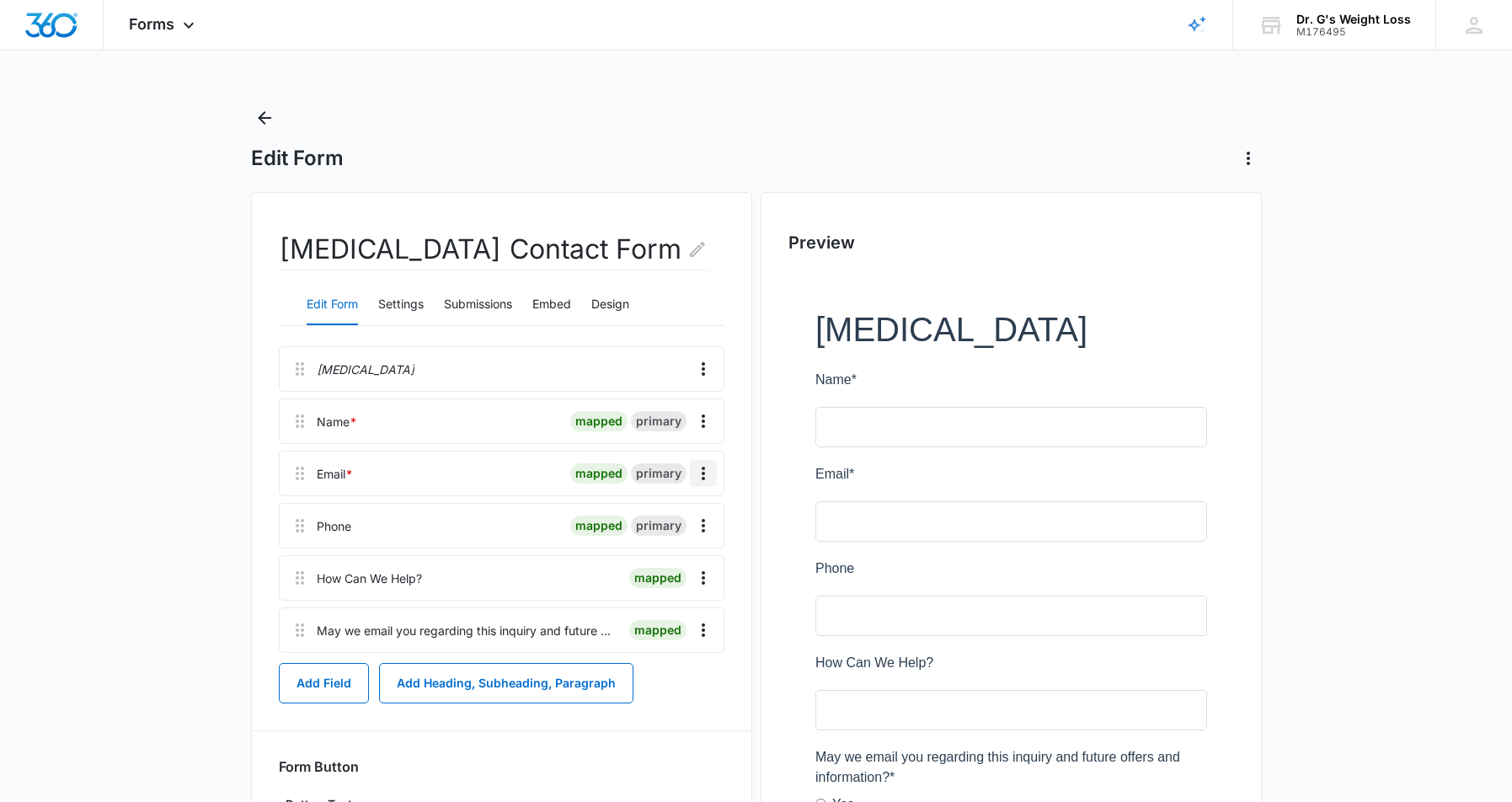
click at [704, 474] on icon "Overflow Menu" at bounding box center [703, 474] width 3 height 14
click at [660, 520] on div "Edit" at bounding box center [657, 520] width 35 height 12
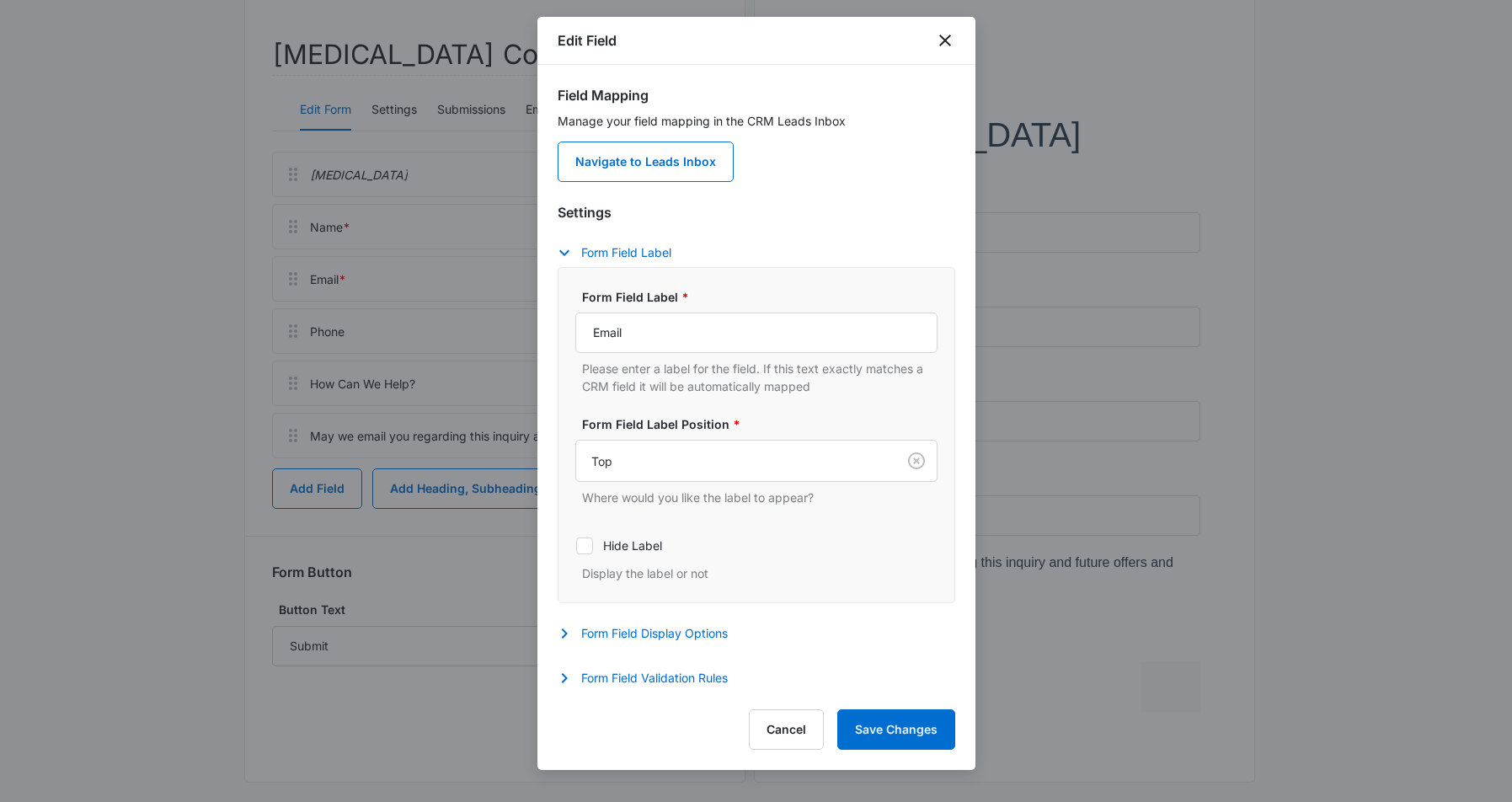
scroll to position [209, 0]
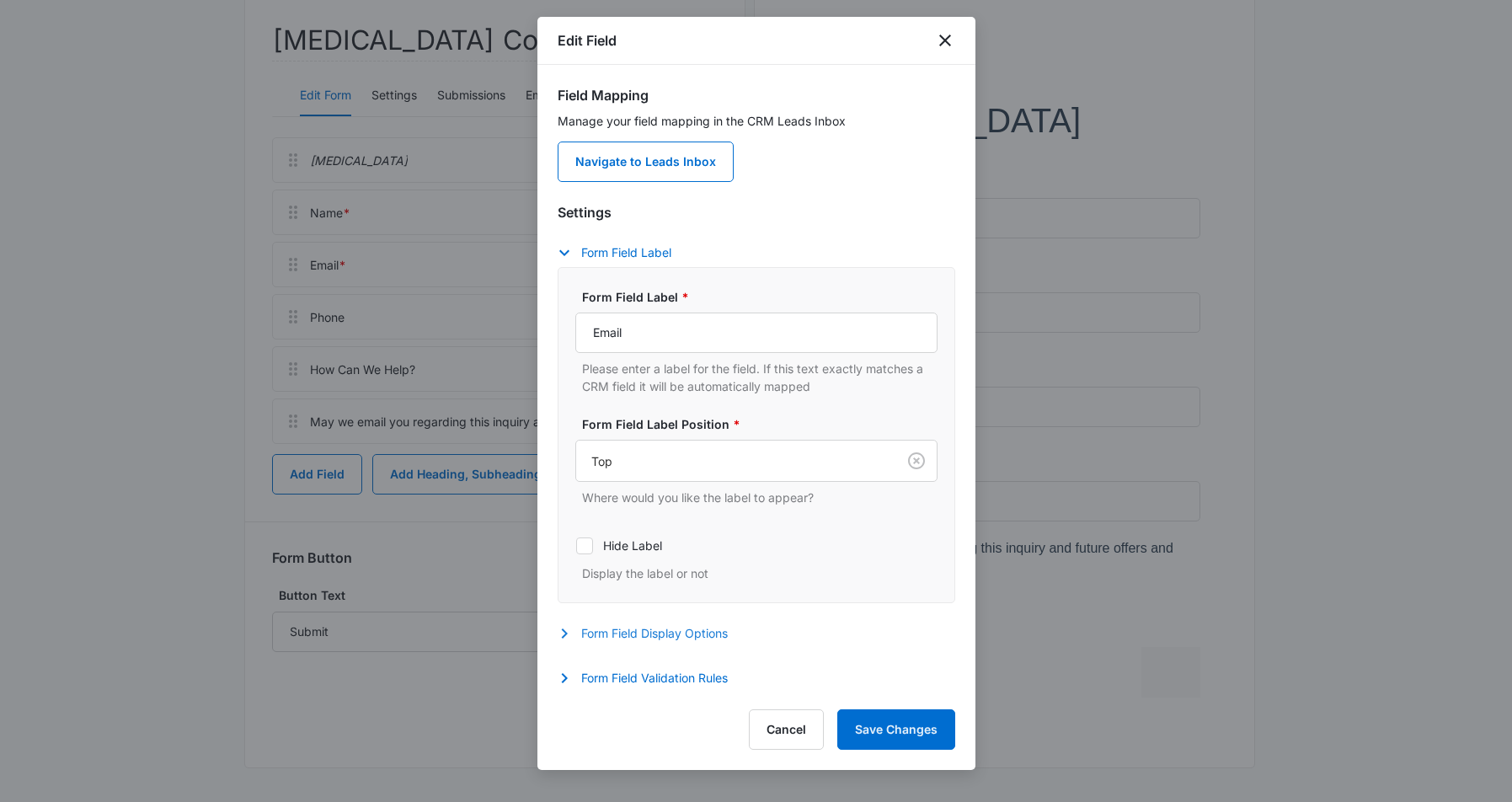
click at [572, 634] on icon "button" at bounding box center [564, 633] width 20 height 20
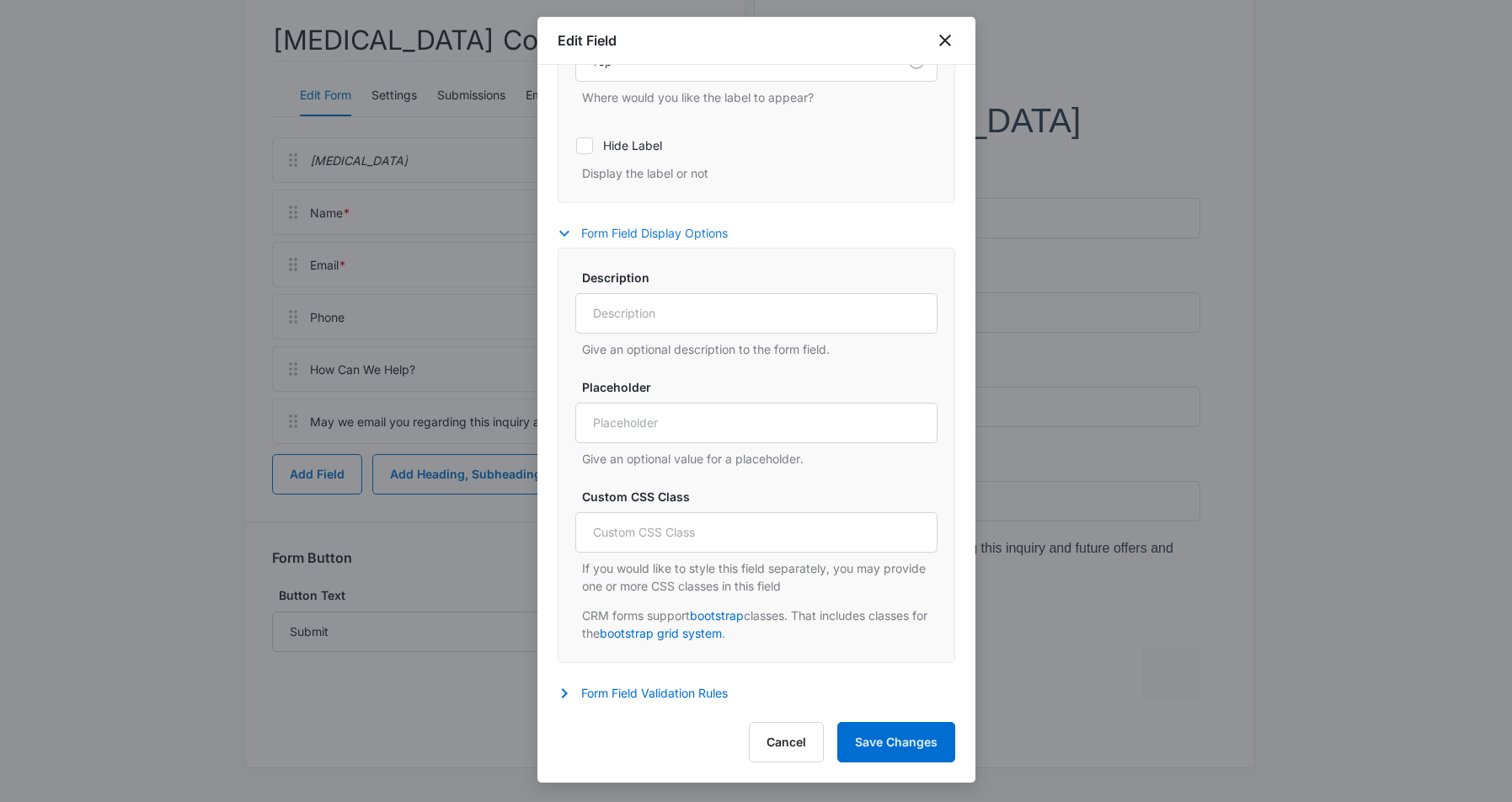
scroll to position [403, 0]
click at [561, 690] on icon "button" at bounding box center [564, 690] width 20 height 20
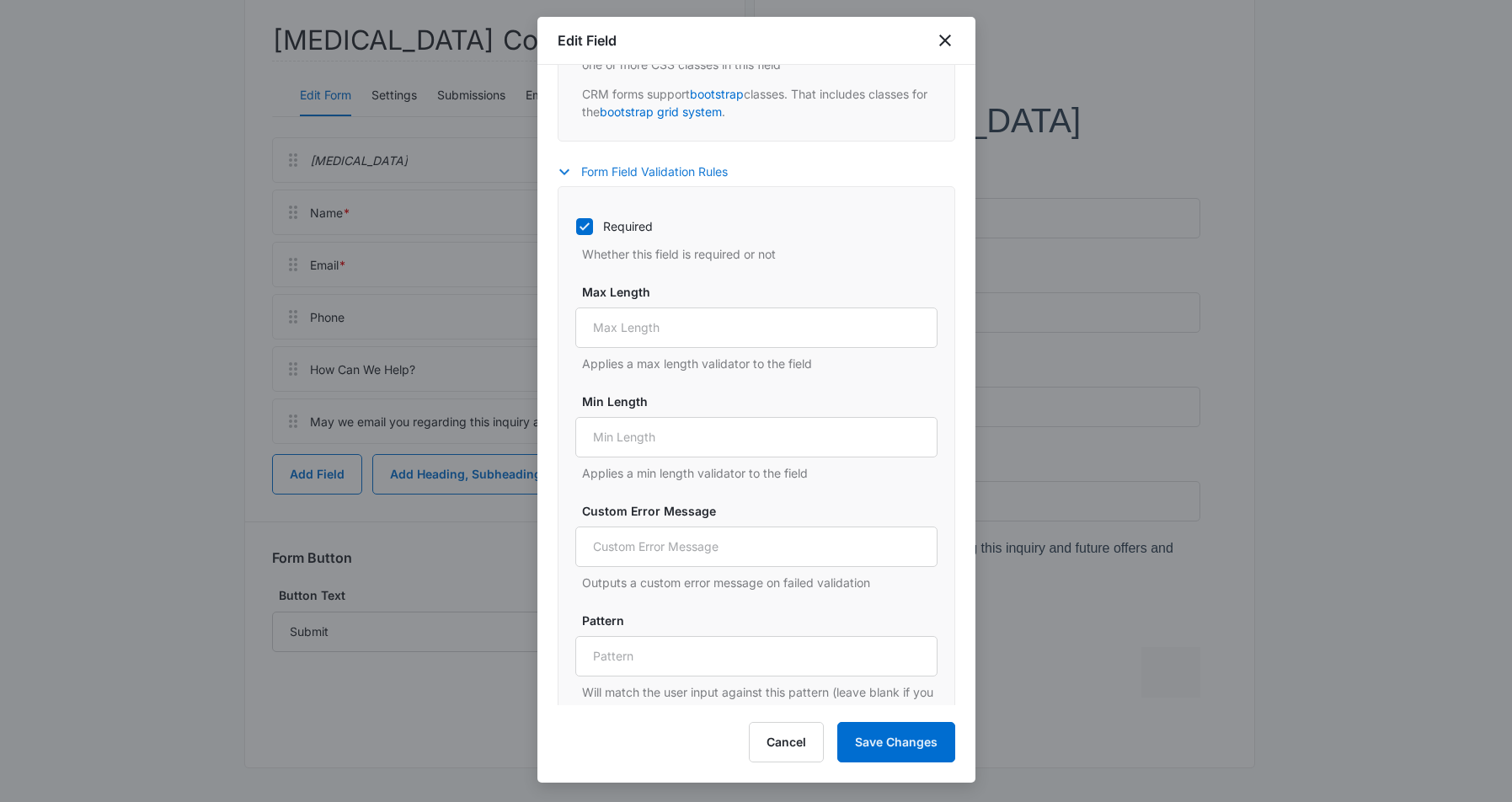
scroll to position [956, 0]
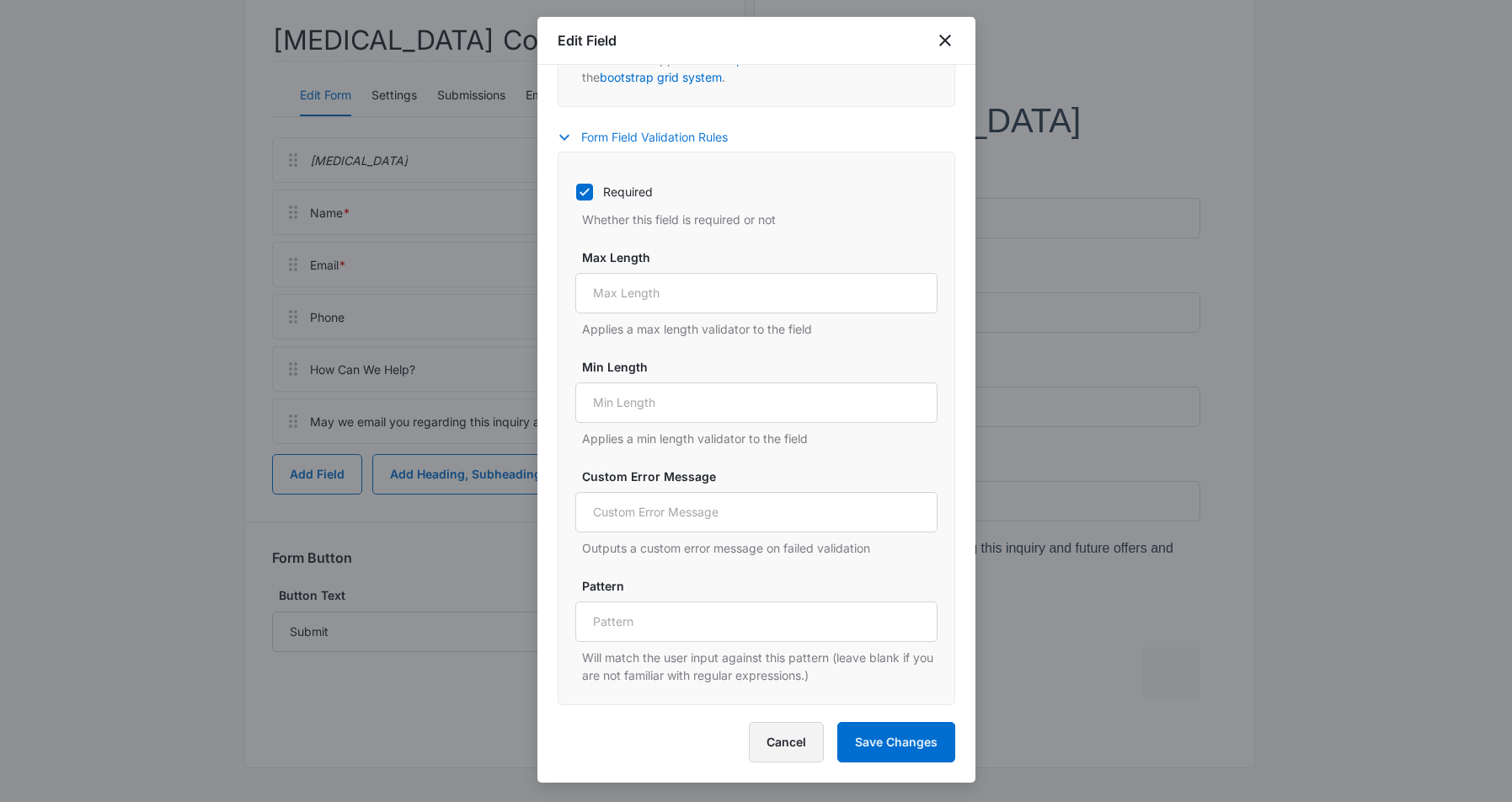
click at [790, 747] on button "Cancel" at bounding box center [786, 742] width 75 height 41
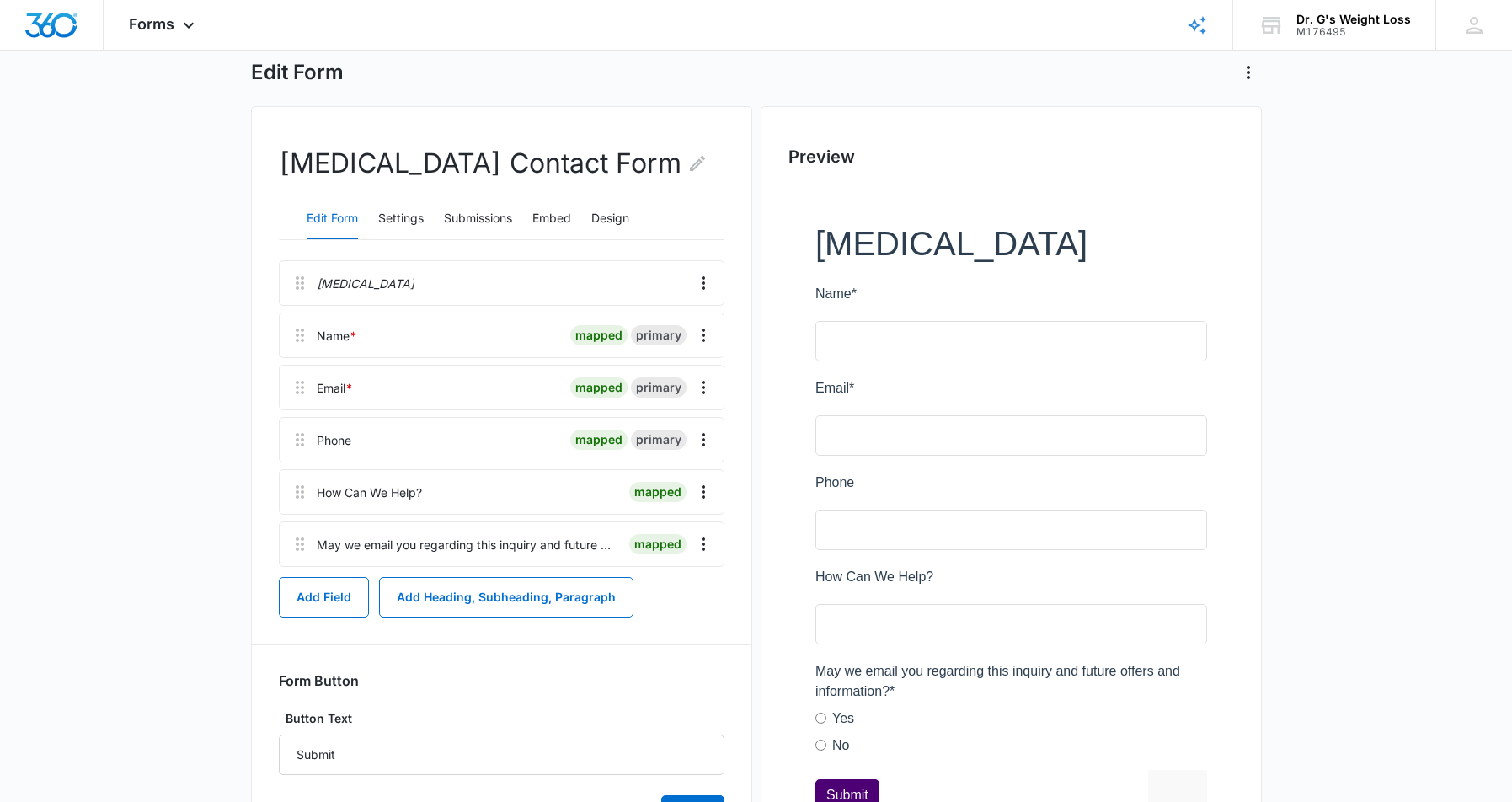
scroll to position [0, 0]
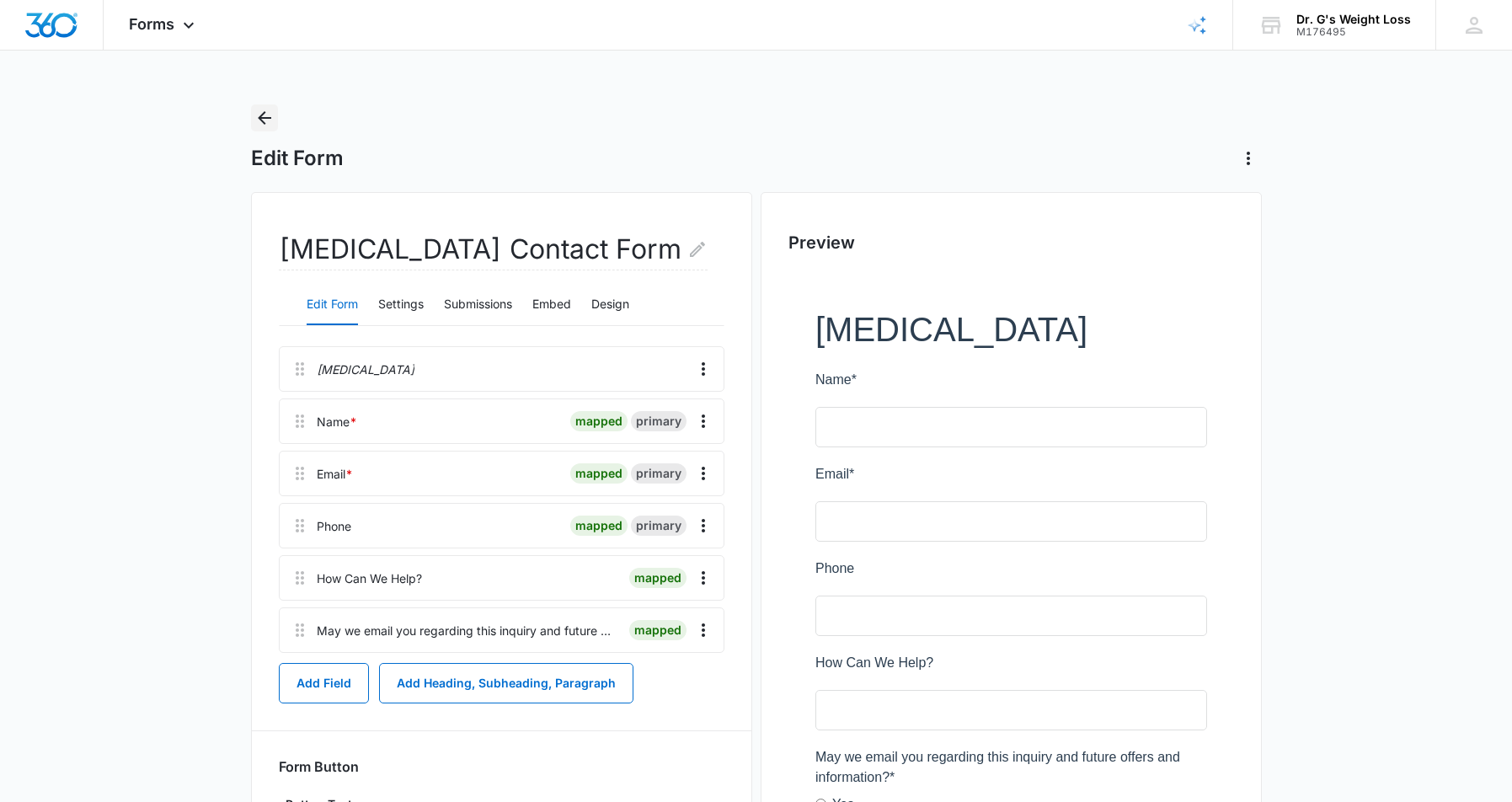
click at [265, 120] on icon "Back" at bounding box center [264, 117] width 20 height 20
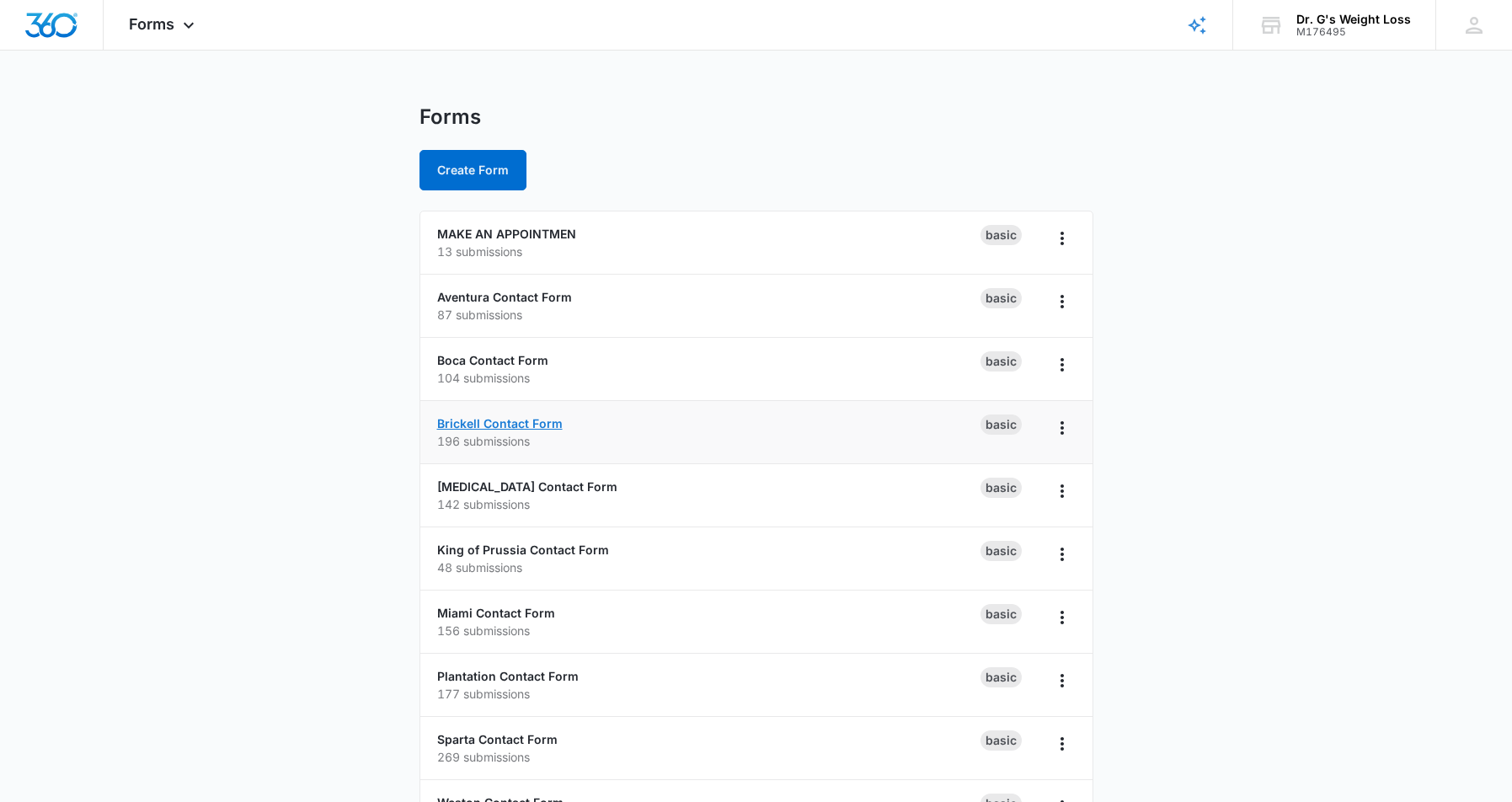
click at [545, 419] on link "Brickell Contact Form" at bounding box center [499, 423] width 125 height 15
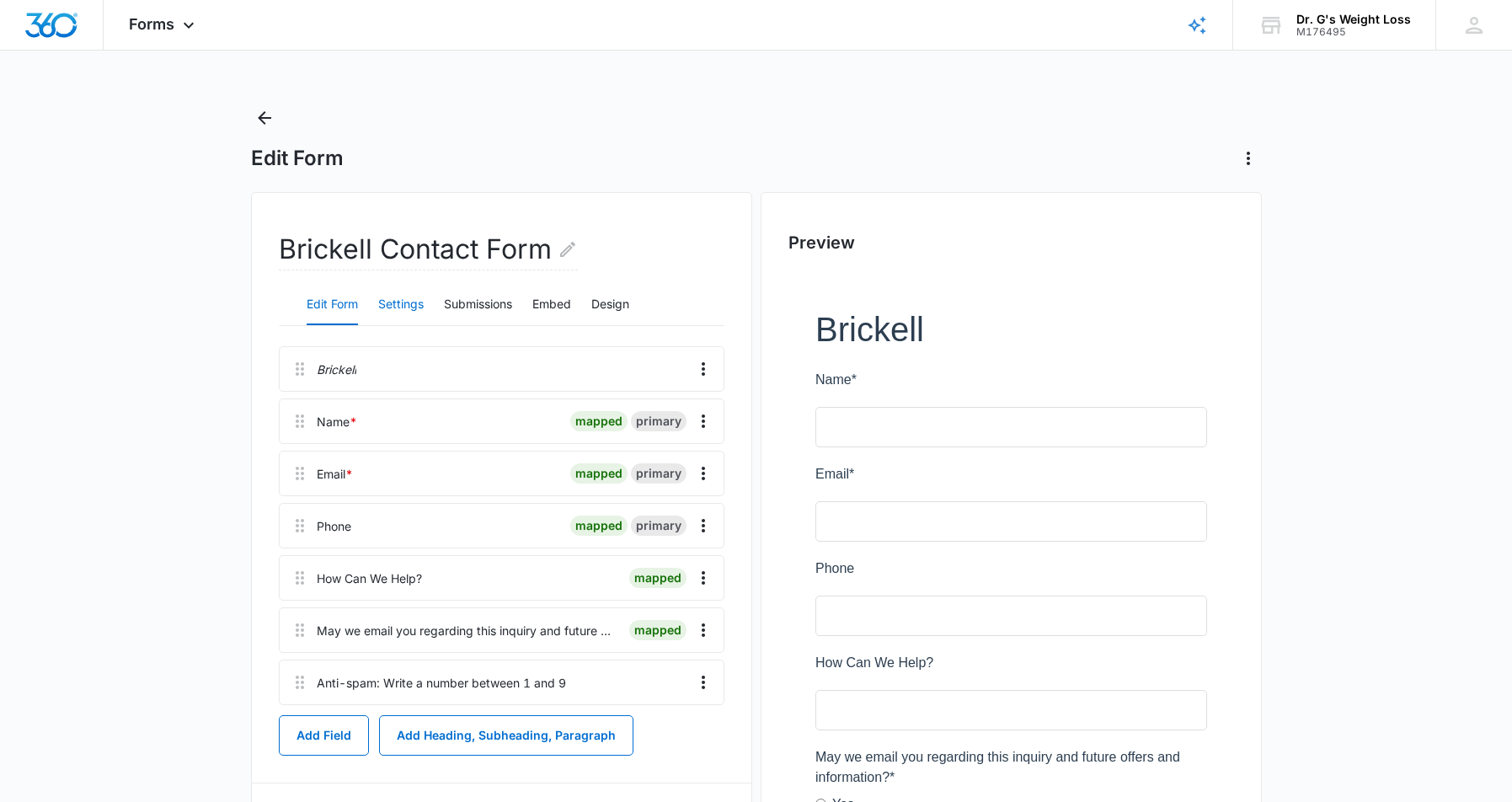
click at [389, 305] on button "Settings" at bounding box center [401, 305] width 46 height 41
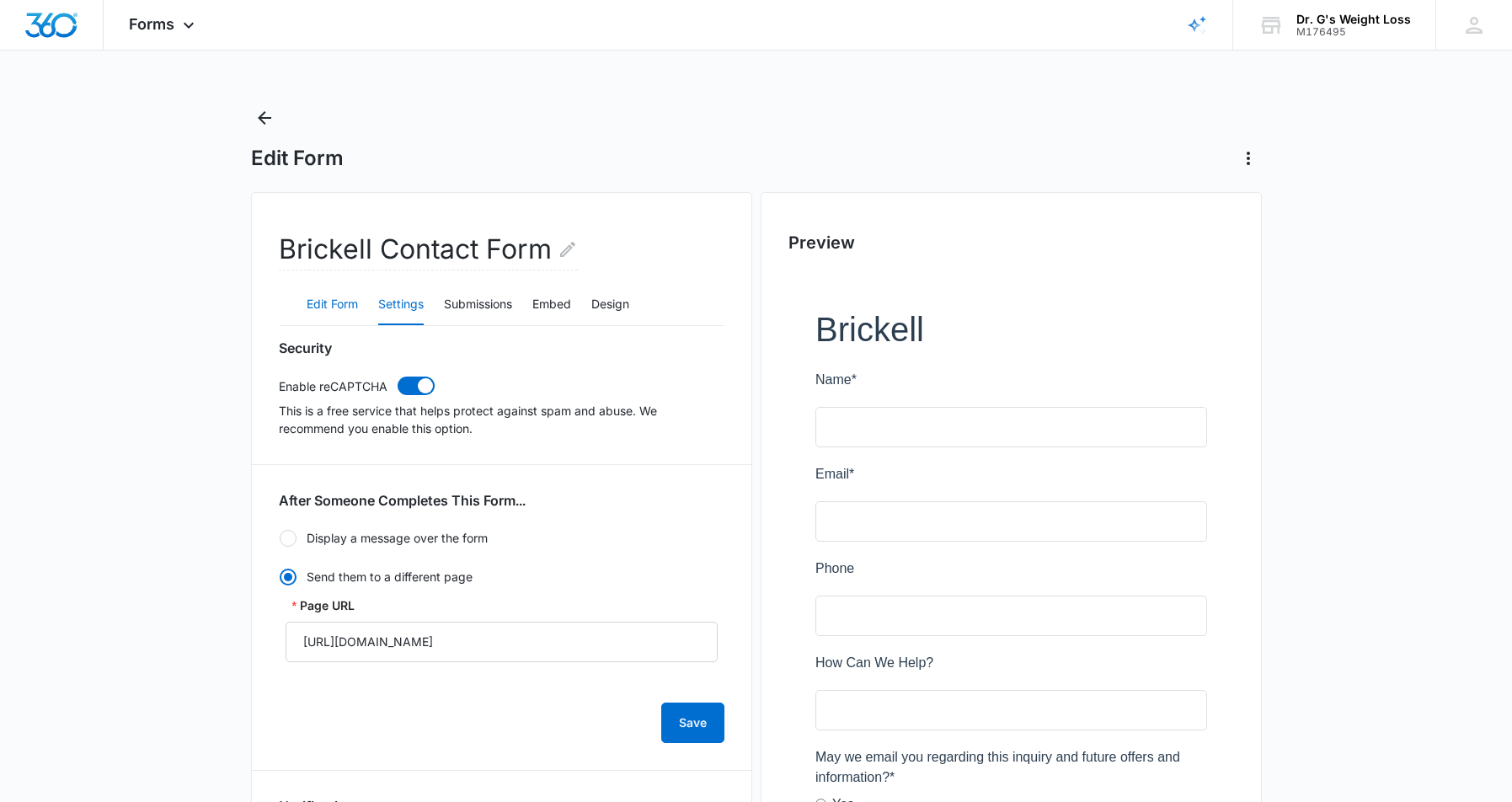
click at [324, 292] on button "Edit Form" at bounding box center [332, 305] width 51 height 41
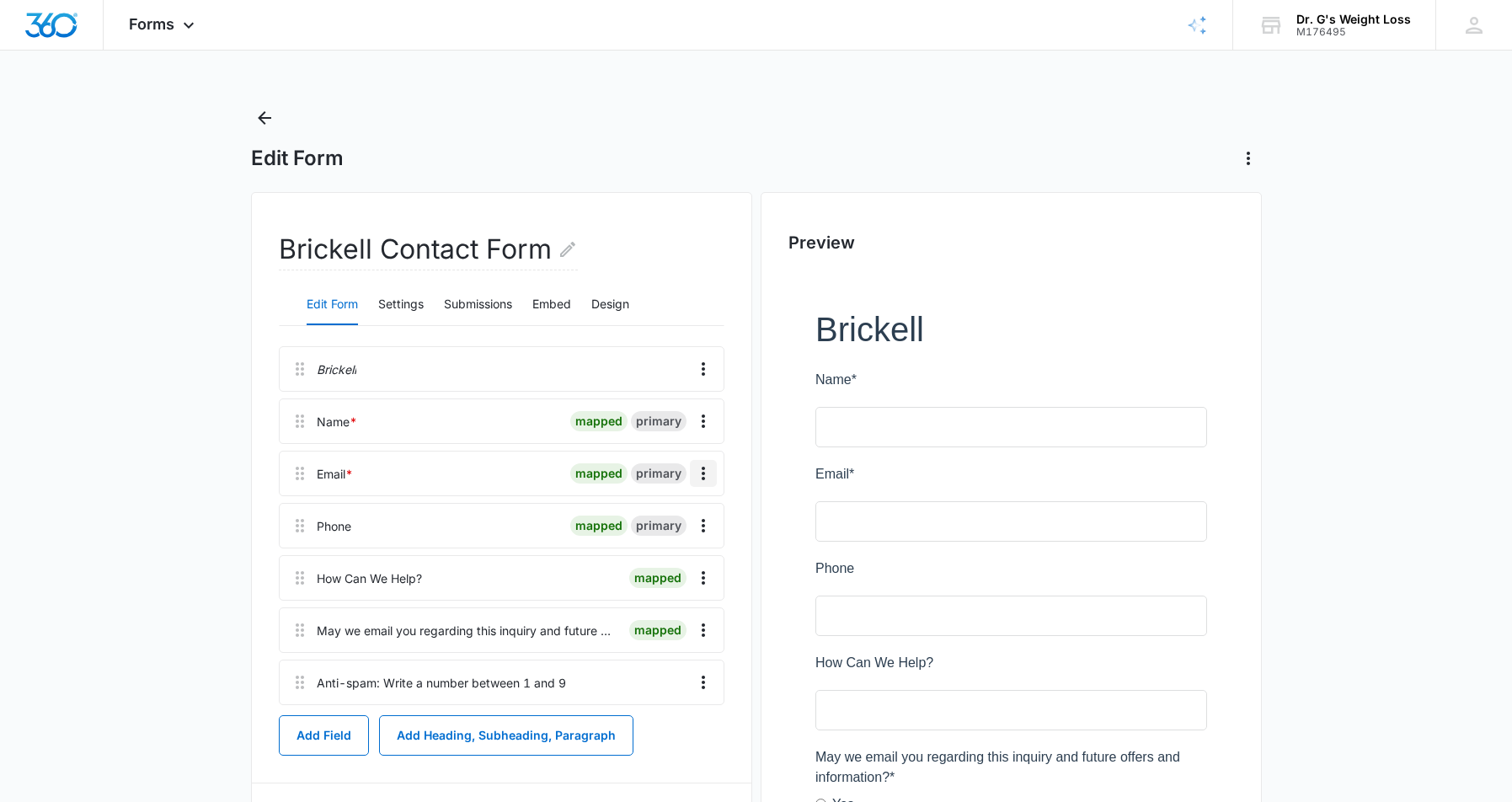
click at [705, 472] on icon "Overflow Menu" at bounding box center [703, 473] width 20 height 20
click at [666, 515] on div "Edit" at bounding box center [657, 520] width 35 height 12
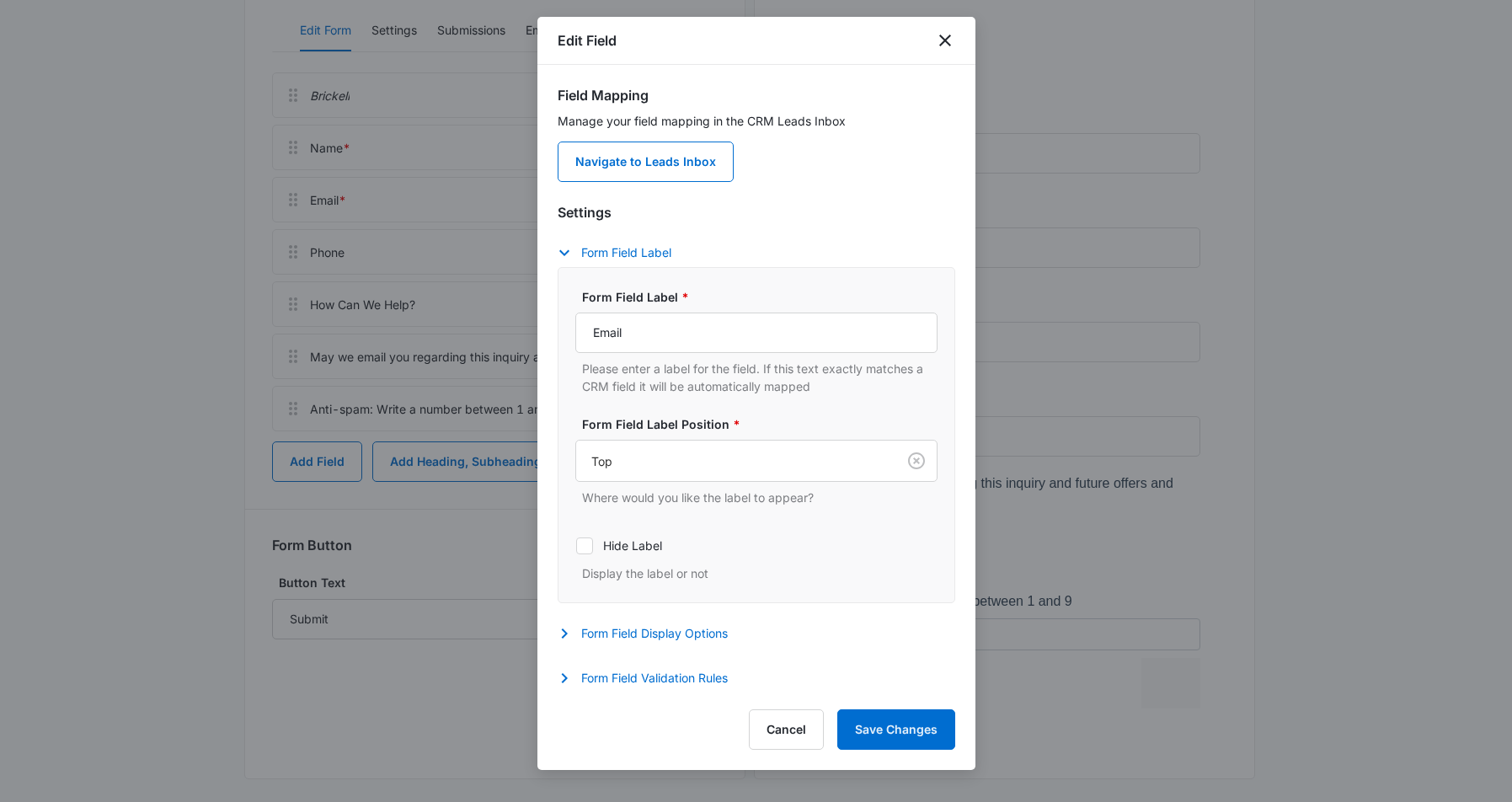
scroll to position [284, 0]
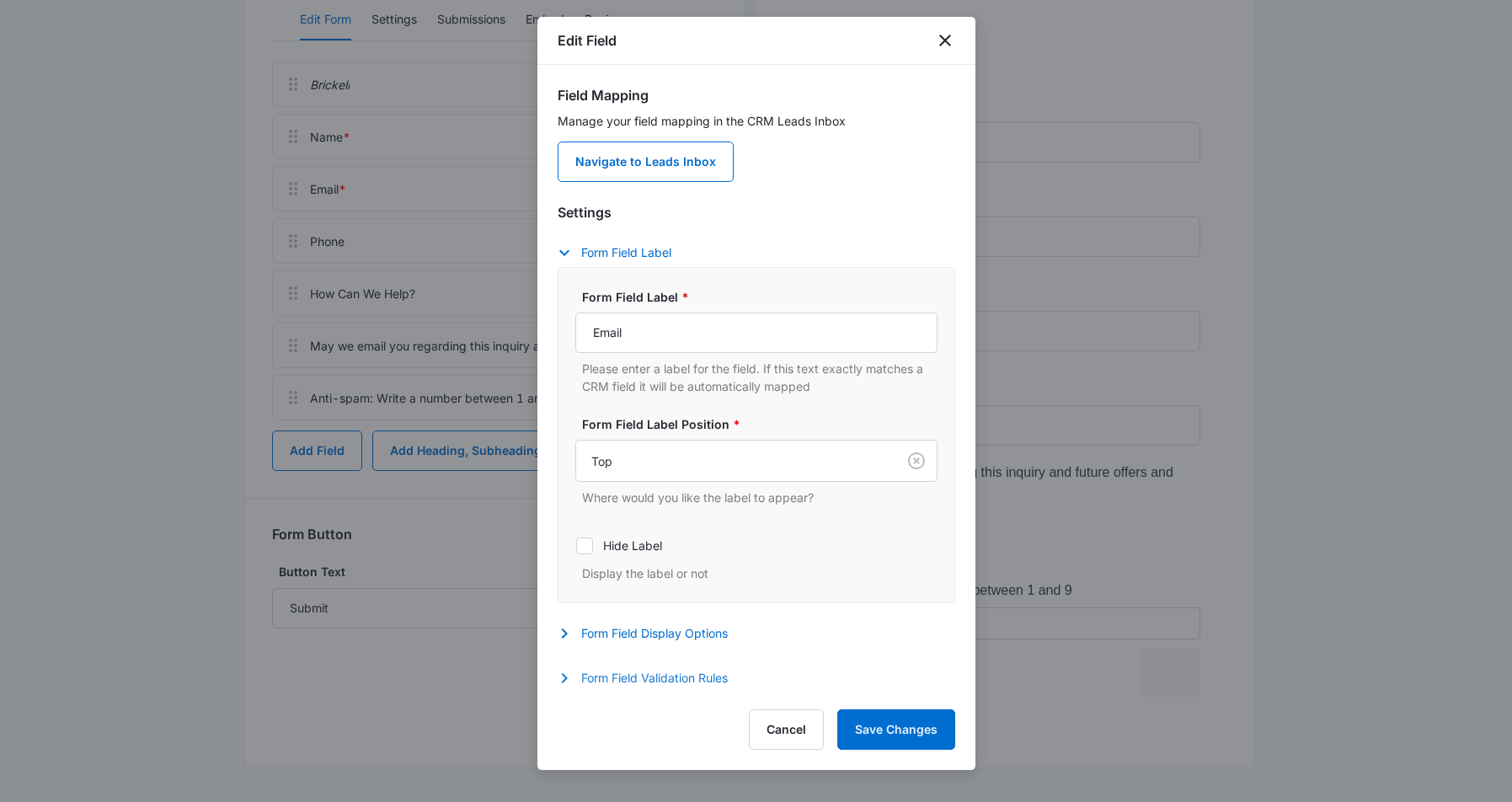
click at [647, 683] on button "Form Field Validation Rules" at bounding box center [651, 678] width 187 height 20
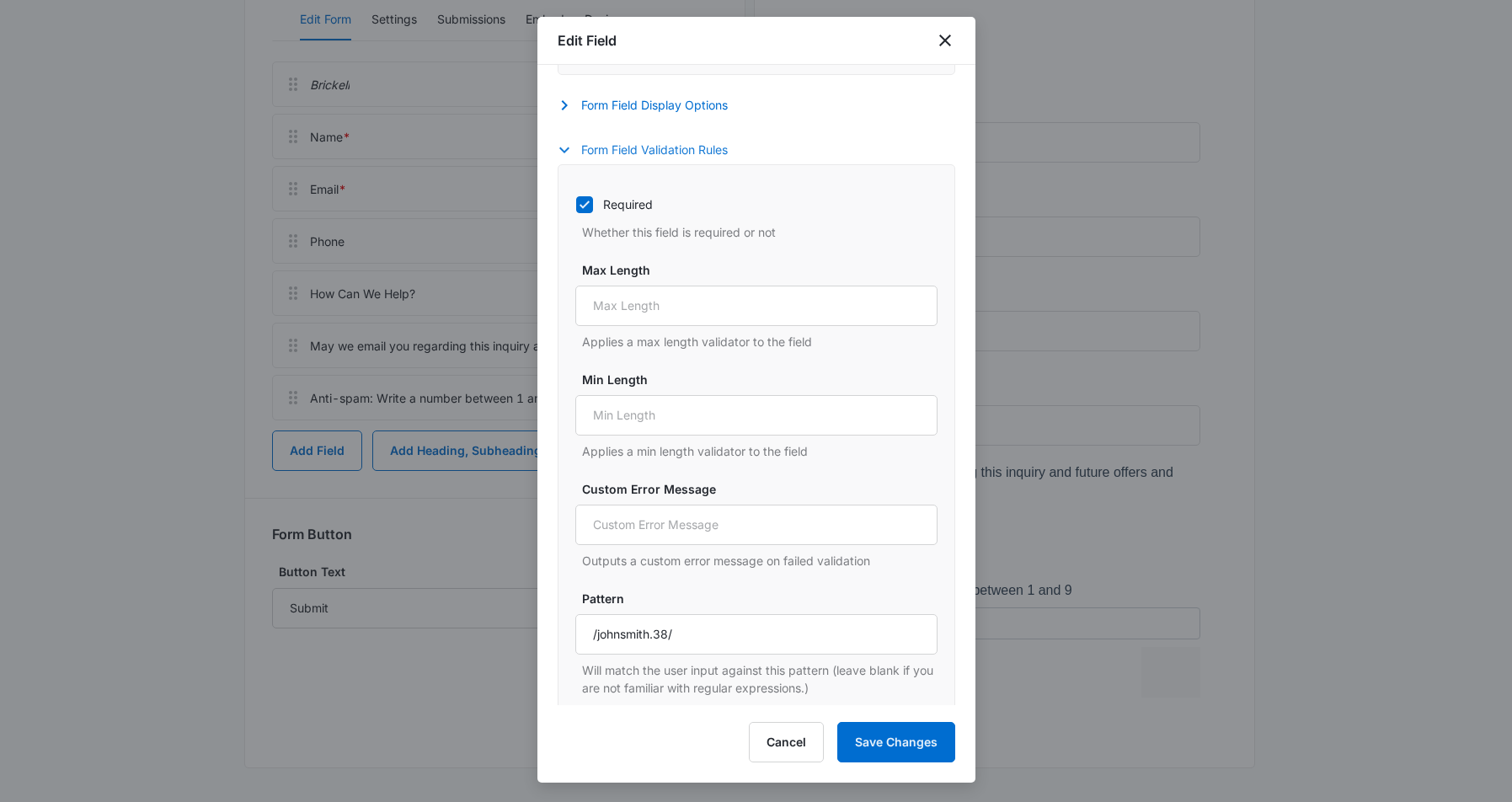
scroll to position [541, 0]
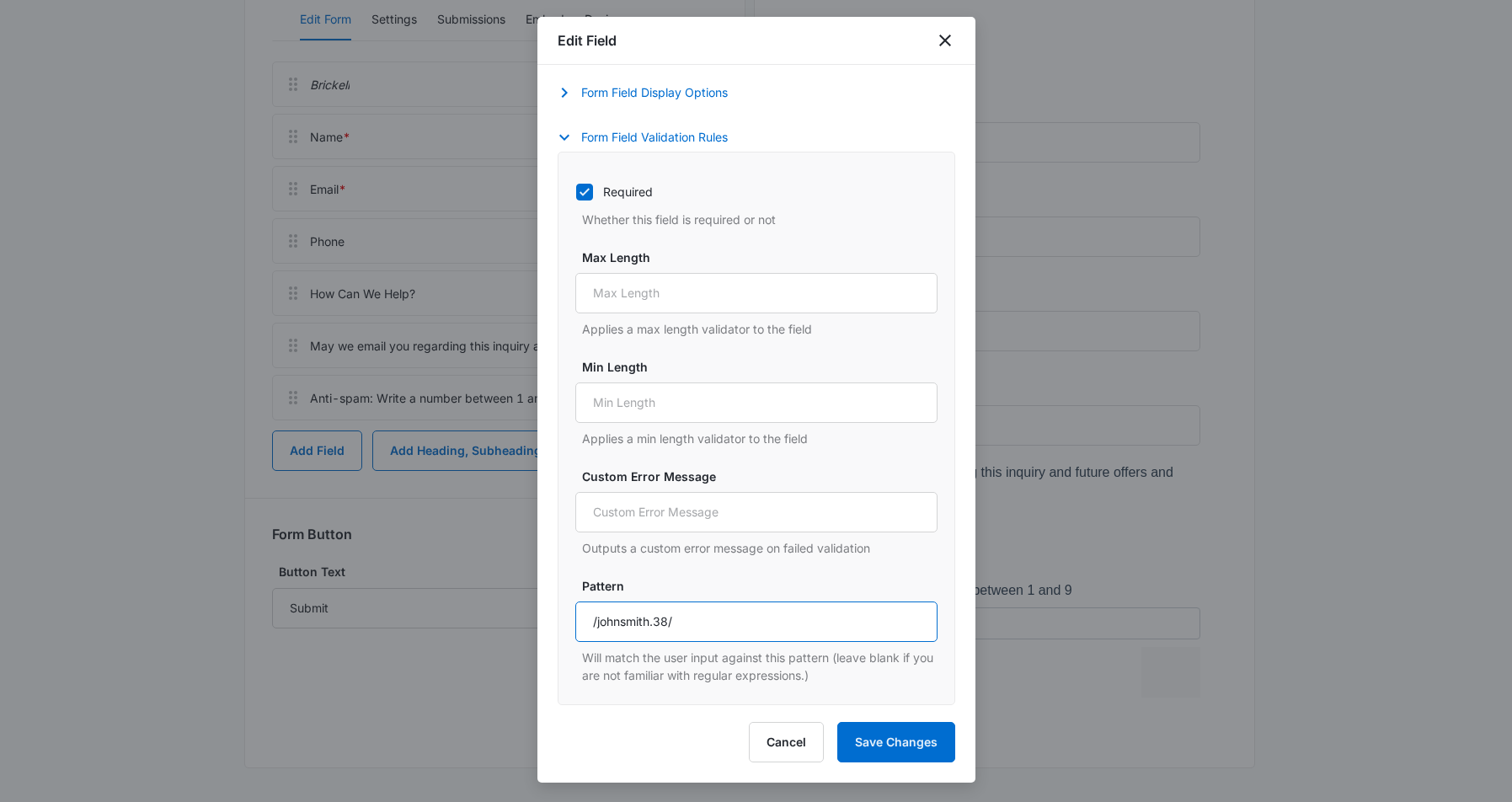
drag, startPoint x: 712, startPoint y: 620, endPoint x: 572, endPoint y: 621, distance: 140.0
click at [572, 621] on div "Required Whether this field is required or not Max Length Applies a max length …" at bounding box center [756, 428] width 397 height 553
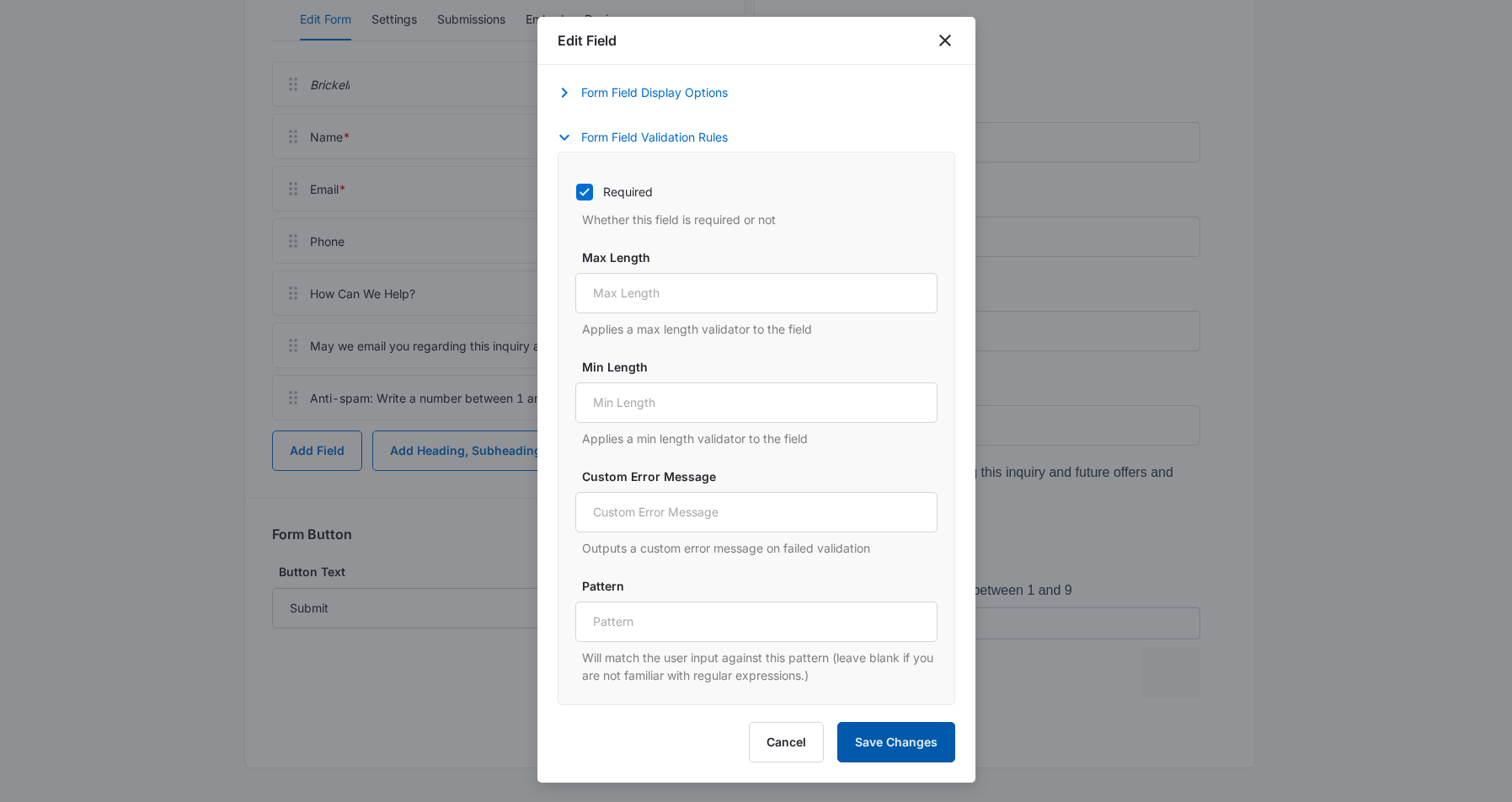
click at [912, 746] on button "Save Changes" at bounding box center [895, 742] width 118 height 41
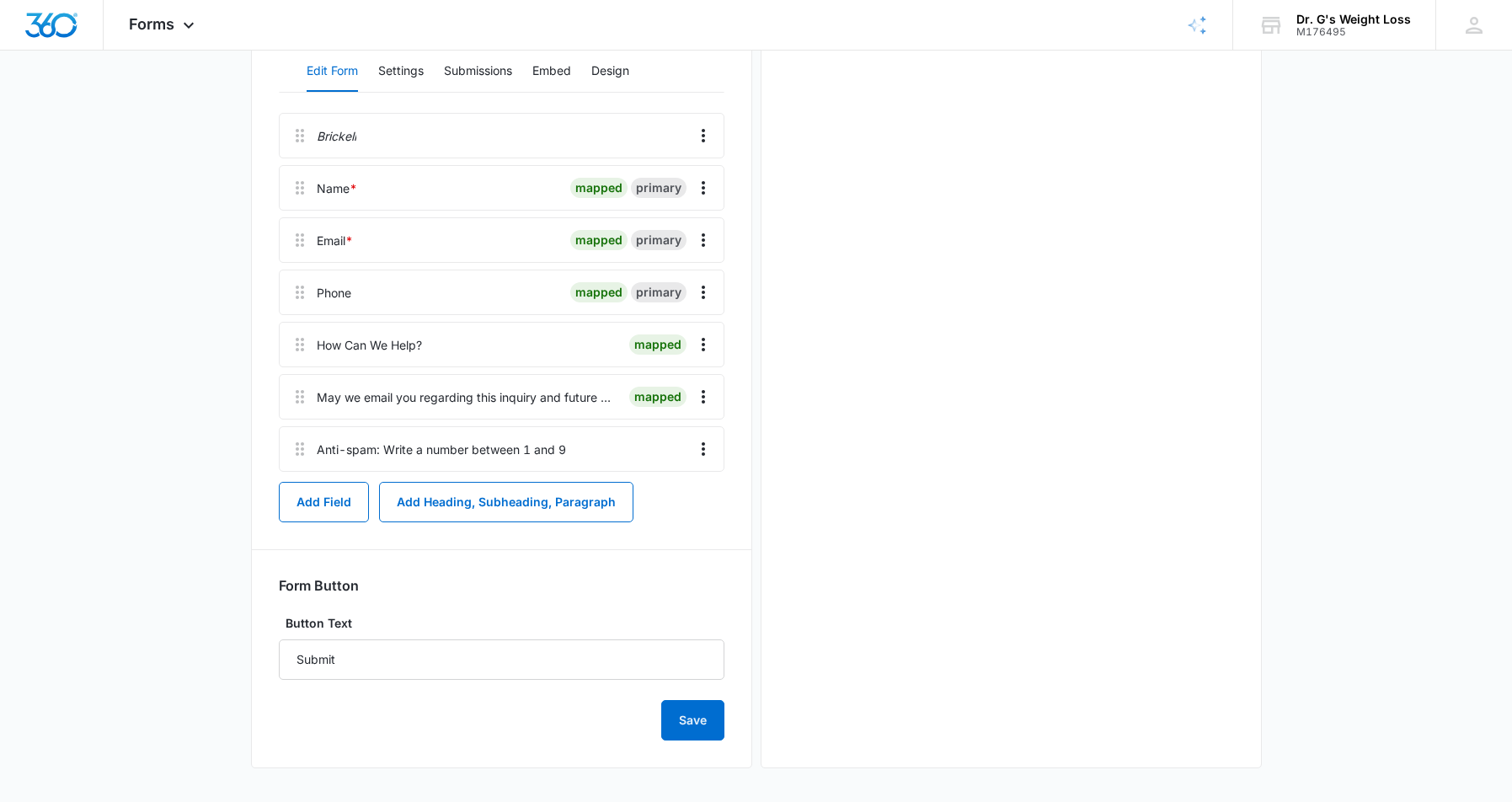
scroll to position [0, 0]
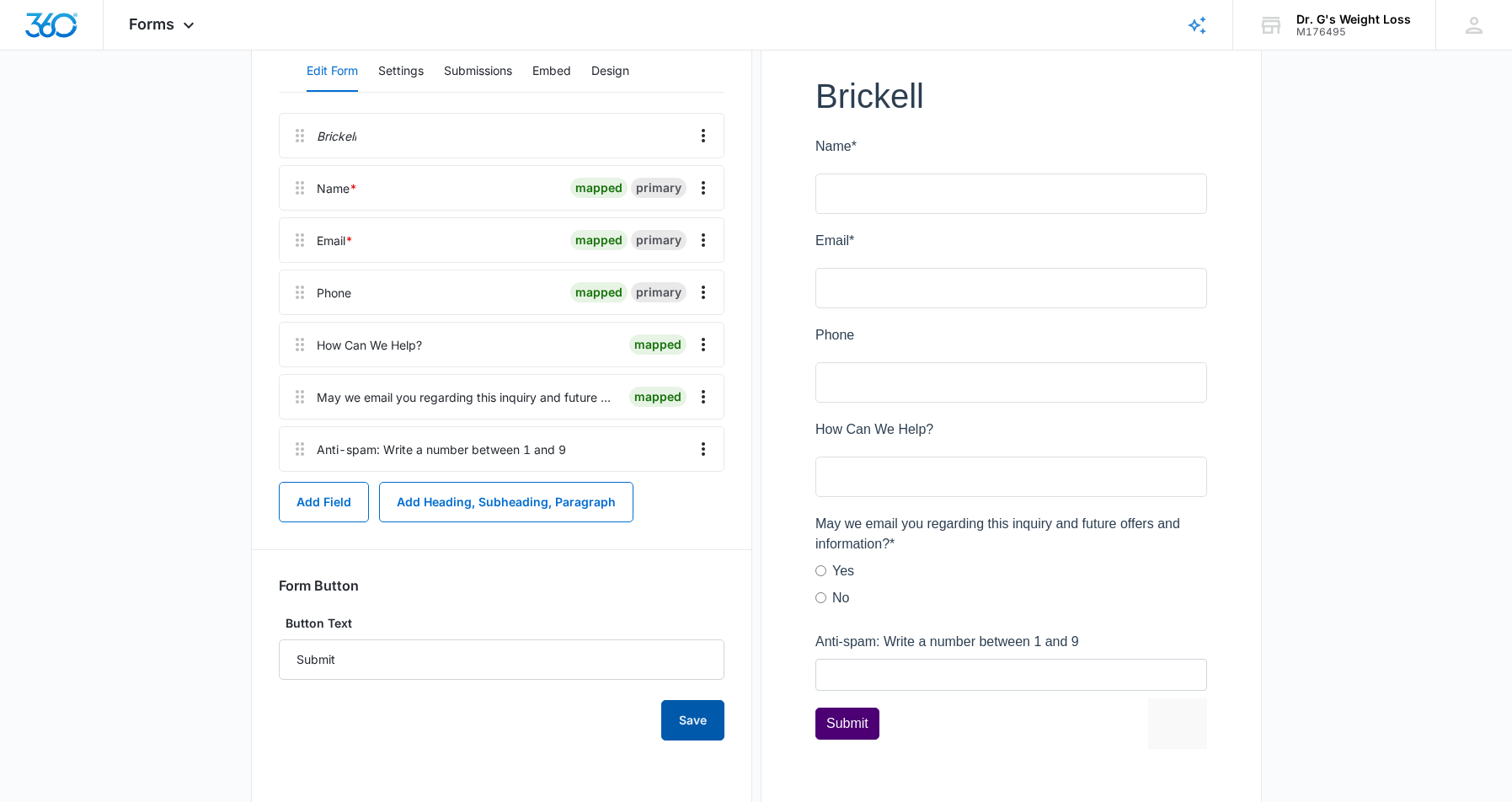
click at [692, 720] on button "Save" at bounding box center [692, 720] width 63 height 41
click at [175, 208] on main "Edit Form Brickell Contact Form Edit Form Settings Submissions Embed Design Bri…" at bounding box center [756, 362] width 1512 height 983
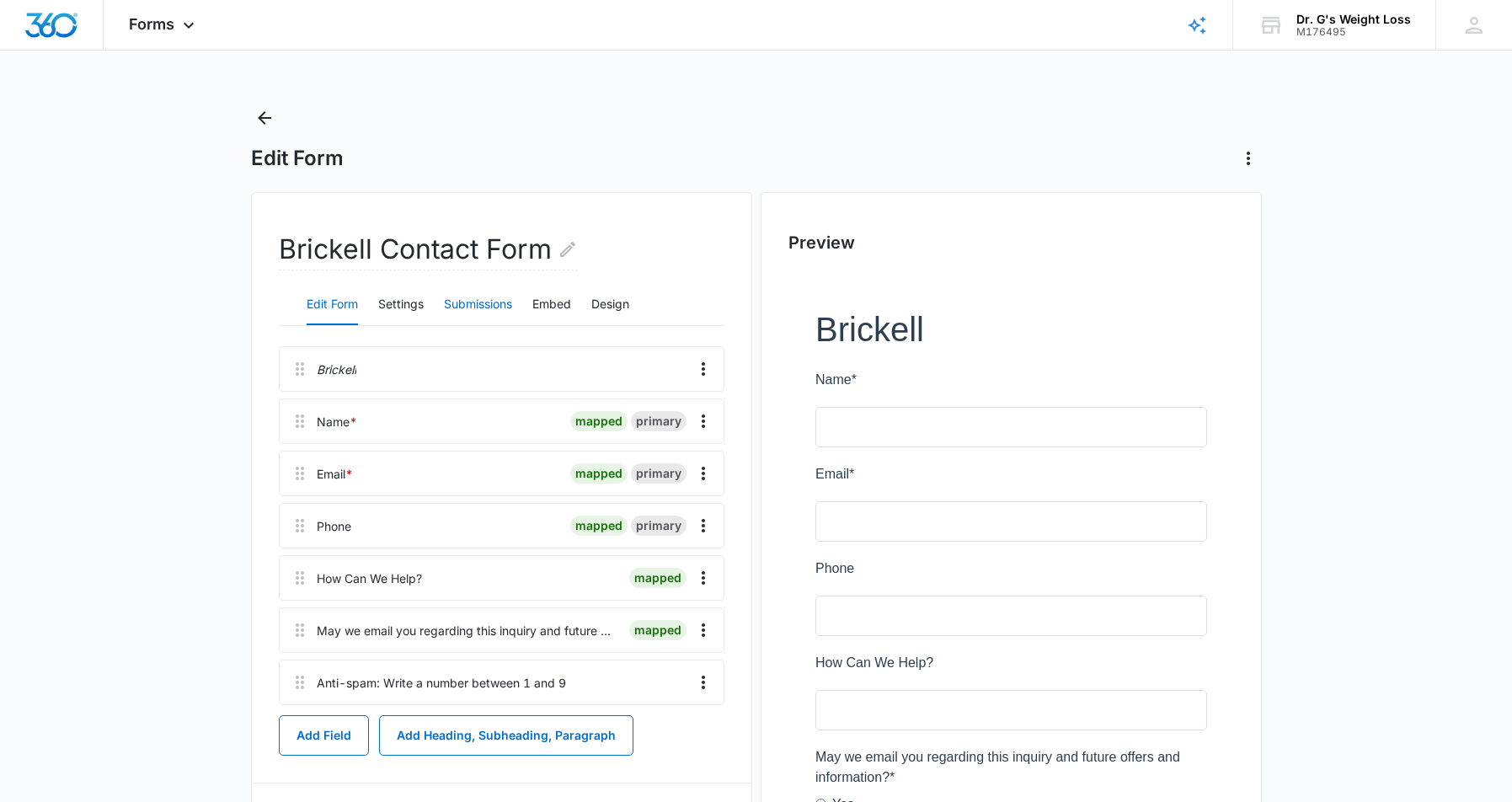
click at [482, 305] on button "Submissions" at bounding box center [478, 305] width 68 height 41
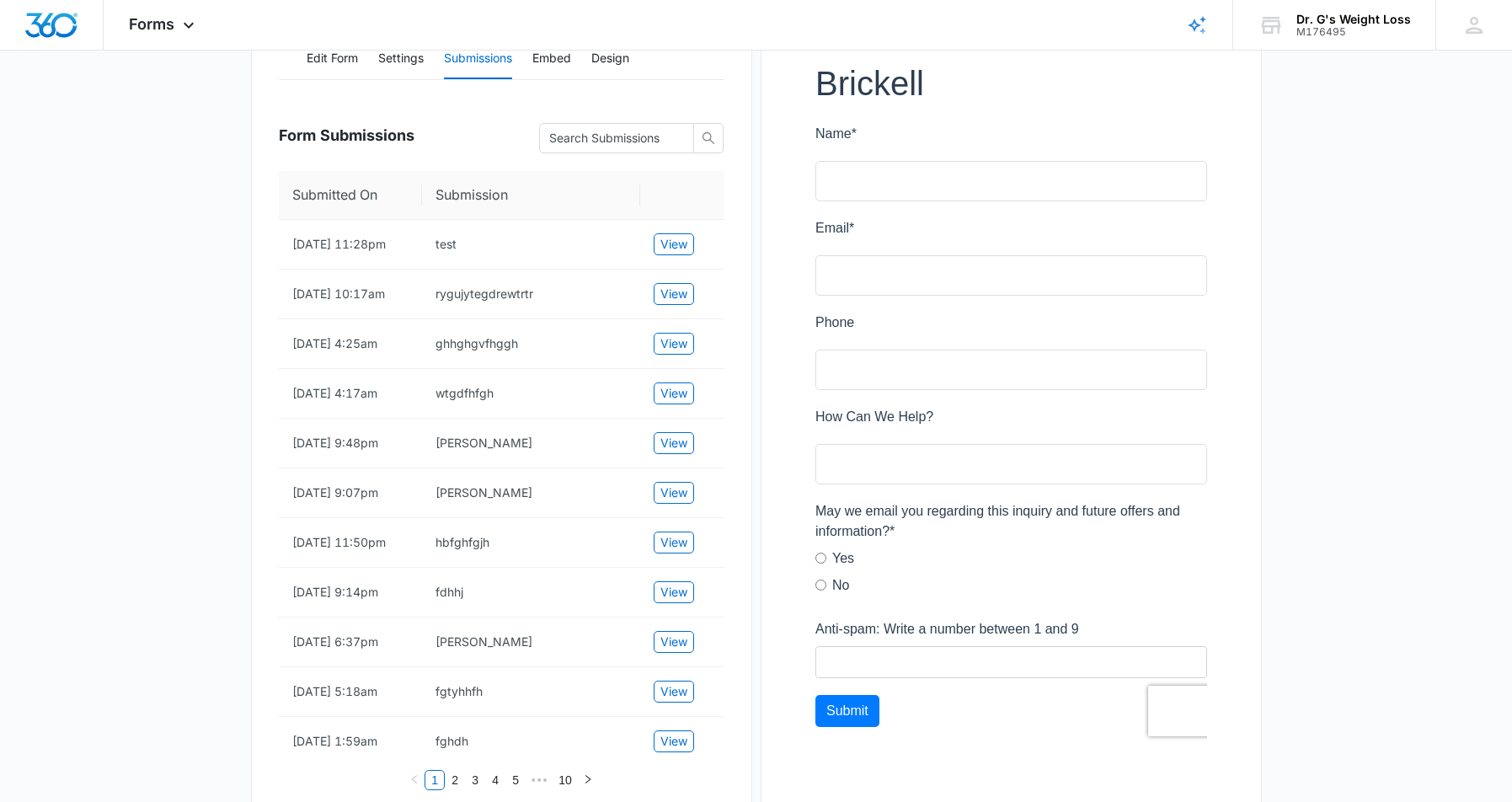
scroll to position [252, 0]
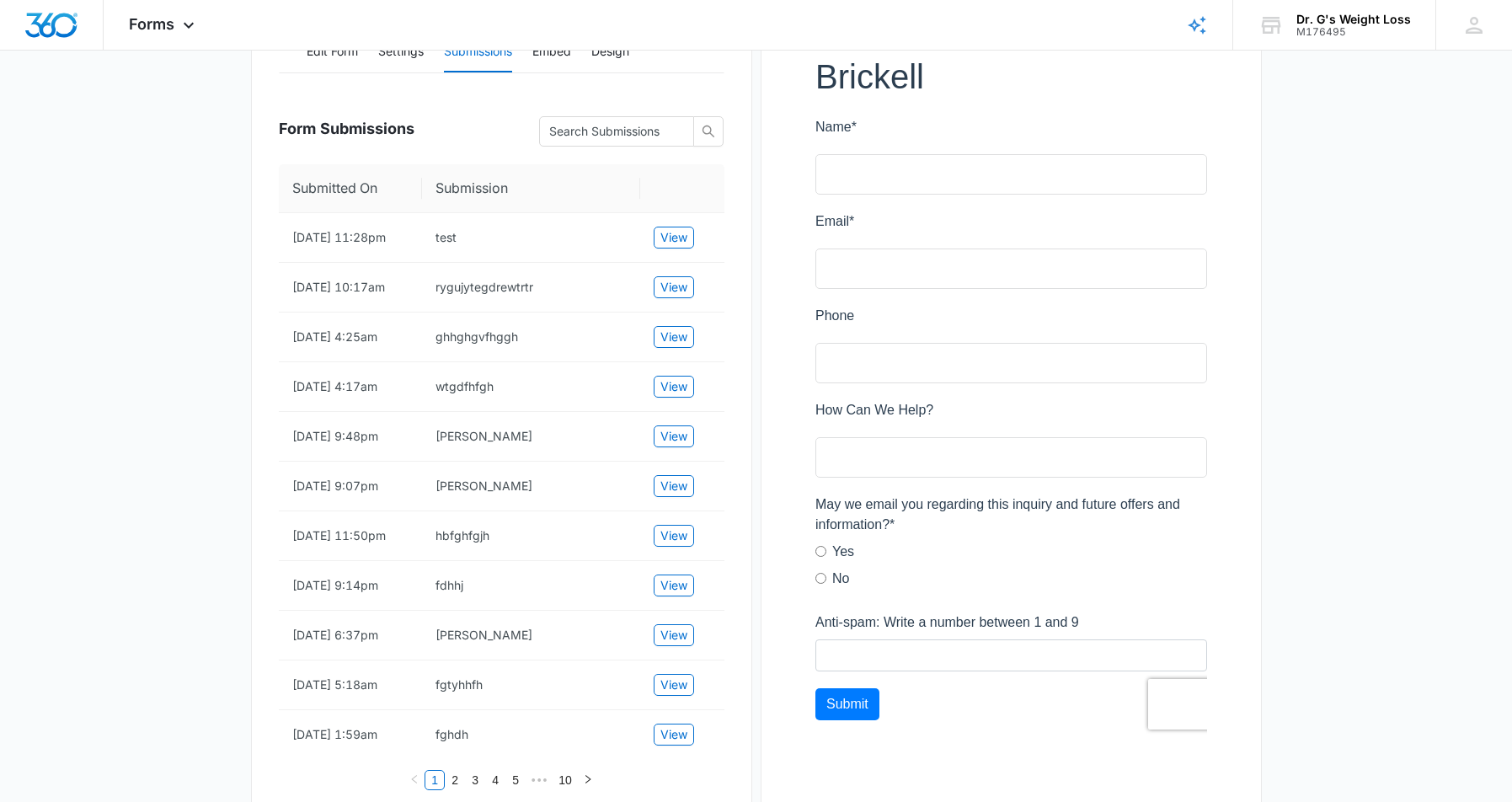
click at [213, 309] on main "Edit Form Brickell Contact Form Edit Form Settings Submissions Embed Design For…" at bounding box center [756, 582] width 1512 height 1460
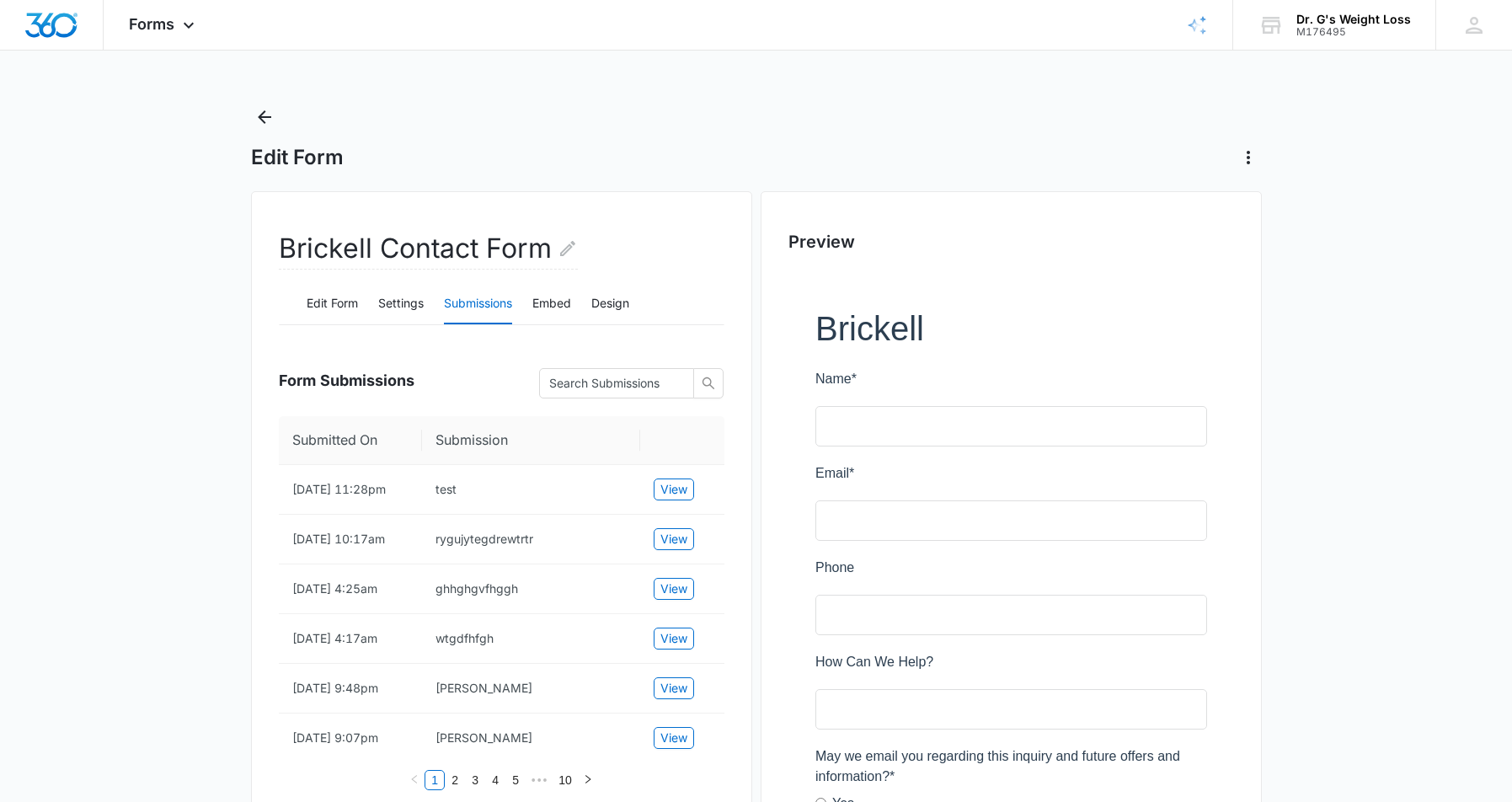
scroll to position [0, 0]
click at [400, 307] on button "Settings" at bounding box center [401, 305] width 46 height 41
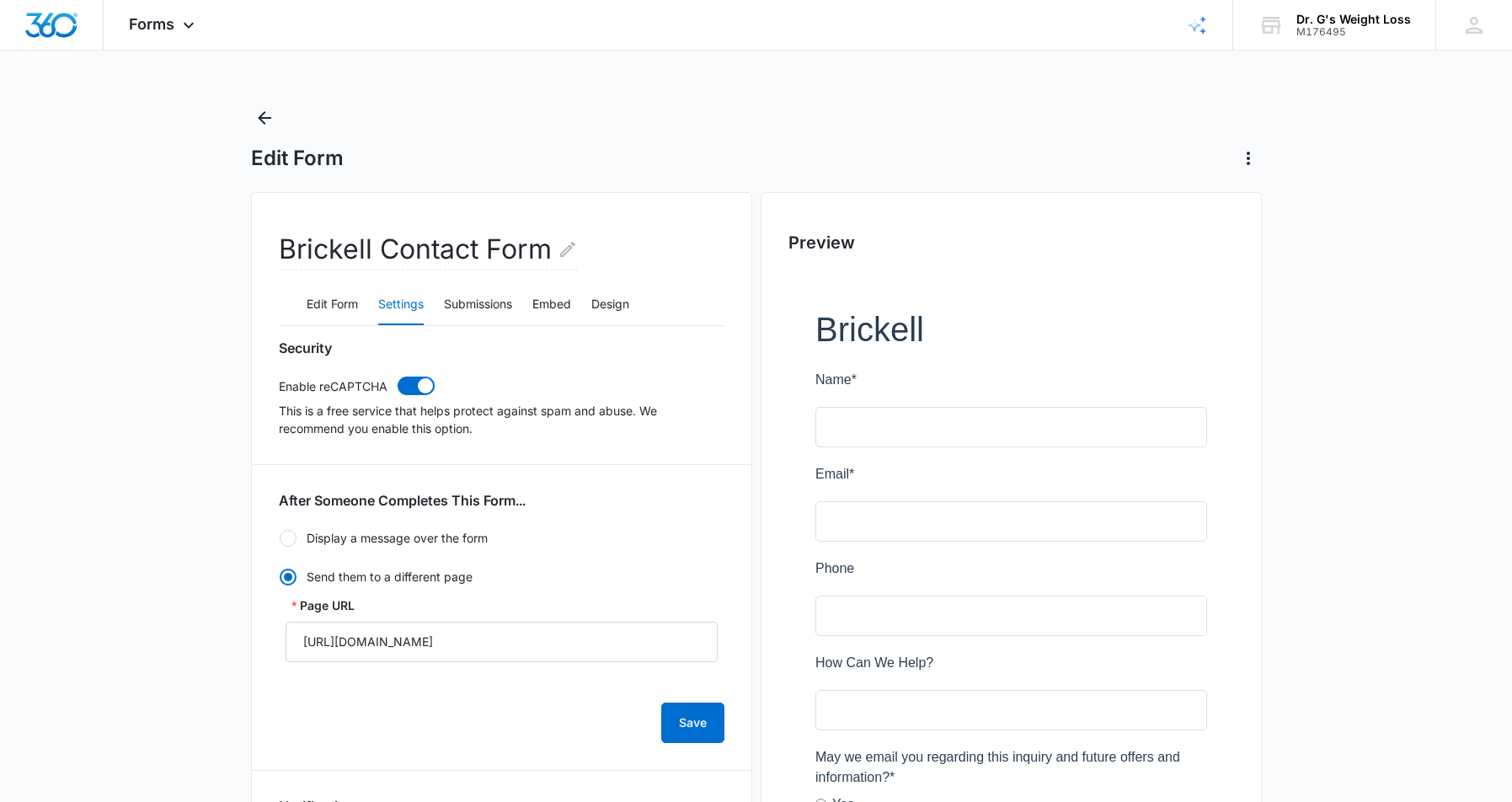
click at [293, 539] on div at bounding box center [287, 538] width 17 height 17
click at [280, 539] on input "Display a message over the form" at bounding box center [279, 538] width 1 height 1
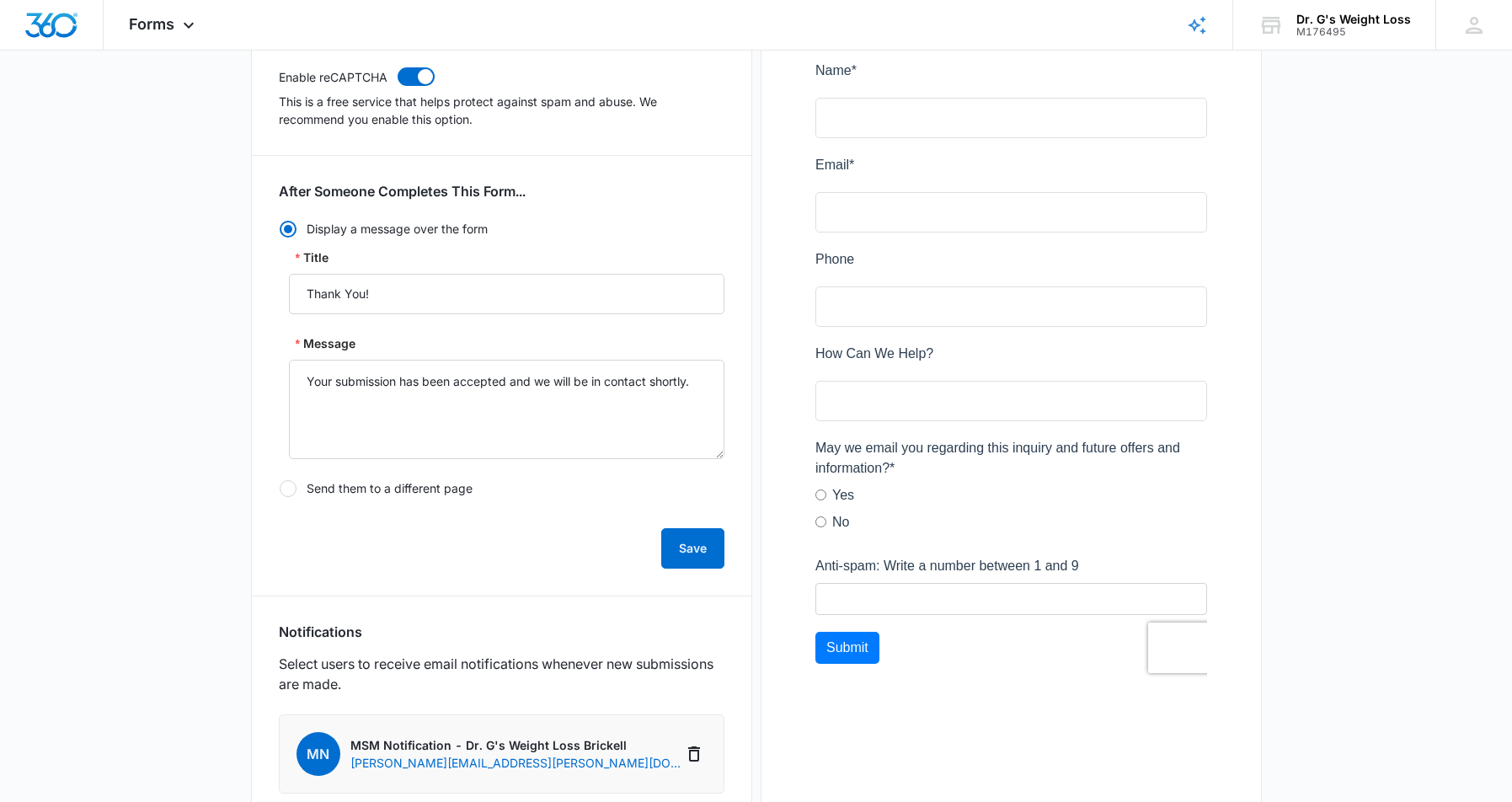
scroll to position [337, 0]
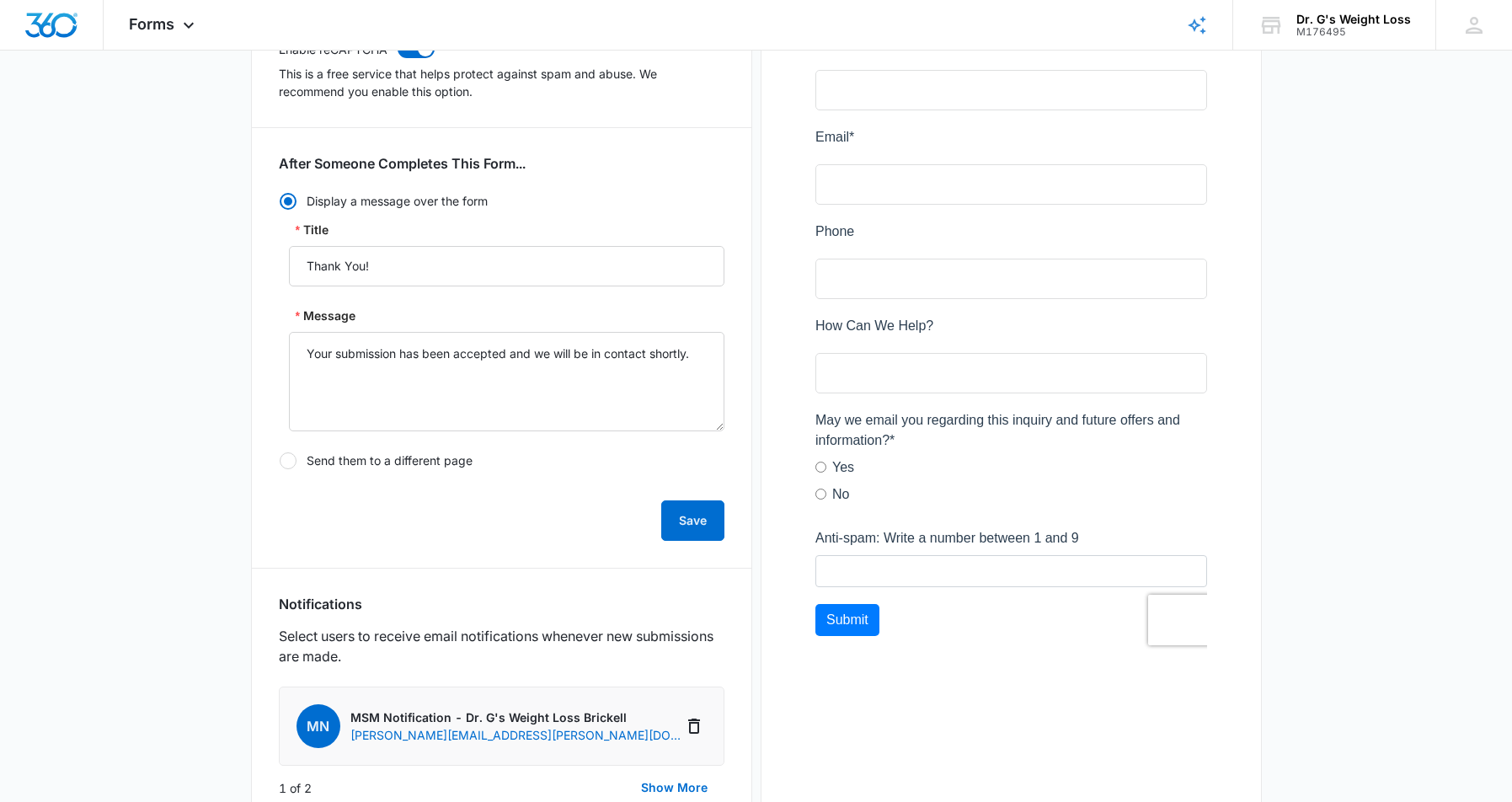
click at [291, 461] on div at bounding box center [287, 460] width 17 height 17
click at [280, 461] on input "Send them to a different page" at bounding box center [279, 461] width 1 height 1
radio input "false"
radio input "true"
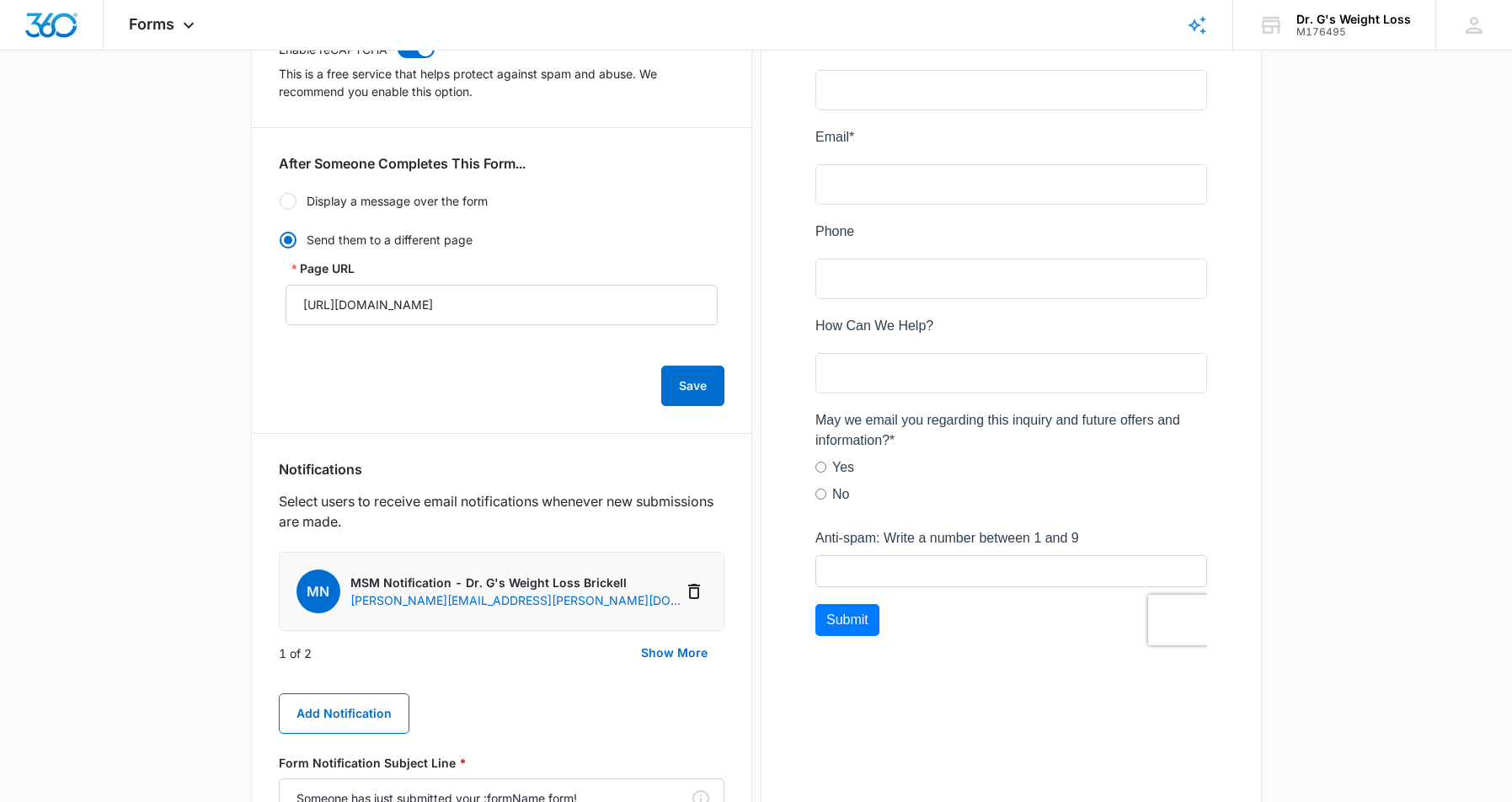
click at [292, 201] on div at bounding box center [287, 201] width 17 height 17
click at [280, 201] on input "Display a message over the form" at bounding box center [279, 201] width 1 height 1
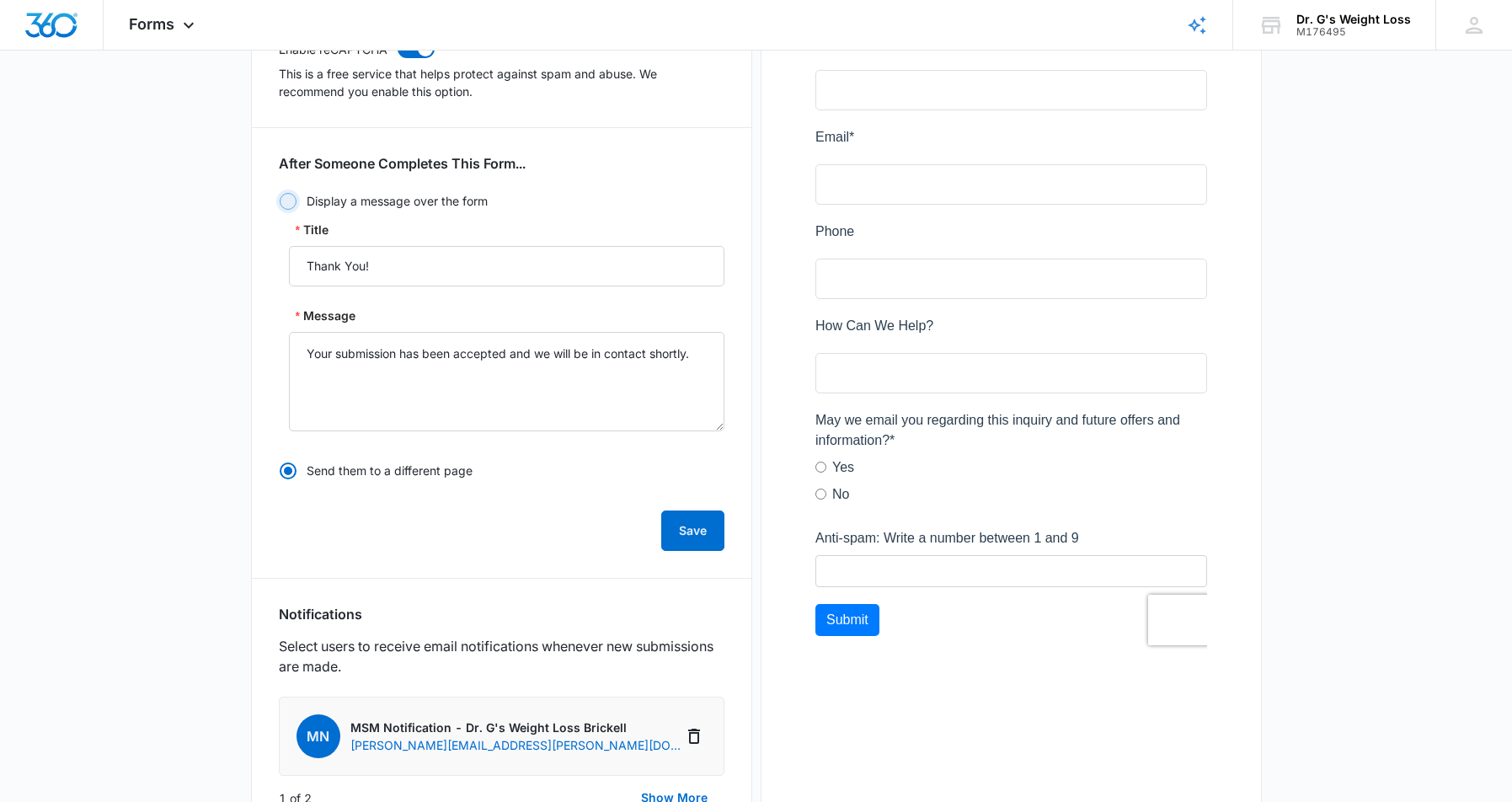
radio input "true"
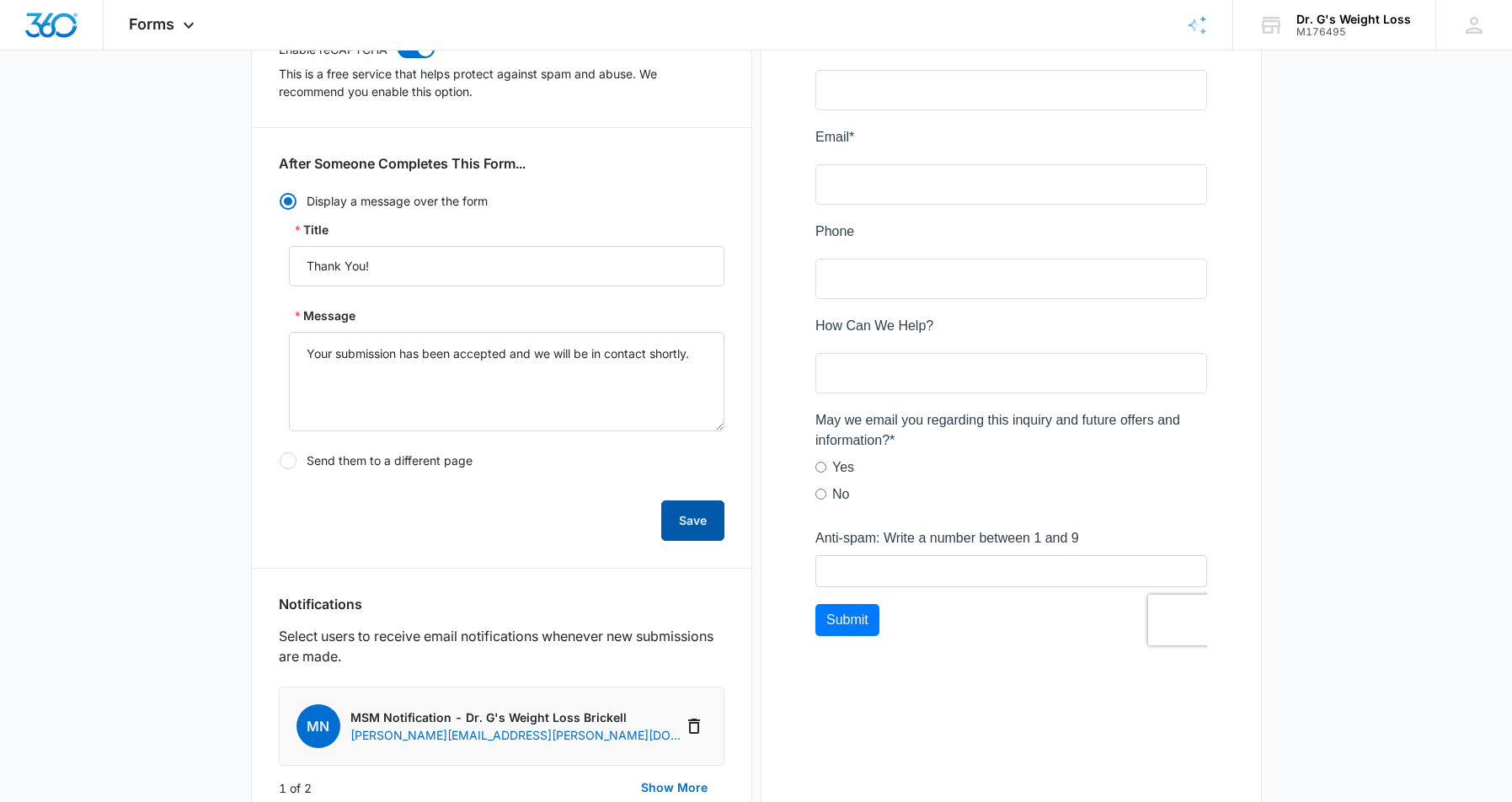
click at [695, 517] on button "Save" at bounding box center [692, 520] width 63 height 41
click at [186, 486] on main "Edit Form Brickell Contact Form Edit Form Settings Submissions Embed Design Sec…" at bounding box center [756, 524] width 1512 height 1514
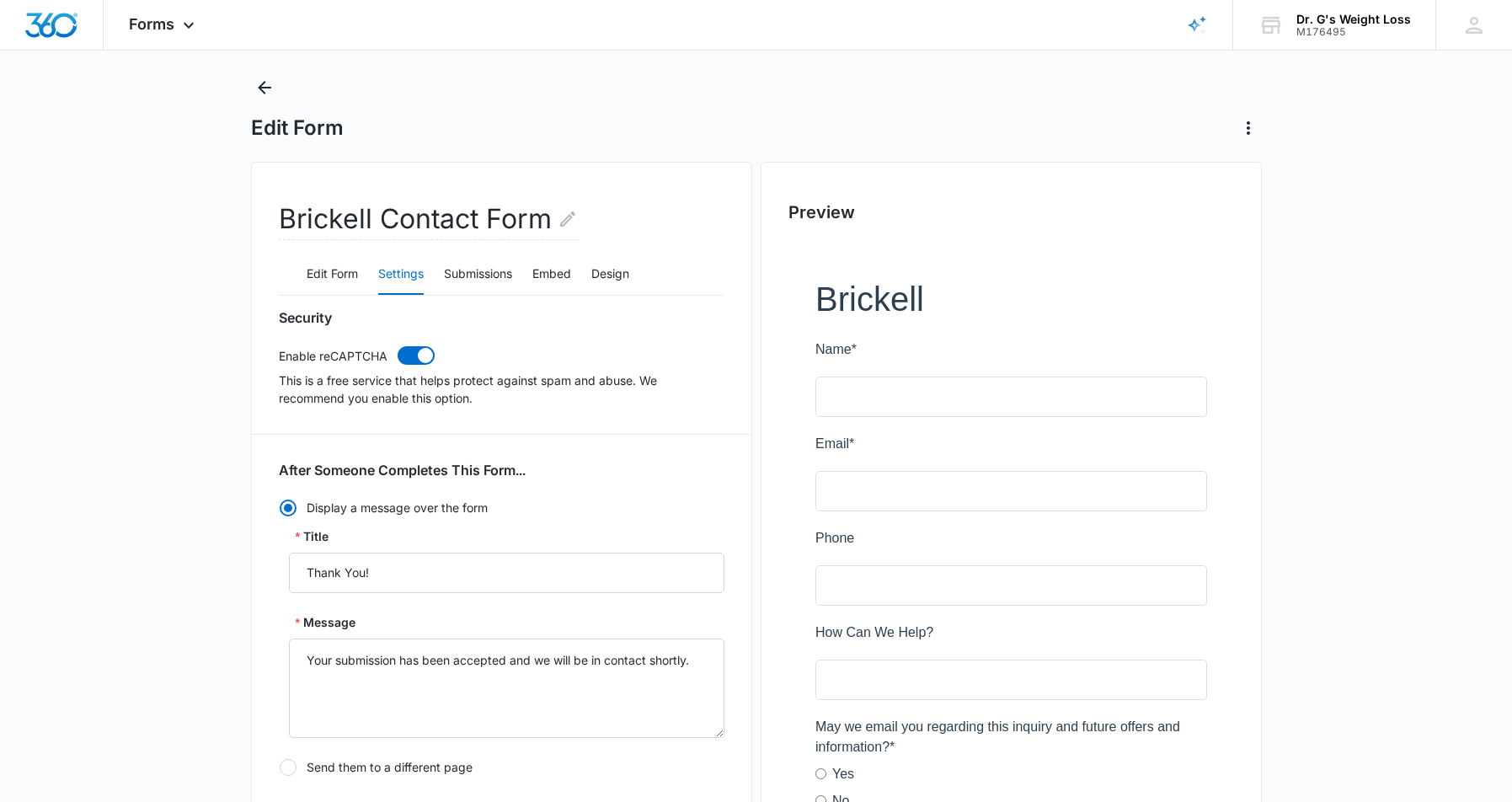
scroll to position [0, 0]
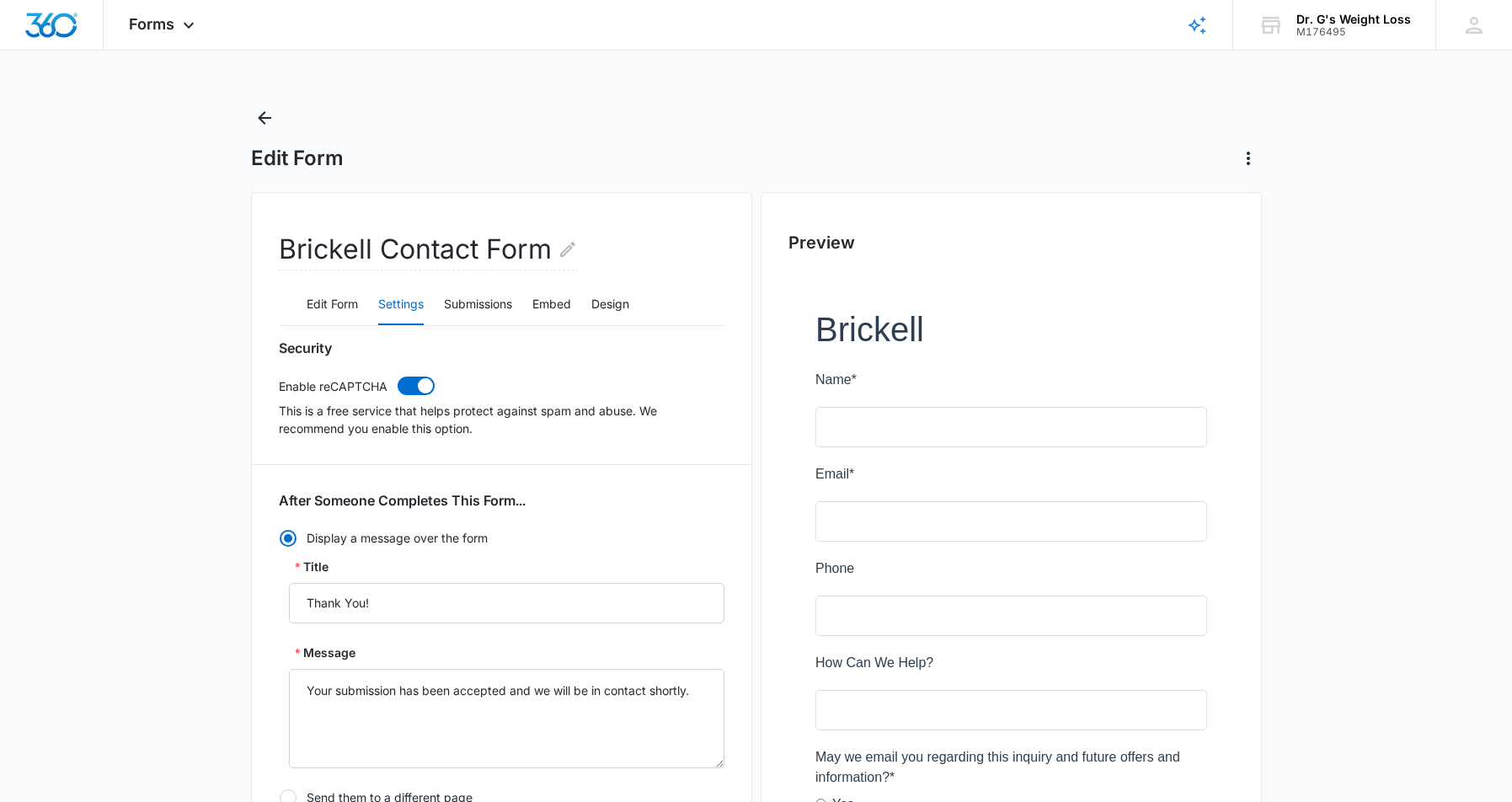
click at [449, 117] on div "Edit Form" at bounding box center [756, 138] width 1011 height 67
click at [441, 59] on div "Forms Apps Reputation Forms CRM Email Social Payments POS Content Ads Intellige…" at bounding box center [756, 809] width 1512 height 1618
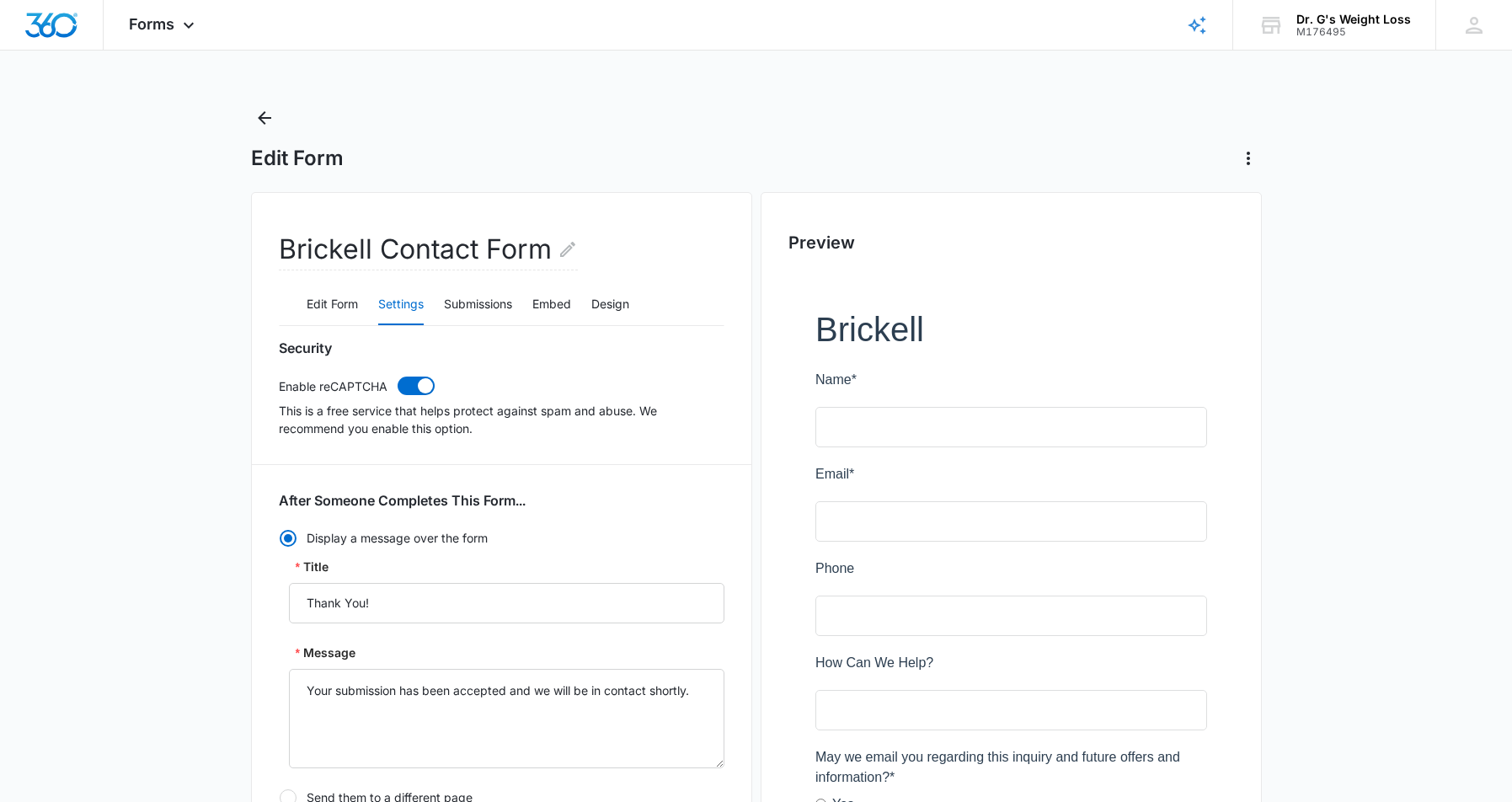
click at [471, 94] on div "Forms Apps Reputation Forms CRM Email Social Payments POS Content Ads Intellige…" at bounding box center [756, 809] width 1512 height 1618
click at [452, 108] on div "Edit Form" at bounding box center [756, 138] width 1011 height 67
click at [449, 96] on div "Forms Apps Reputation Forms CRM Email Social Payments POS Content Ads Intellige…" at bounding box center [756, 809] width 1512 height 1618
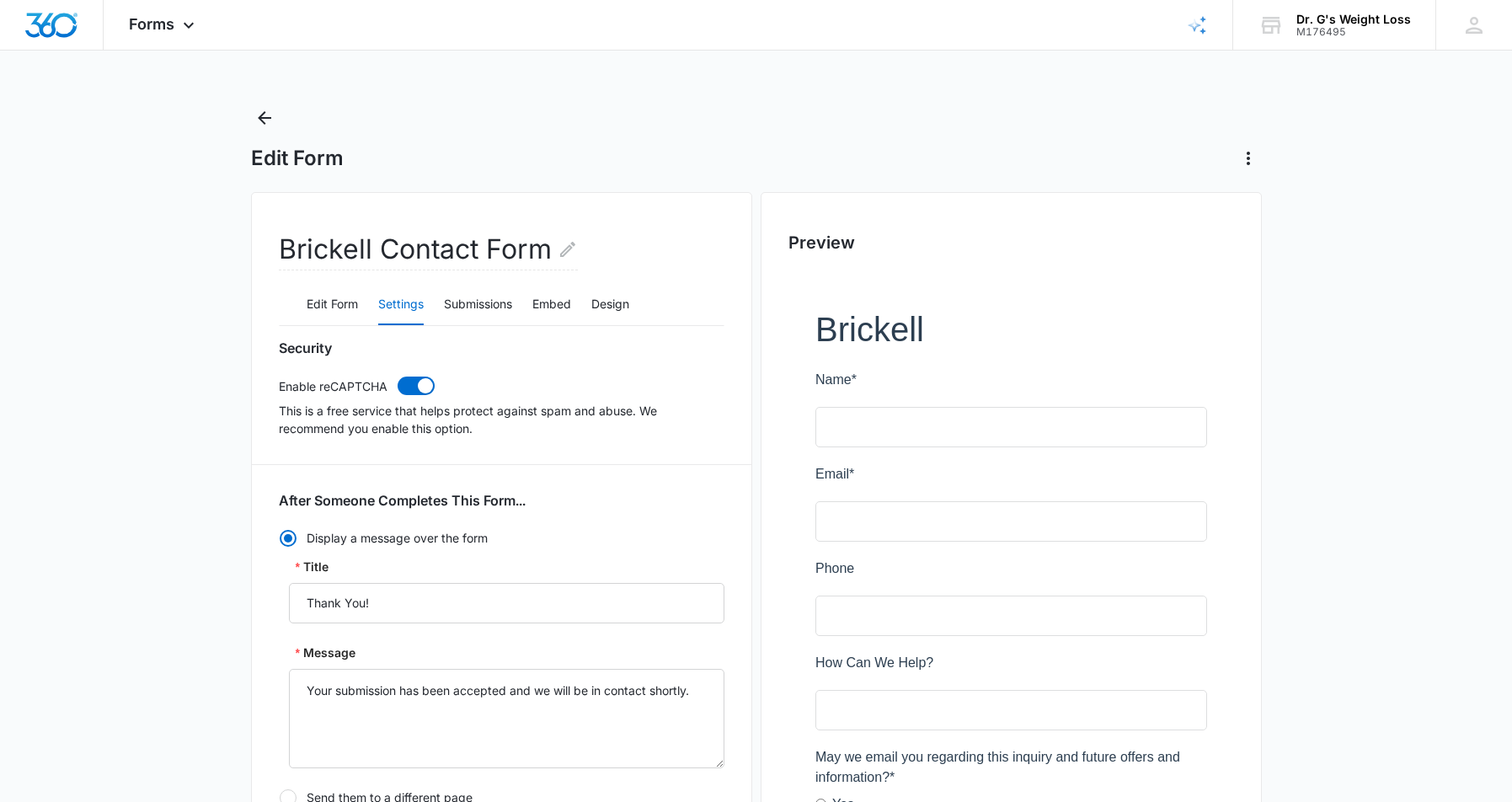
click at [449, 96] on div "Forms Apps Reputation Forms CRM Email Social Payments POS Content Ads Intellige…" at bounding box center [756, 809] width 1512 height 1618
click at [442, 93] on div "Forms Apps Reputation Forms CRM Email Social Payments POS Content Ads Intellige…" at bounding box center [756, 809] width 1512 height 1618
